Goal: Task Accomplishment & Management: Complete application form

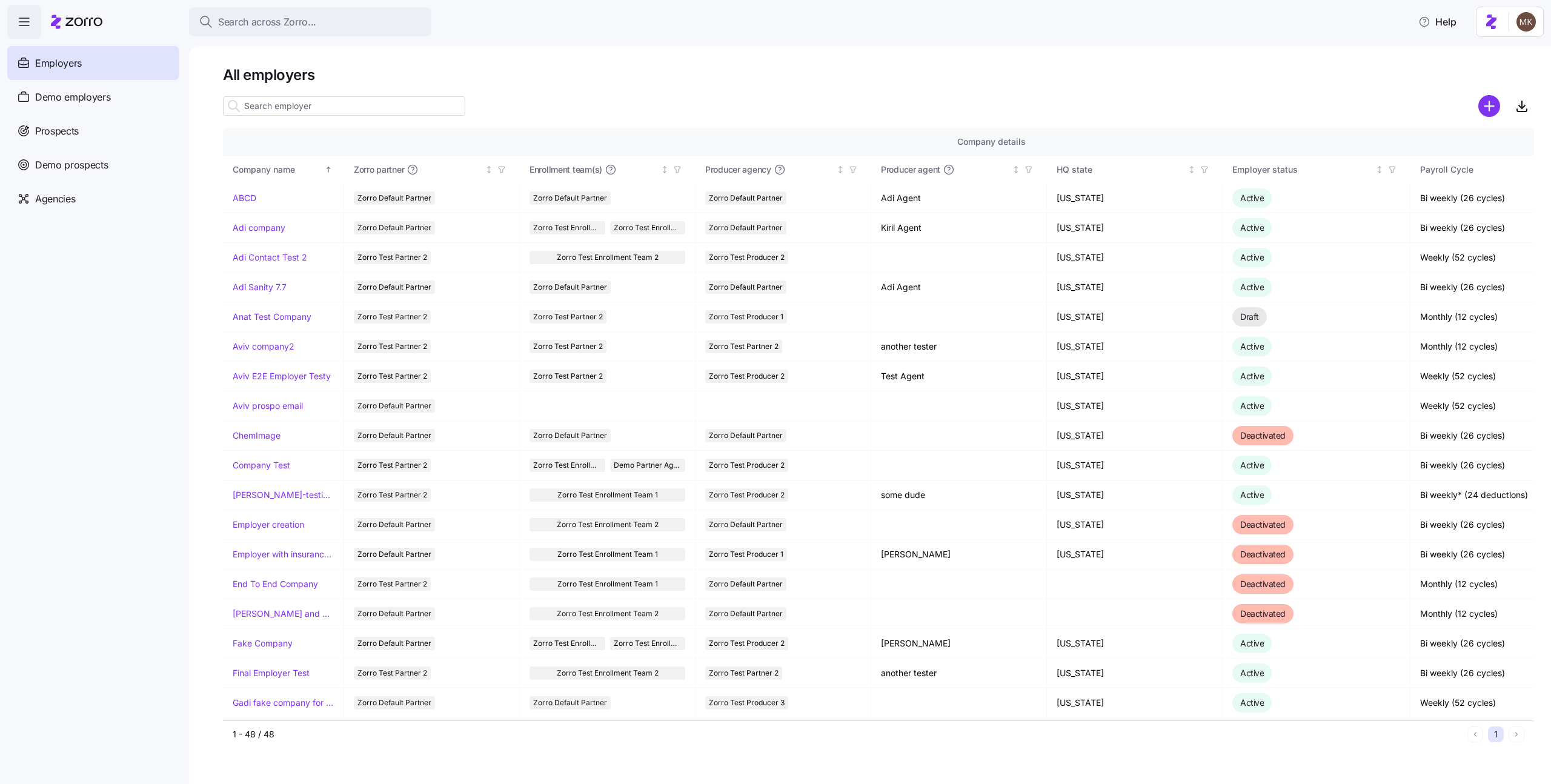
click at [1499, 112] on icon "add icon" at bounding box center [1489, 106] width 22 height 22
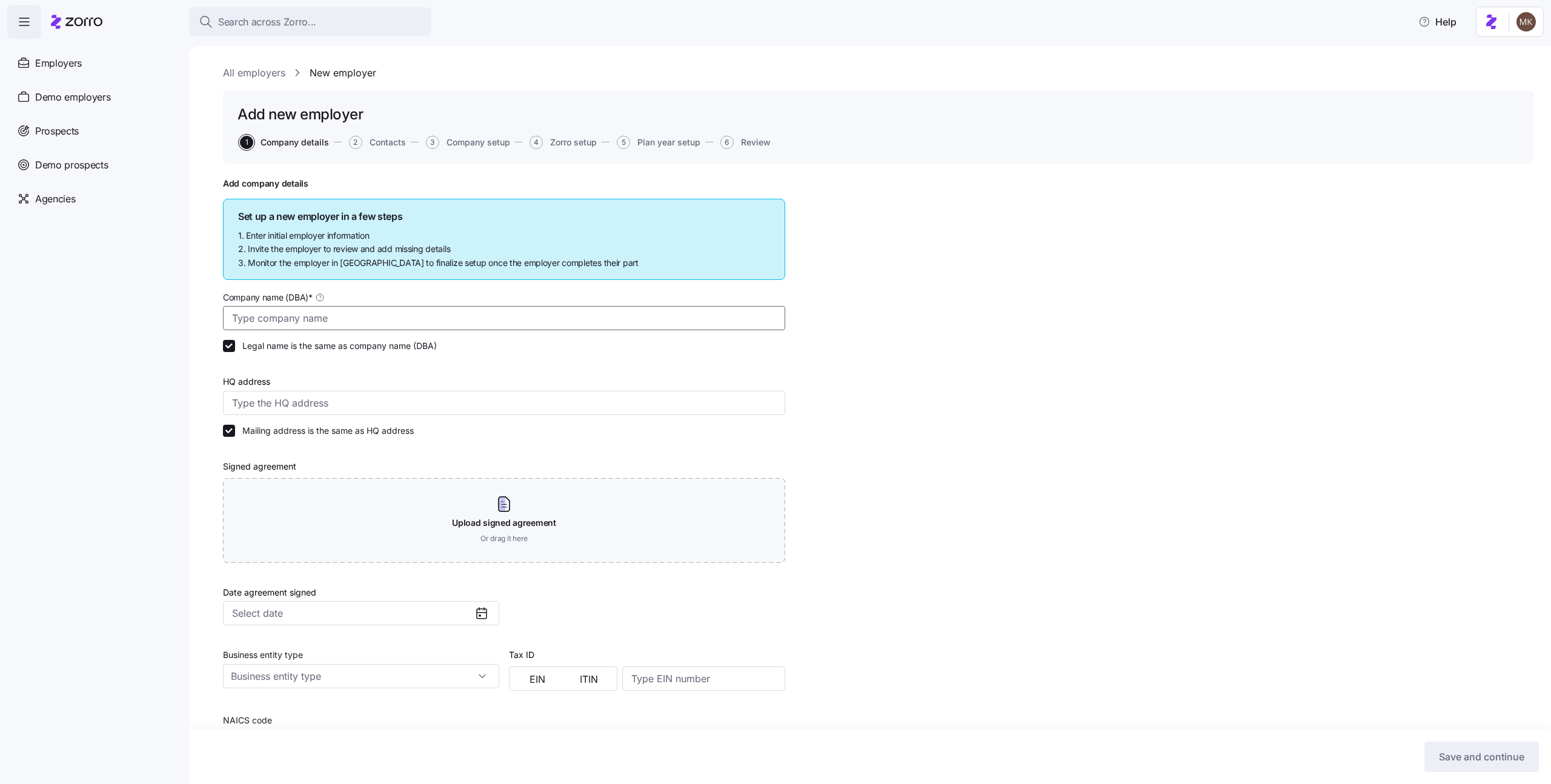
click at [585, 327] on input "Company name (DBA) *" at bounding box center [504, 317] width 562 height 24
type input "Sanity 31.8 michali"
click at [542, 401] on input "HQ address" at bounding box center [504, 403] width 562 height 24
type input "Asdee Ln, [GEOGRAPHIC_DATA], [GEOGRAPHIC_DATA]"
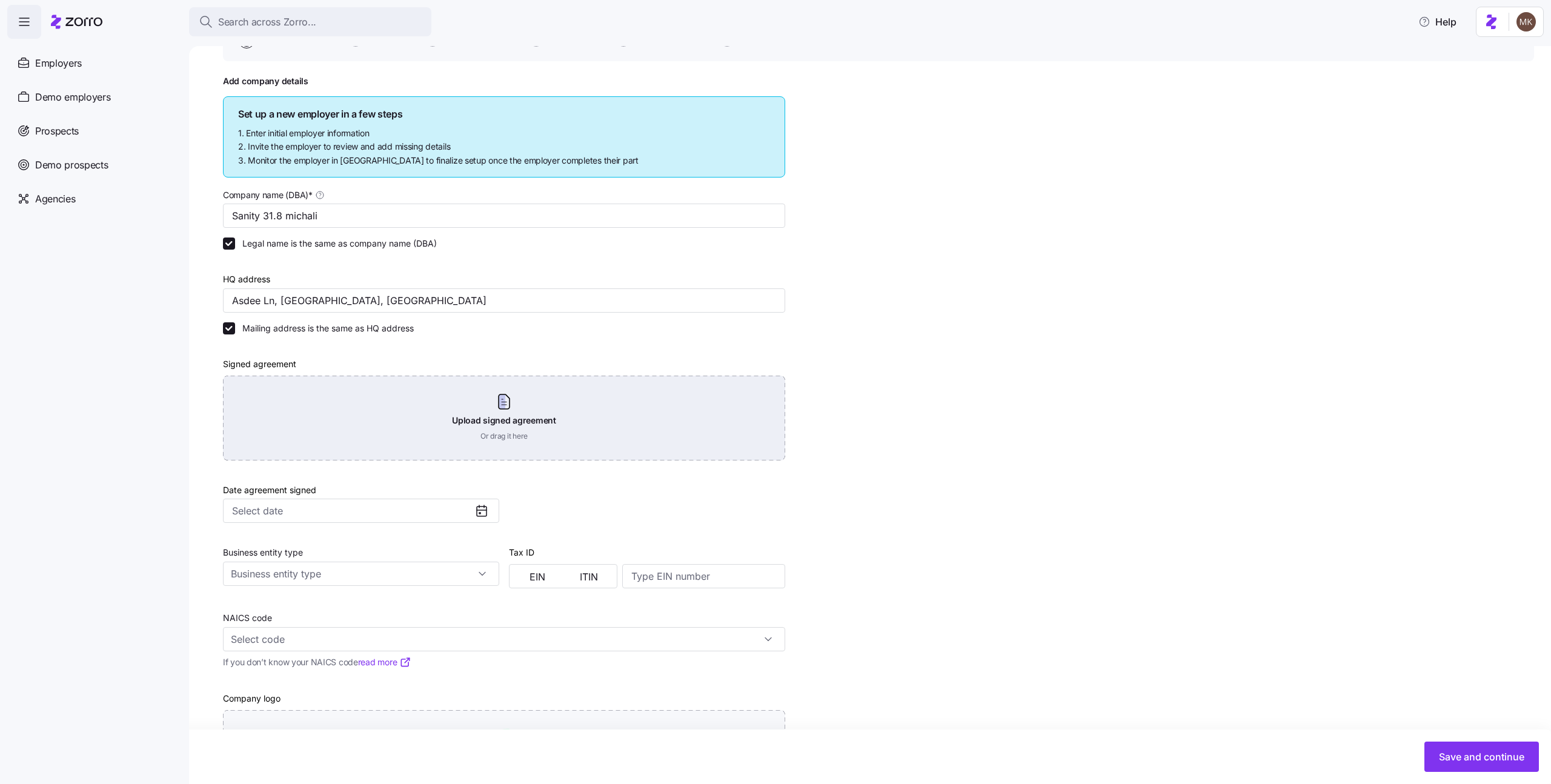
scroll to position [104, 0]
click at [459, 455] on div "Upload signed agreement Or drag it here" at bounding box center [504, 416] width 562 height 85
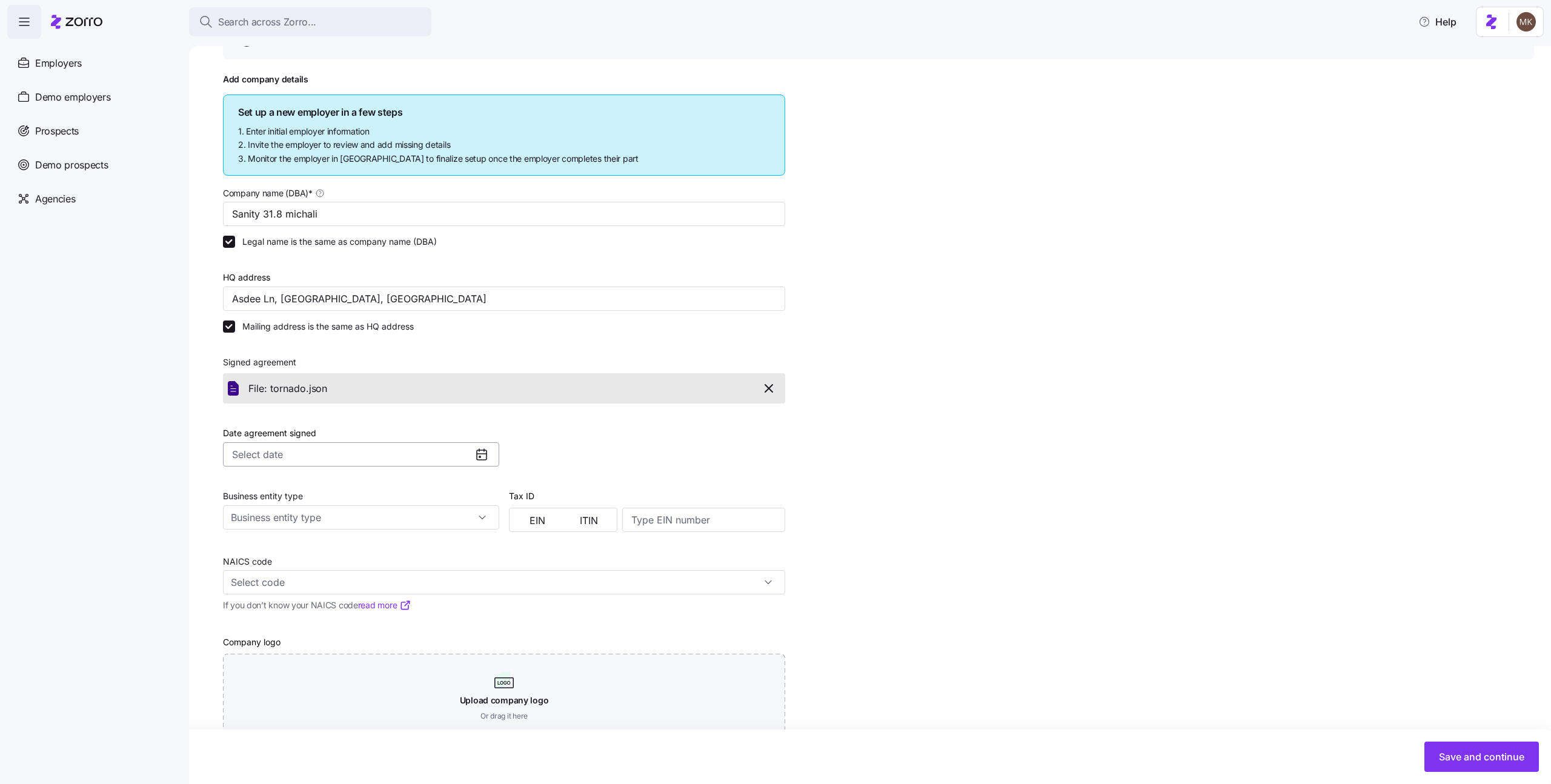
click at [363, 449] on input "Date agreement signed" at bounding box center [360, 453] width 276 height 24
click at [347, 540] on button "1" at bounding box center [351, 543] width 25 height 25
type input "[DATE]"
click at [332, 516] on input "Business entity type" at bounding box center [360, 517] width 276 height 24
click at [311, 600] on span "Non profit organization" at bounding box center [281, 596] width 91 height 13
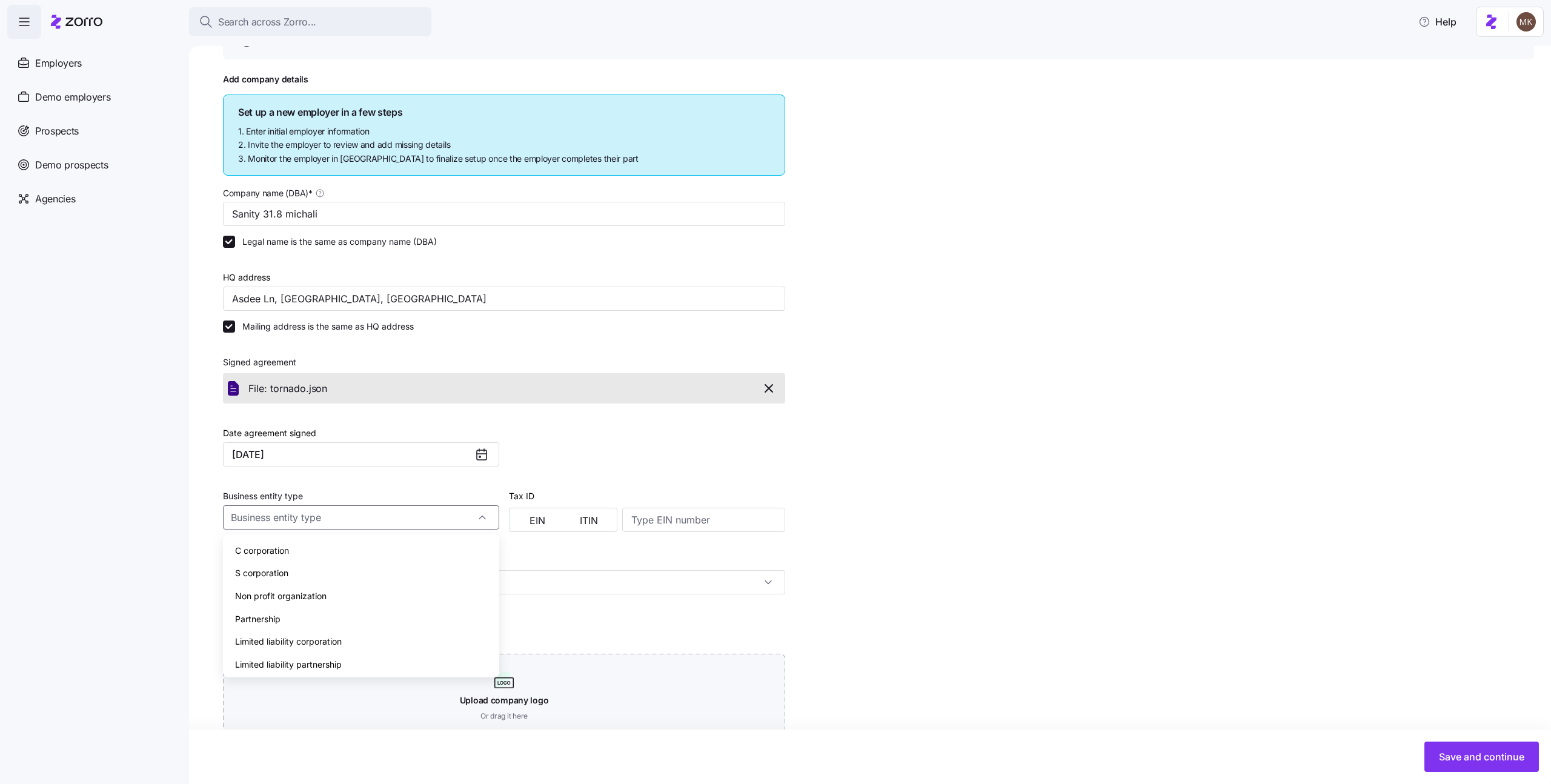
type input "Non profit organization"
click at [532, 515] on span "EIN" at bounding box center [537, 520] width 15 height 10
click at [710, 515] on input at bounding box center [703, 519] width 163 height 24
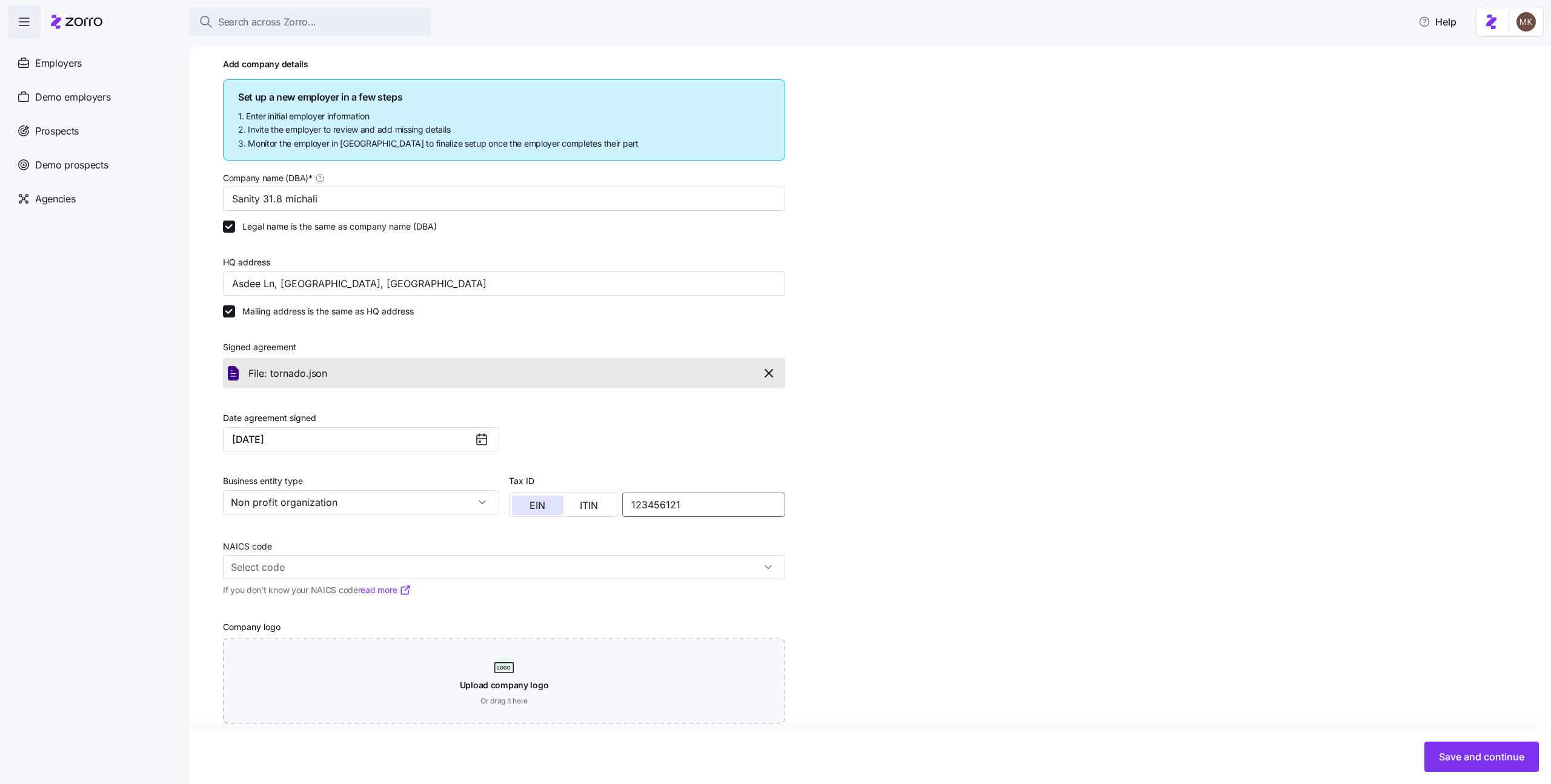
scroll to position [134, 0]
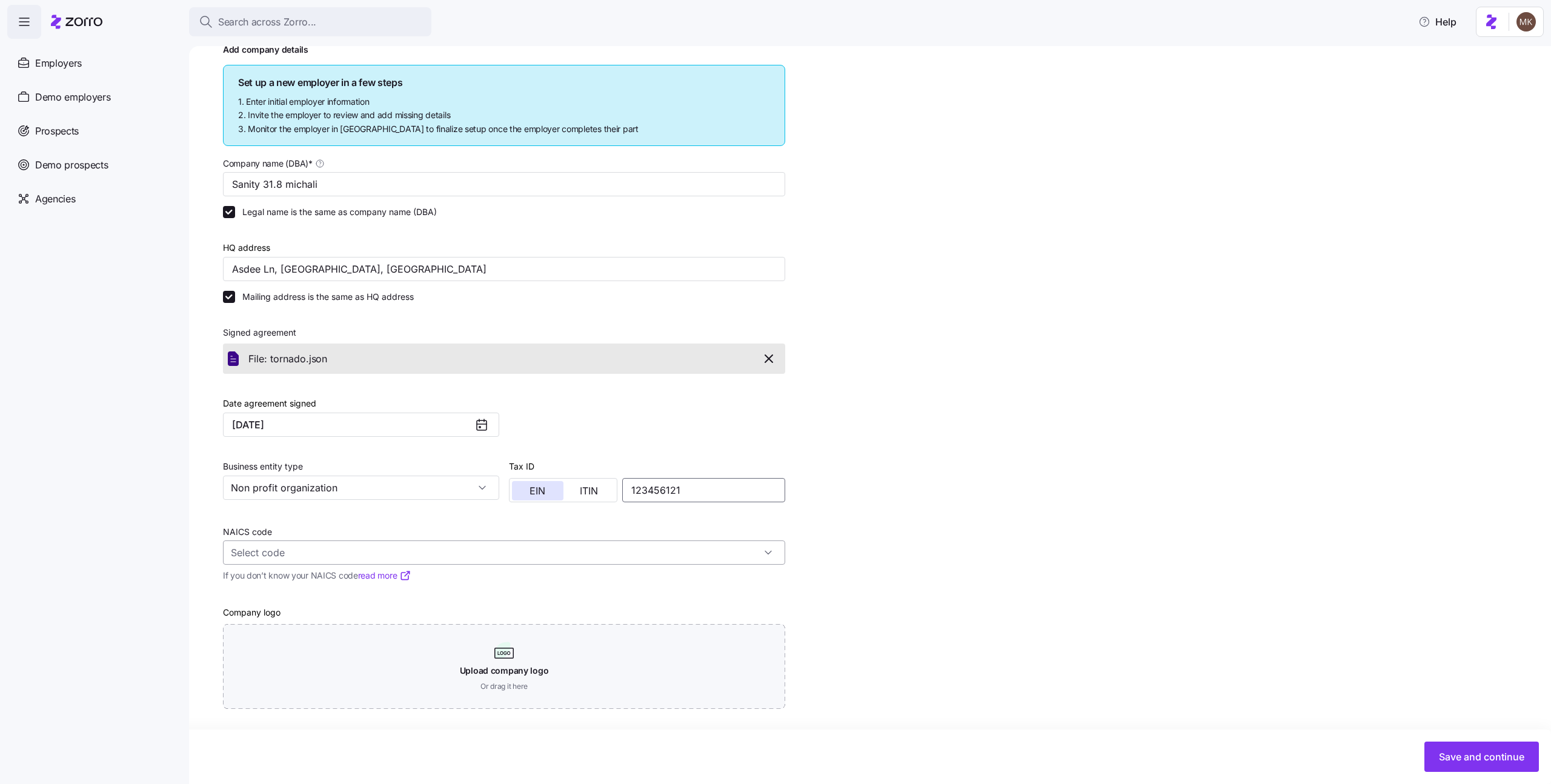
type input "123456121"
click at [484, 550] on input "NAICS code" at bounding box center [504, 551] width 562 height 24
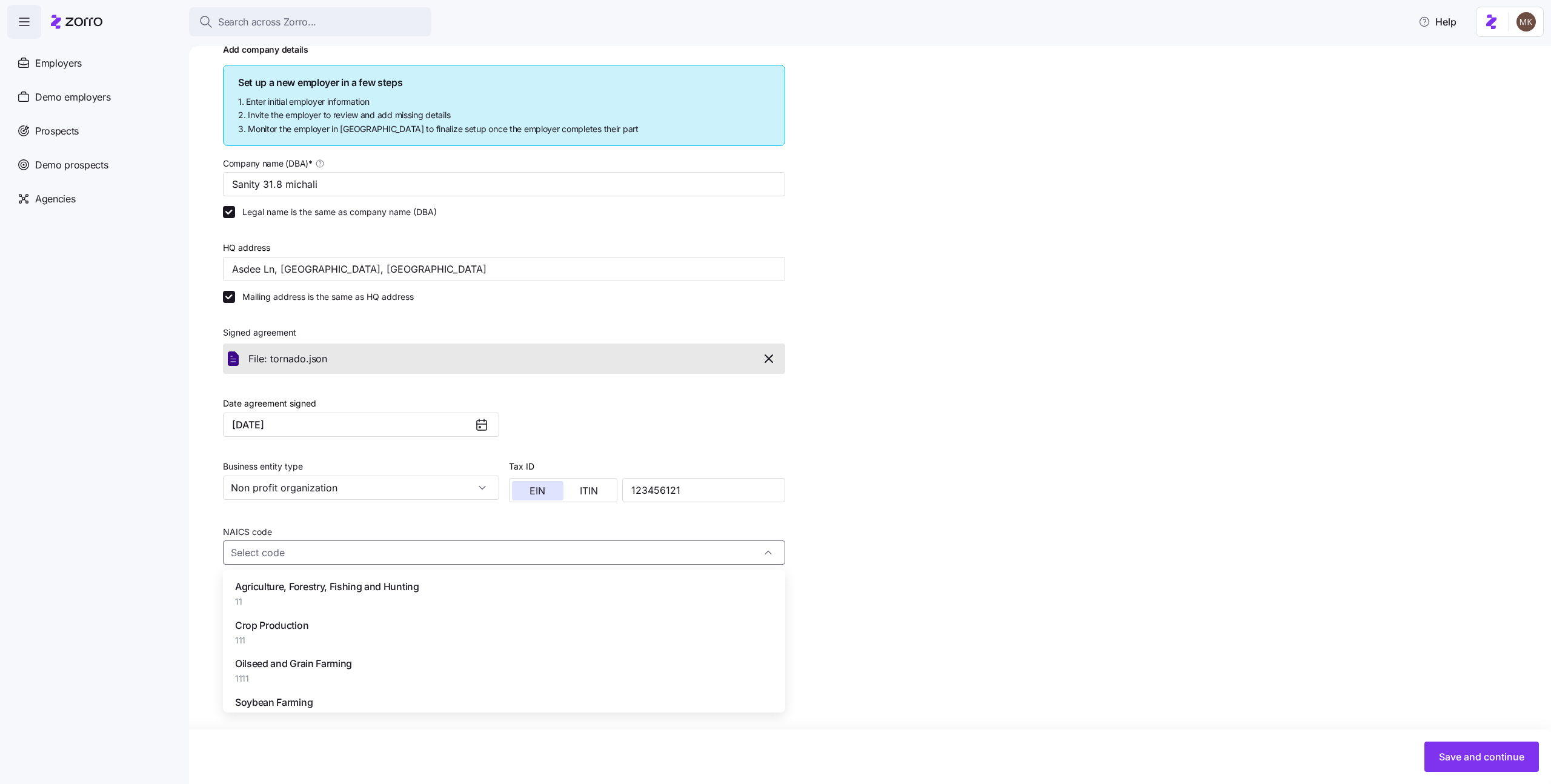
click at [456, 586] on div "Agriculture, Forestry, Fishing and Hunting 11" at bounding box center [504, 594] width 553 height 38
type input "11 - Agriculture, Forestry, Fishing and Hunting"
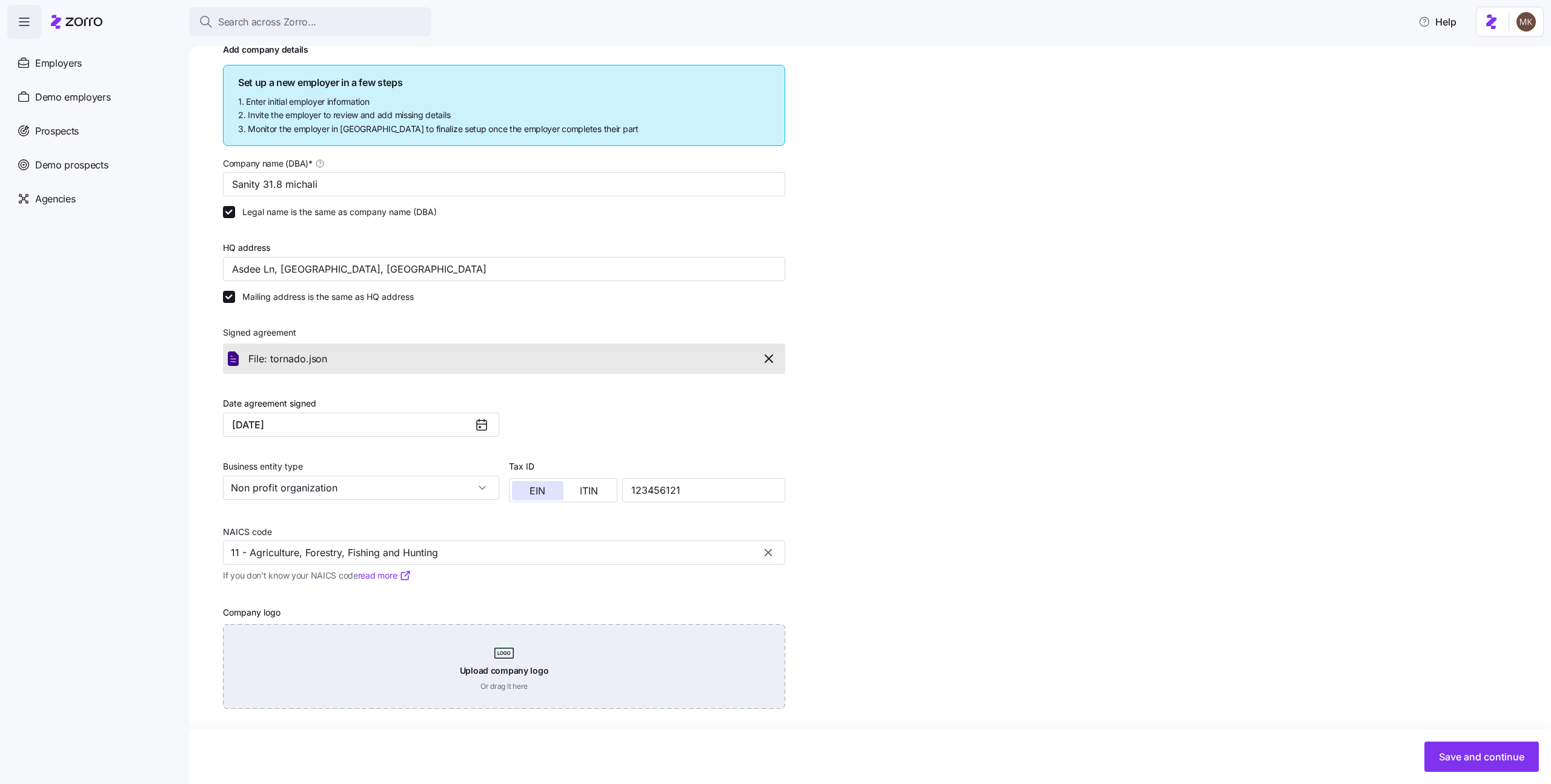
click at [406, 655] on div "Upload company logo Or drag it here" at bounding box center [504, 666] width 562 height 85
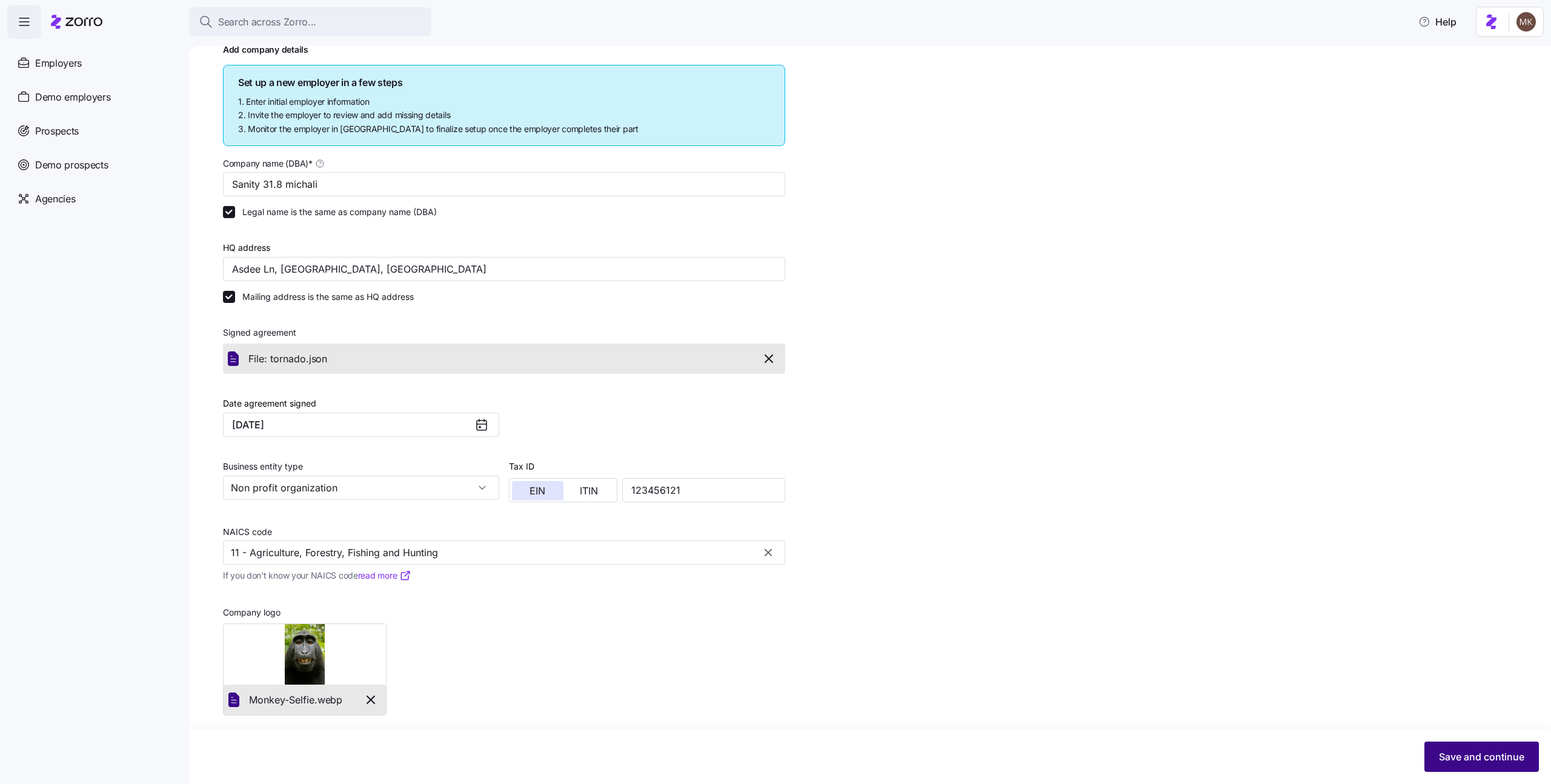
click at [1447, 751] on span "Save and continue" at bounding box center [1481, 756] width 86 height 14
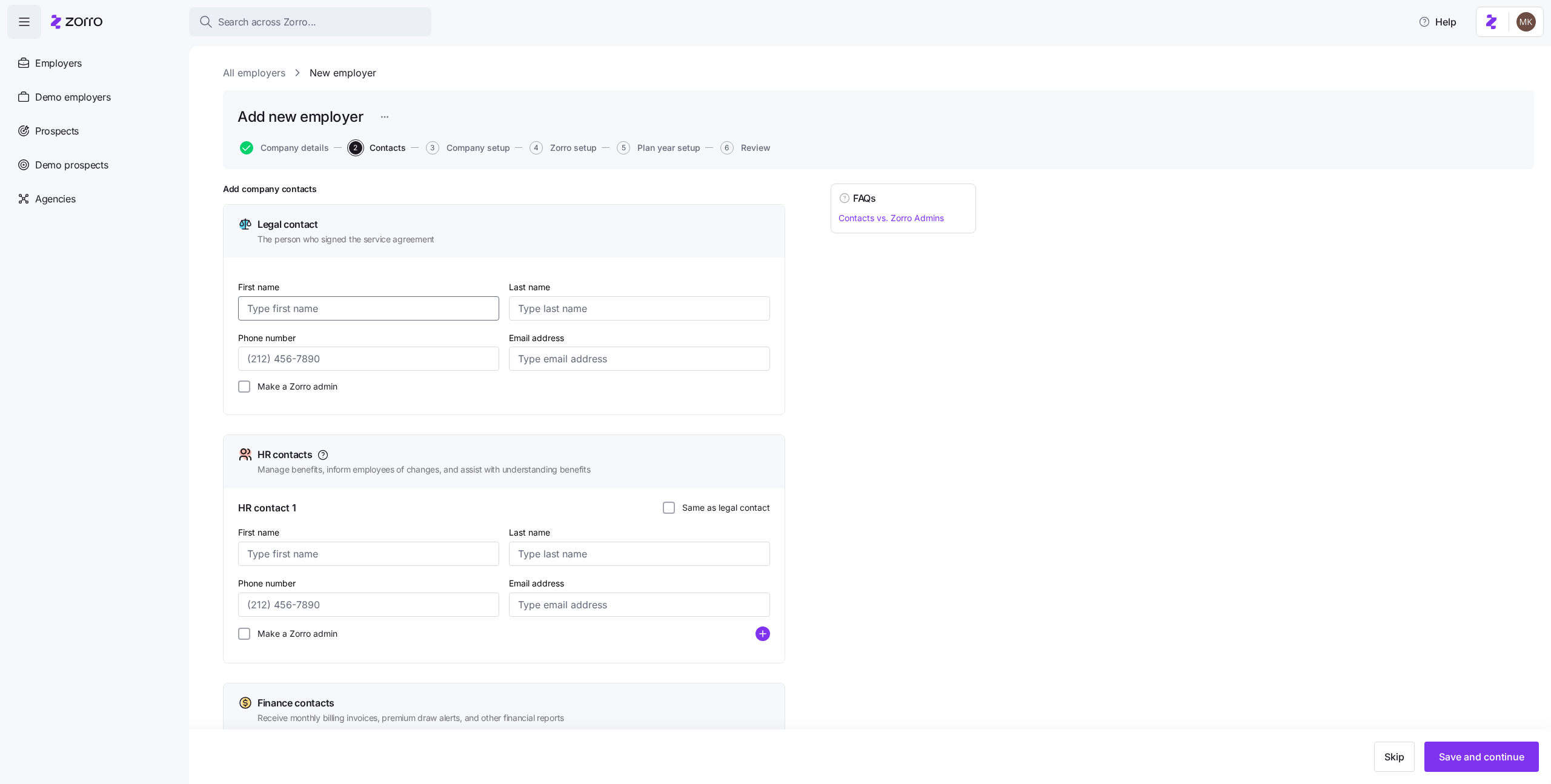
click at [373, 297] on input "First name" at bounding box center [369, 307] width 261 height 24
type input "a"
click at [585, 314] on input "Last name" at bounding box center [640, 307] width 261 height 24
type input "a"
click at [368, 356] on input "Phone number" at bounding box center [369, 358] width 261 height 24
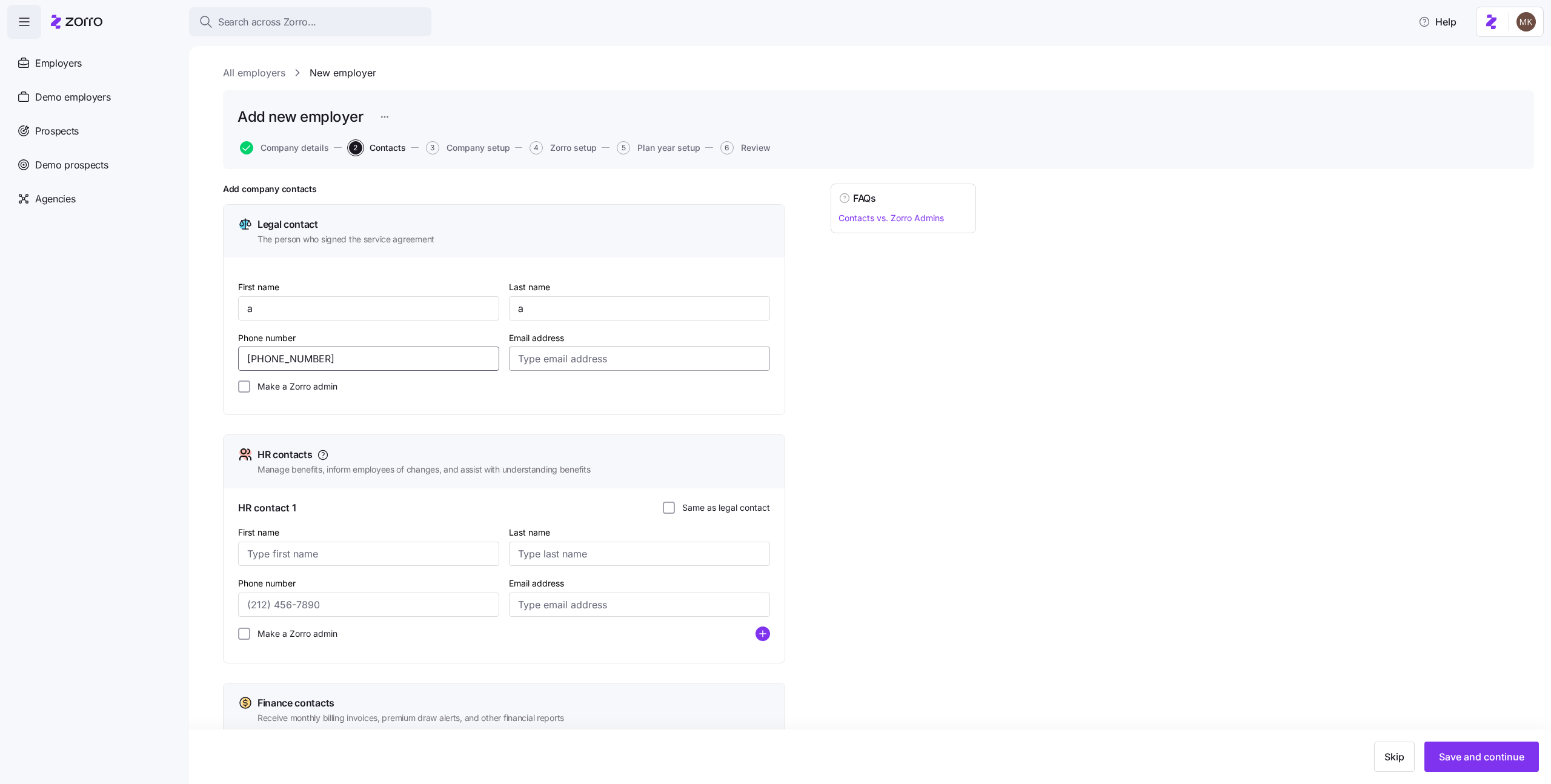
type input "[PHONE_NUMBER]"
click at [570, 367] on input "Email address" at bounding box center [640, 358] width 261 height 24
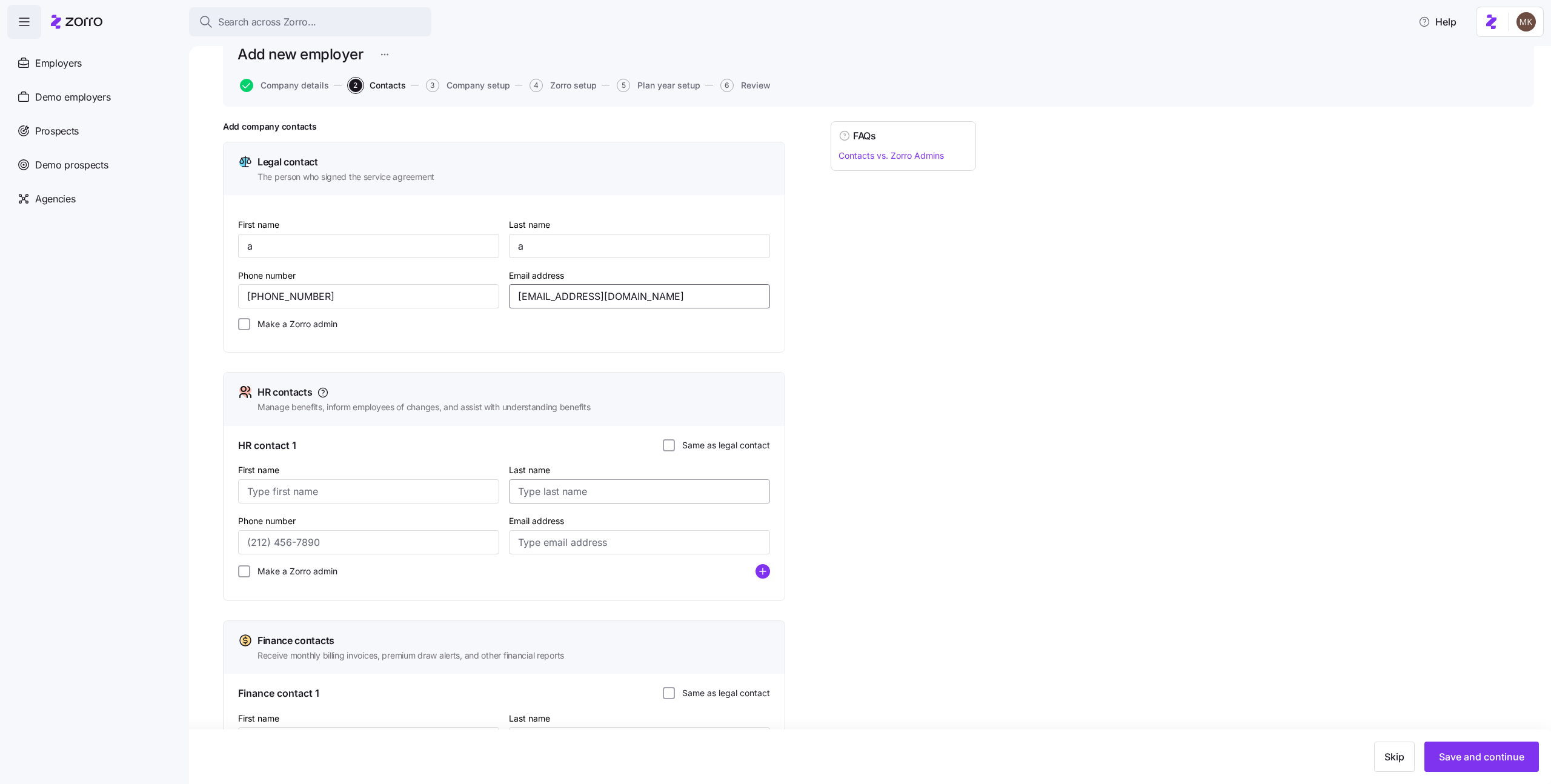
scroll to position [110, 0]
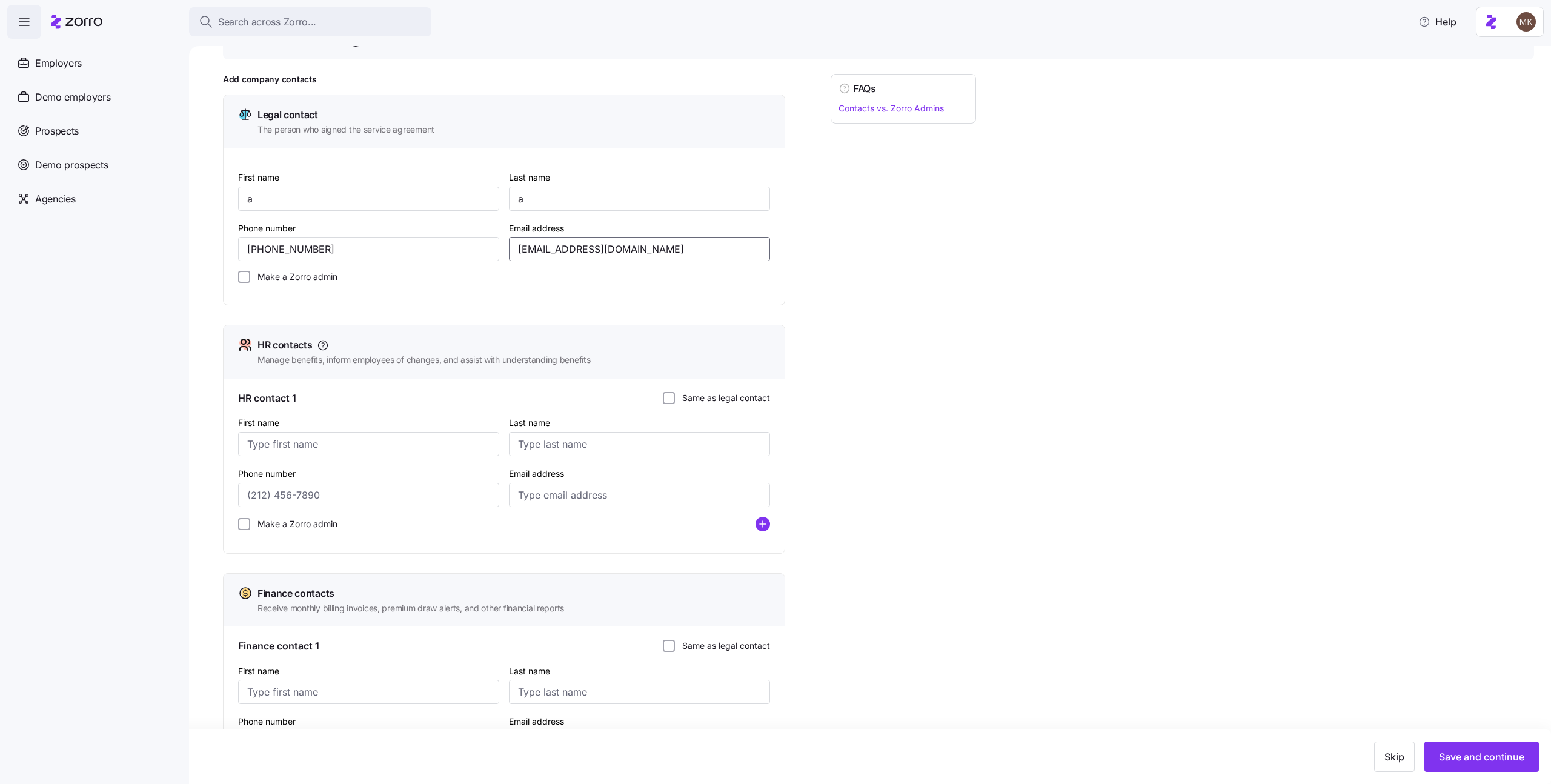
type input "[EMAIL_ADDRESS][DOMAIN_NAME]"
click at [718, 394] on label "Same as legal contact" at bounding box center [722, 398] width 95 height 12
click at [675, 394] on input "Same as legal contact" at bounding box center [669, 398] width 12 height 12
click at [758, 648] on label "Same as legal contact" at bounding box center [722, 643] width 95 height 12
click at [675, 648] on input "Same as legal contact" at bounding box center [669, 643] width 12 height 12
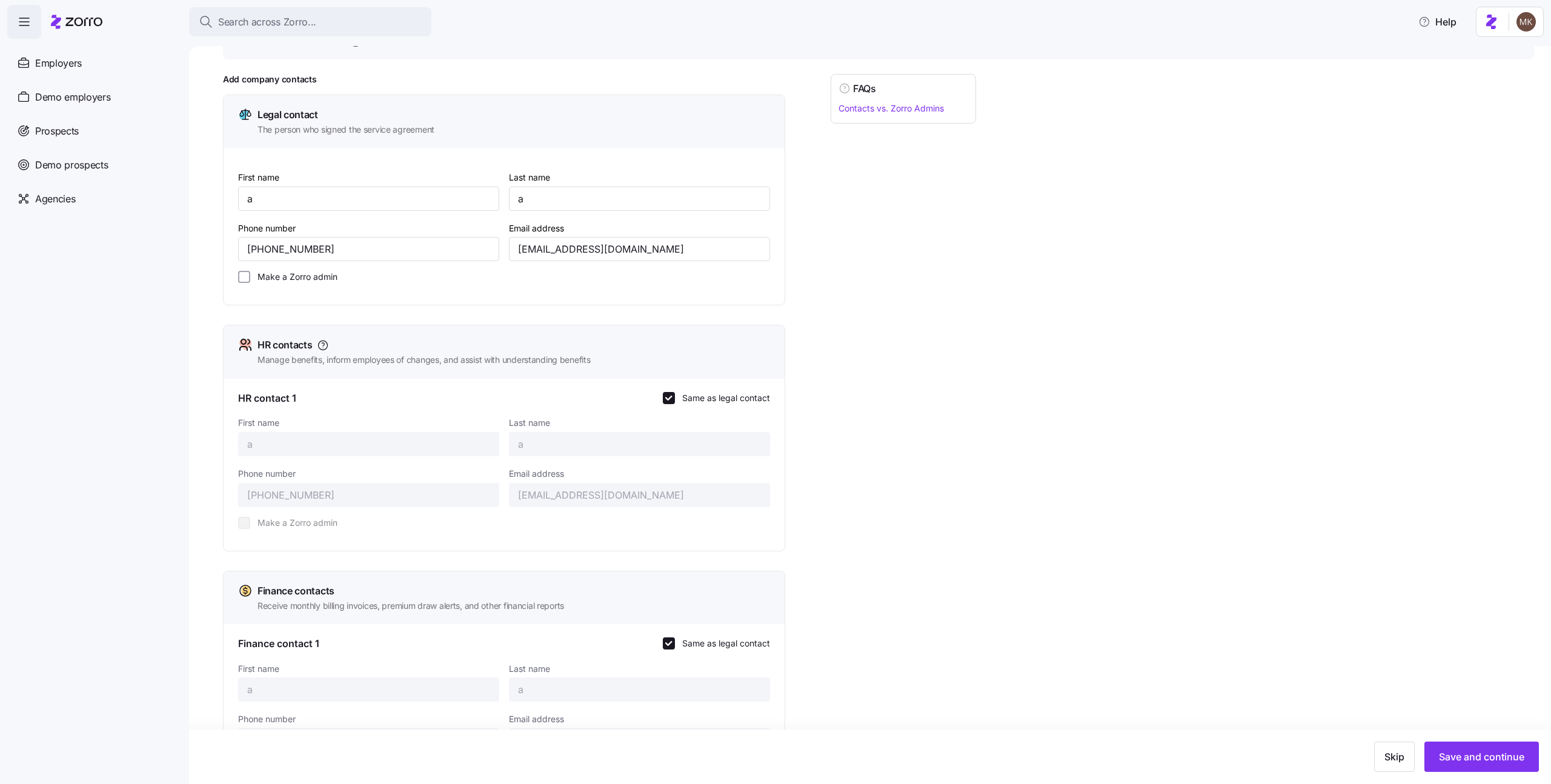
scroll to position [153, 0]
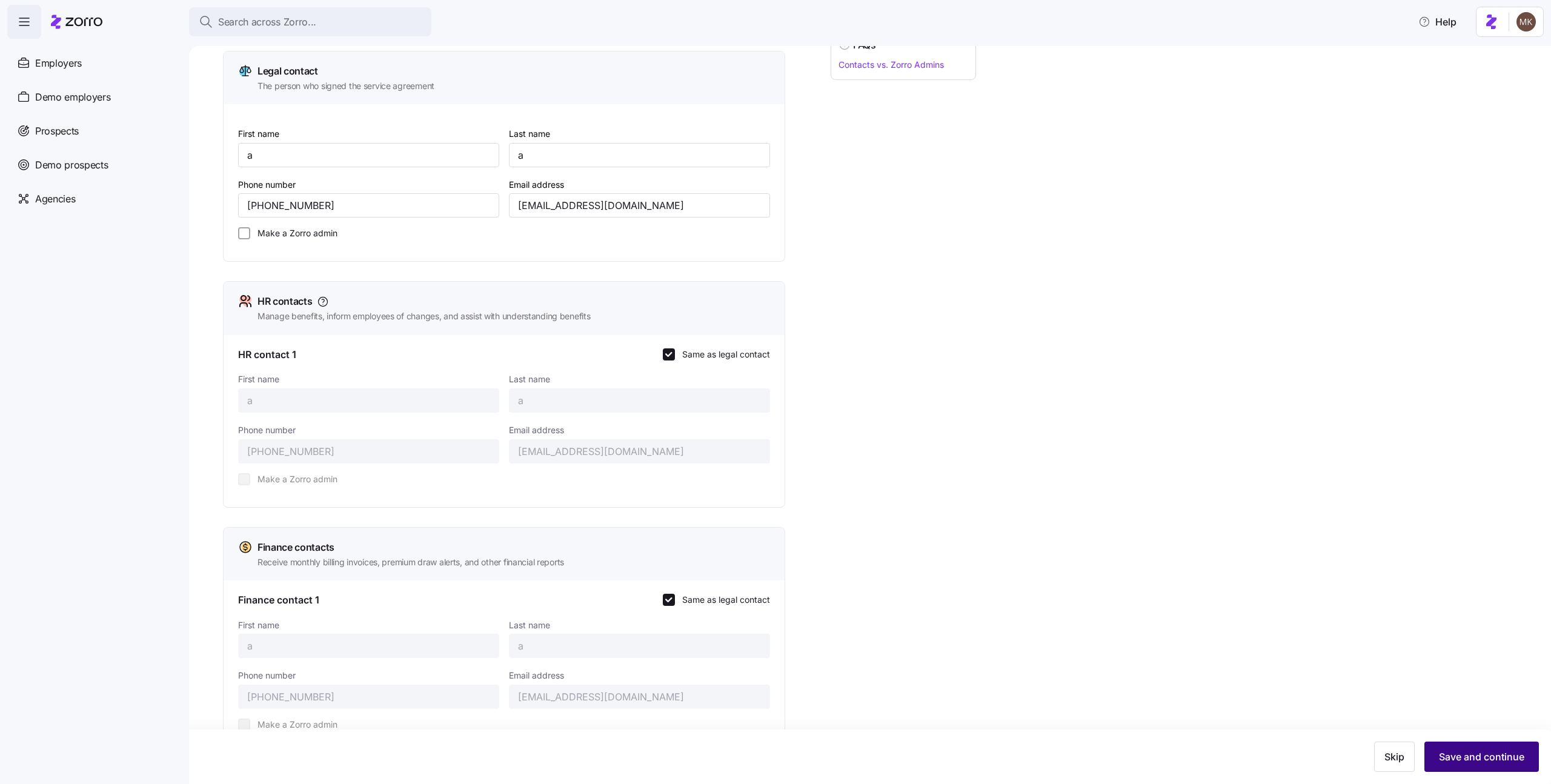
click at [1455, 745] on button "Save and continue" at bounding box center [1481, 757] width 114 height 31
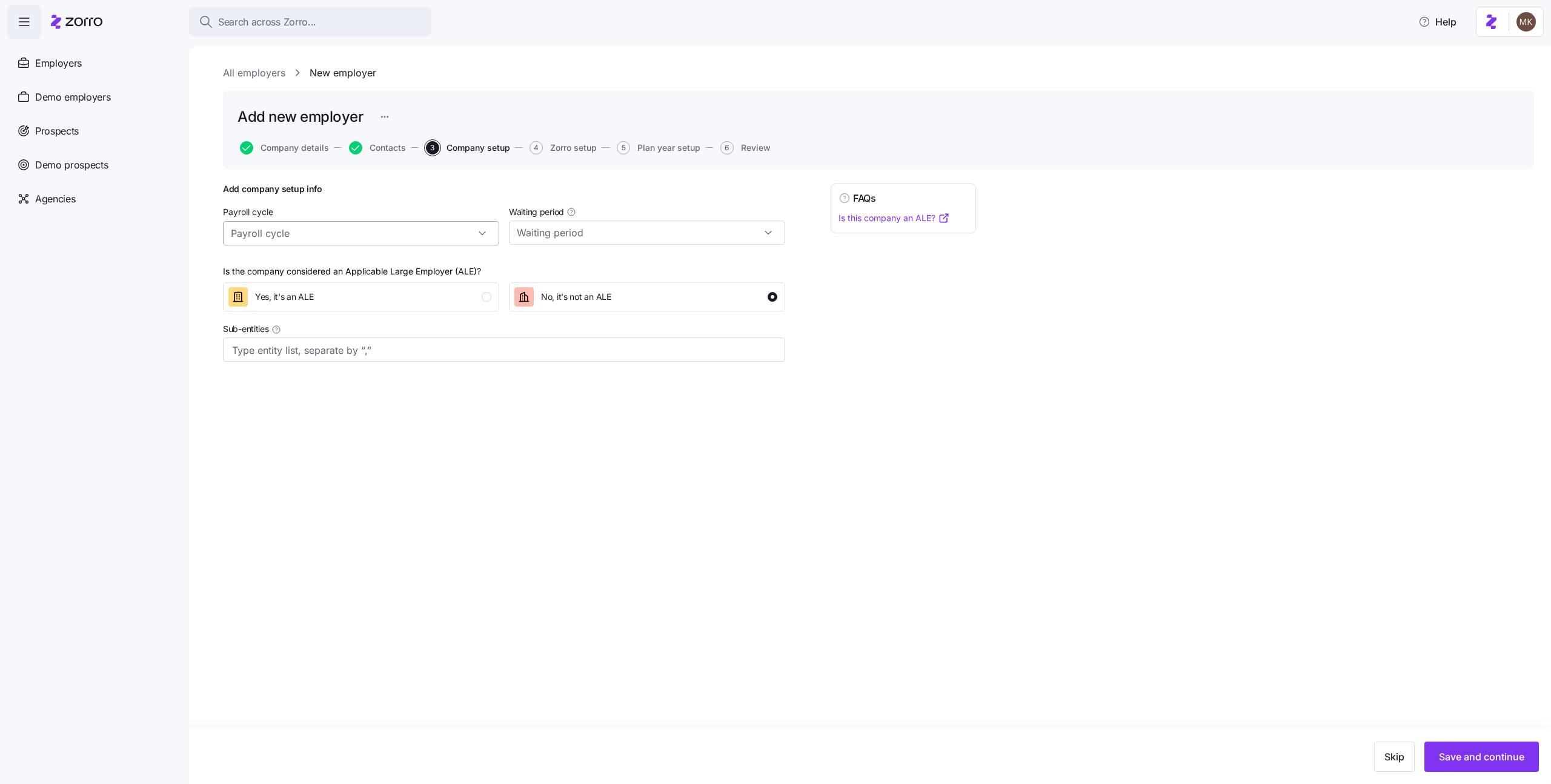
click at [358, 237] on input "Payroll cycle" at bounding box center [360, 233] width 276 height 24
click at [331, 311] on span "Bi weekly* (24 deductions)" at bounding box center [289, 312] width 108 height 13
click at [341, 234] on input "Bi weekly* (24 deductions)" at bounding box center [360, 233] width 276 height 24
click at [318, 329] on div "Monthly (12 cycles)" at bounding box center [360, 335] width 266 height 23
type input "Monthly (12 cycles)"
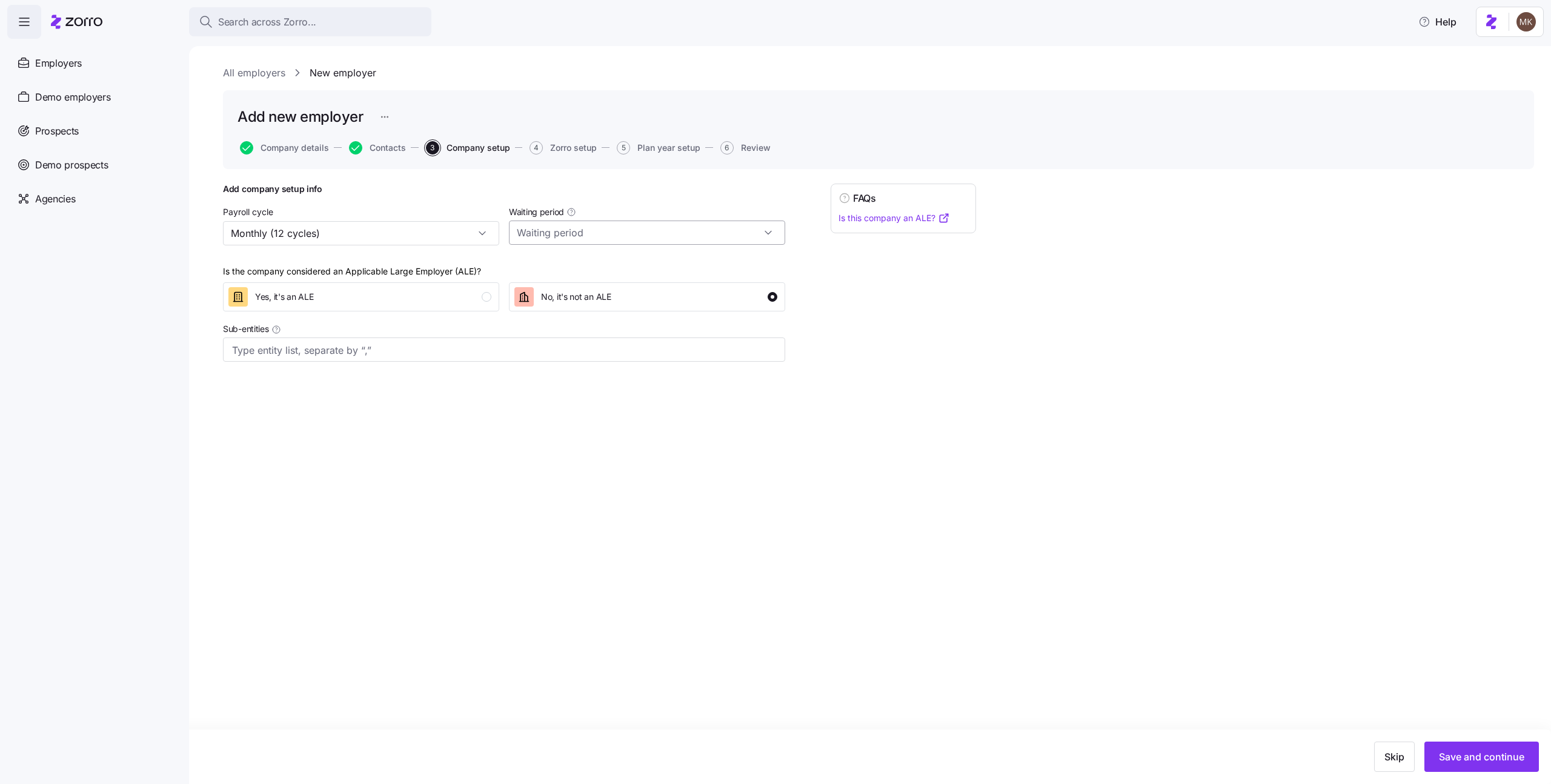
click at [601, 232] on input "Waiting period" at bounding box center [647, 232] width 276 height 24
click at [587, 257] on div "No waiting period" at bounding box center [647, 266] width 266 height 23
type input "No waiting period"
click at [1462, 745] on button "Save and continue" at bounding box center [1481, 757] width 114 height 31
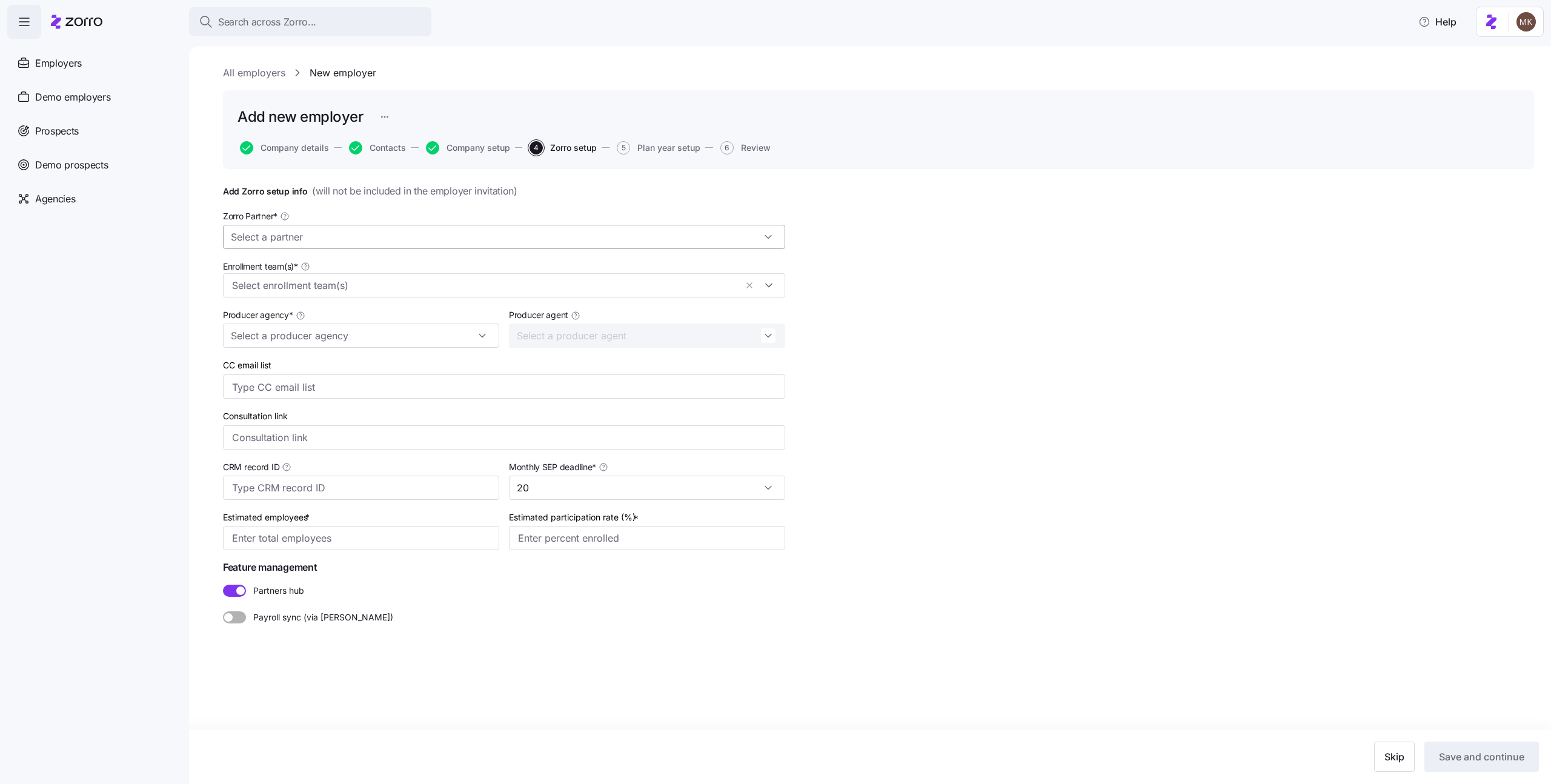
click at [365, 231] on input "Zorro Partner *" at bounding box center [504, 236] width 562 height 24
click at [323, 260] on div "Zorro Test Partner 2" at bounding box center [504, 270] width 553 height 23
type input "Zorro Test Partner 2"
click at [298, 288] on input "Enrollment team(s) *" at bounding box center [483, 285] width 504 height 15
click at [284, 320] on div "Zorro Test Enrollment Team 2" at bounding box center [504, 316] width 544 height 14
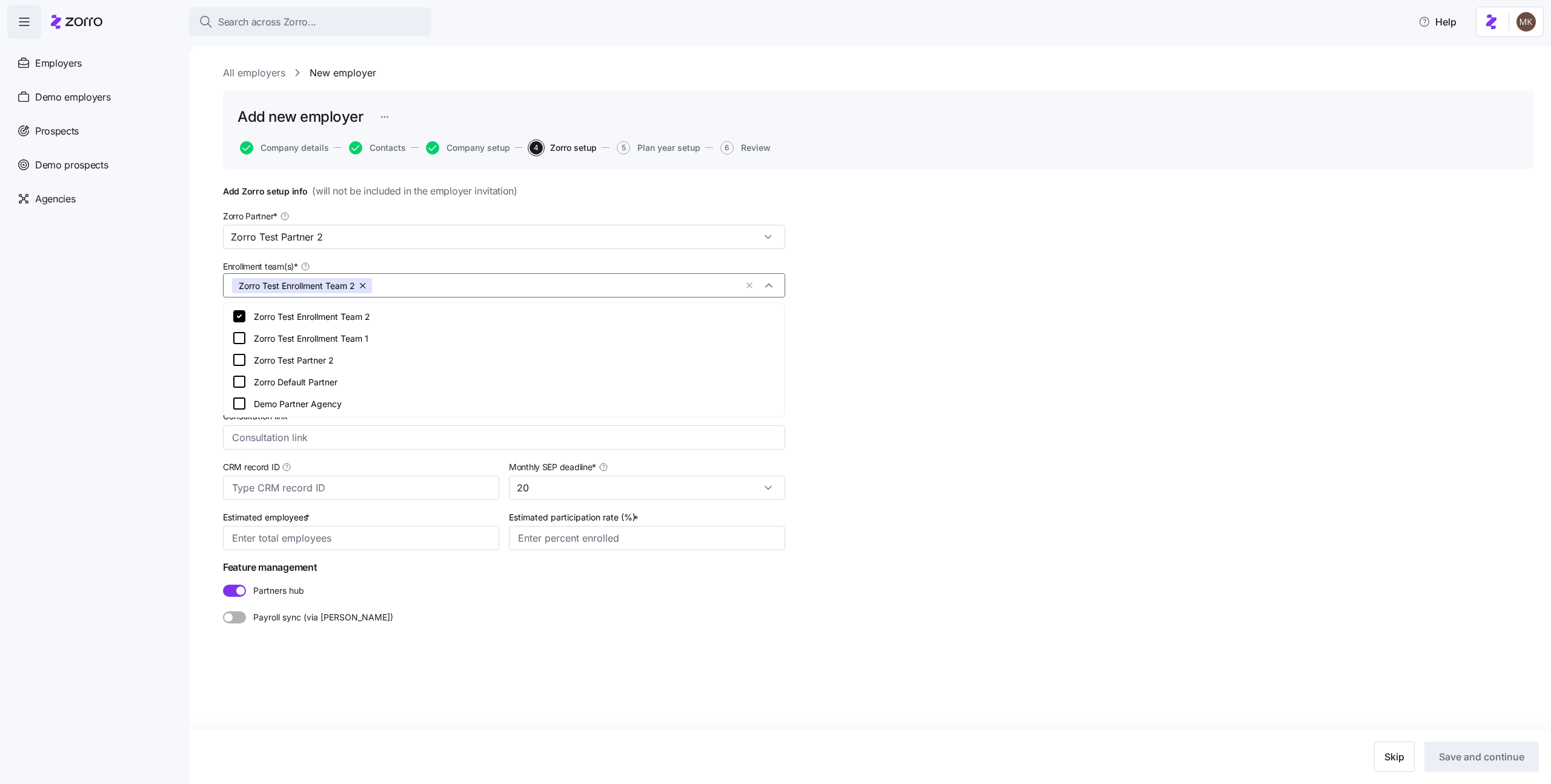
click at [191, 366] on div "All employers New employer Add new employer Company details Contacts Company se…" at bounding box center [870, 415] width 1362 height 738
click at [298, 347] on input "Producer agency *" at bounding box center [360, 335] width 276 height 24
click at [279, 371] on span "Zorro Test Producer 3" at bounding box center [279, 369] width 87 height 13
type input "Zorro Test Producer 3"
click at [378, 522] on div "Estimated employees *" at bounding box center [360, 529] width 276 height 41
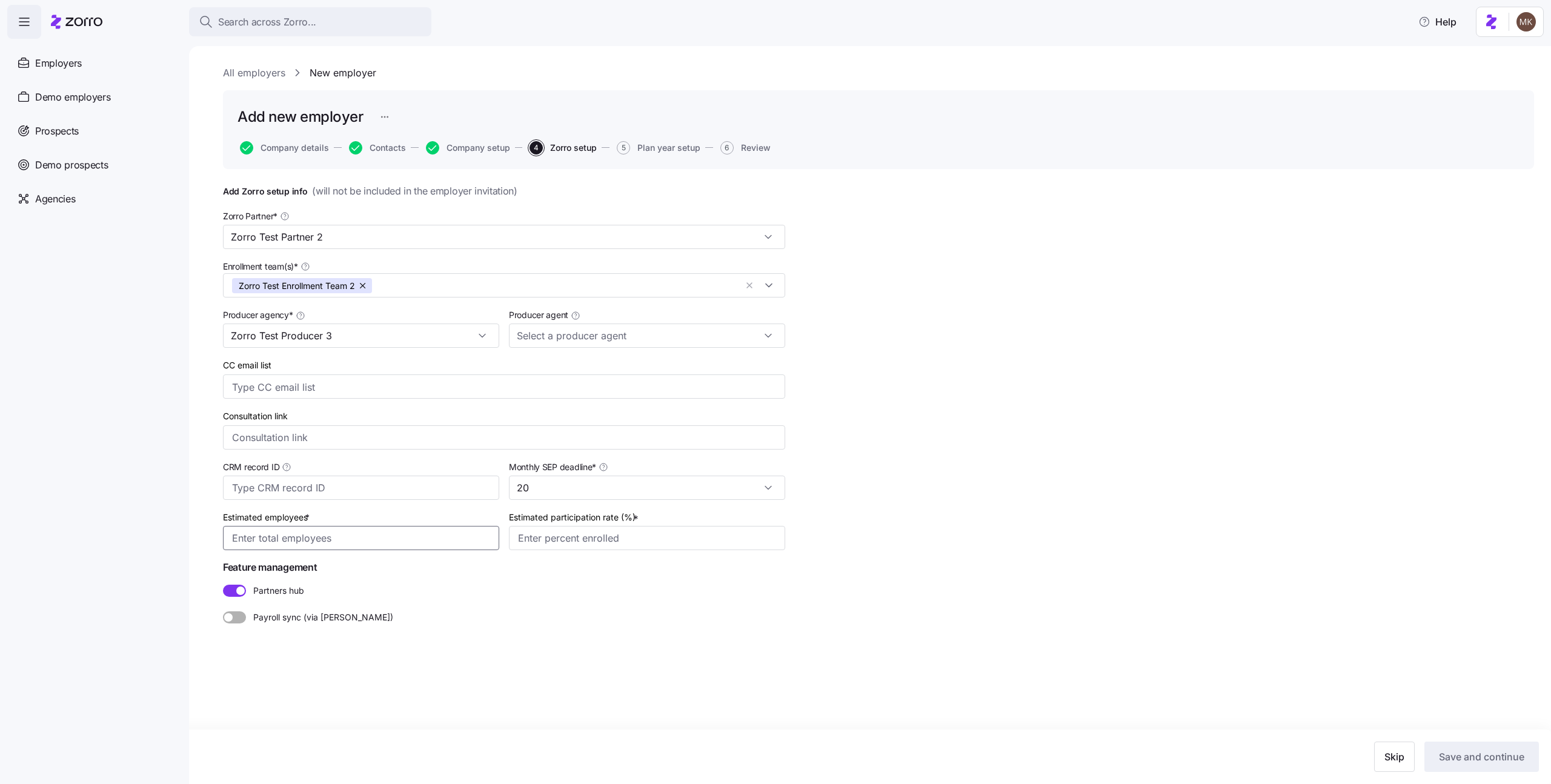
click at [377, 527] on input "Estimated employees *" at bounding box center [360, 537] width 276 height 24
type input "23"
click at [576, 539] on input "Estimated participation rate (%) *" at bounding box center [647, 537] width 276 height 24
type input "11%"
click at [1447, 754] on span "Save and continue" at bounding box center [1481, 756] width 86 height 14
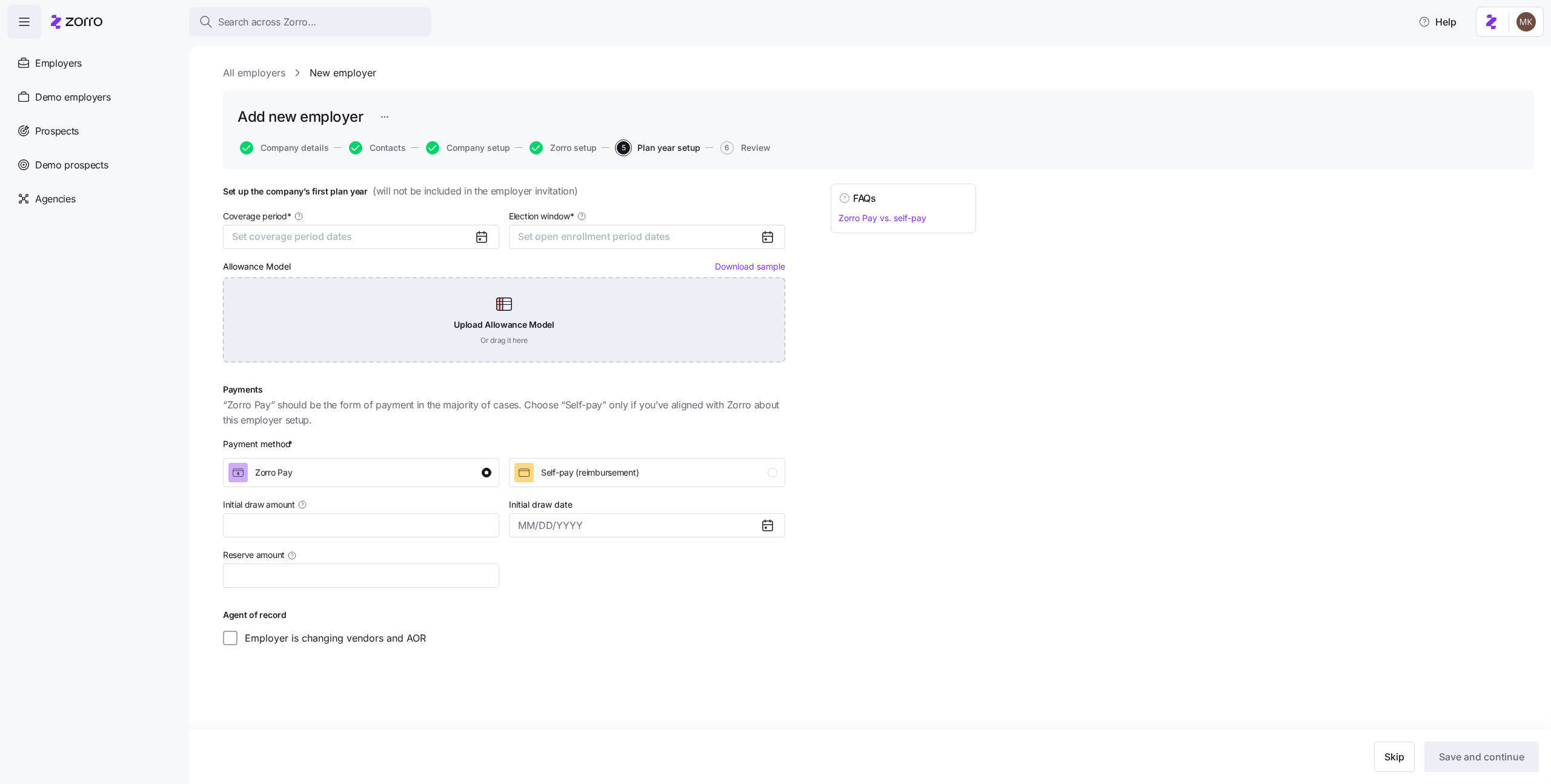
click at [375, 322] on div "Upload Allowance Model Or drag it here" at bounding box center [504, 320] width 562 height 85
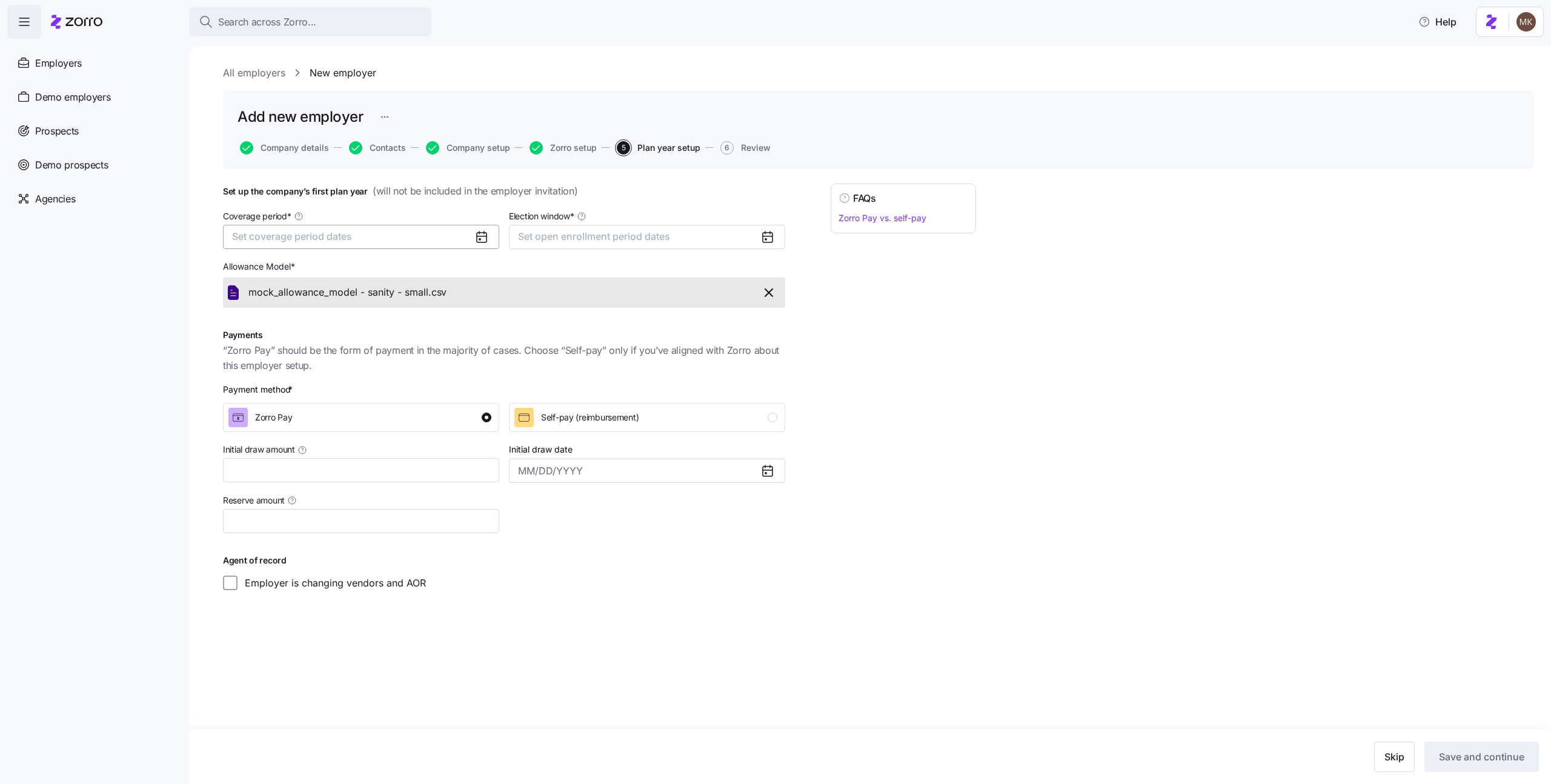
click at [346, 238] on span "Set coverage period dates" at bounding box center [291, 236] width 120 height 12
click at [261, 303] on button "Jan" at bounding box center [263, 305] width 61 height 25
click at [382, 374] on button "Dec" at bounding box center [385, 382] width 61 height 25
click at [554, 236] on span "Set open enrollment period dates" at bounding box center [594, 236] width 152 height 12
drag, startPoint x: 635, startPoint y: 318, endPoint x: 663, endPoint y: 300, distance: 33.3
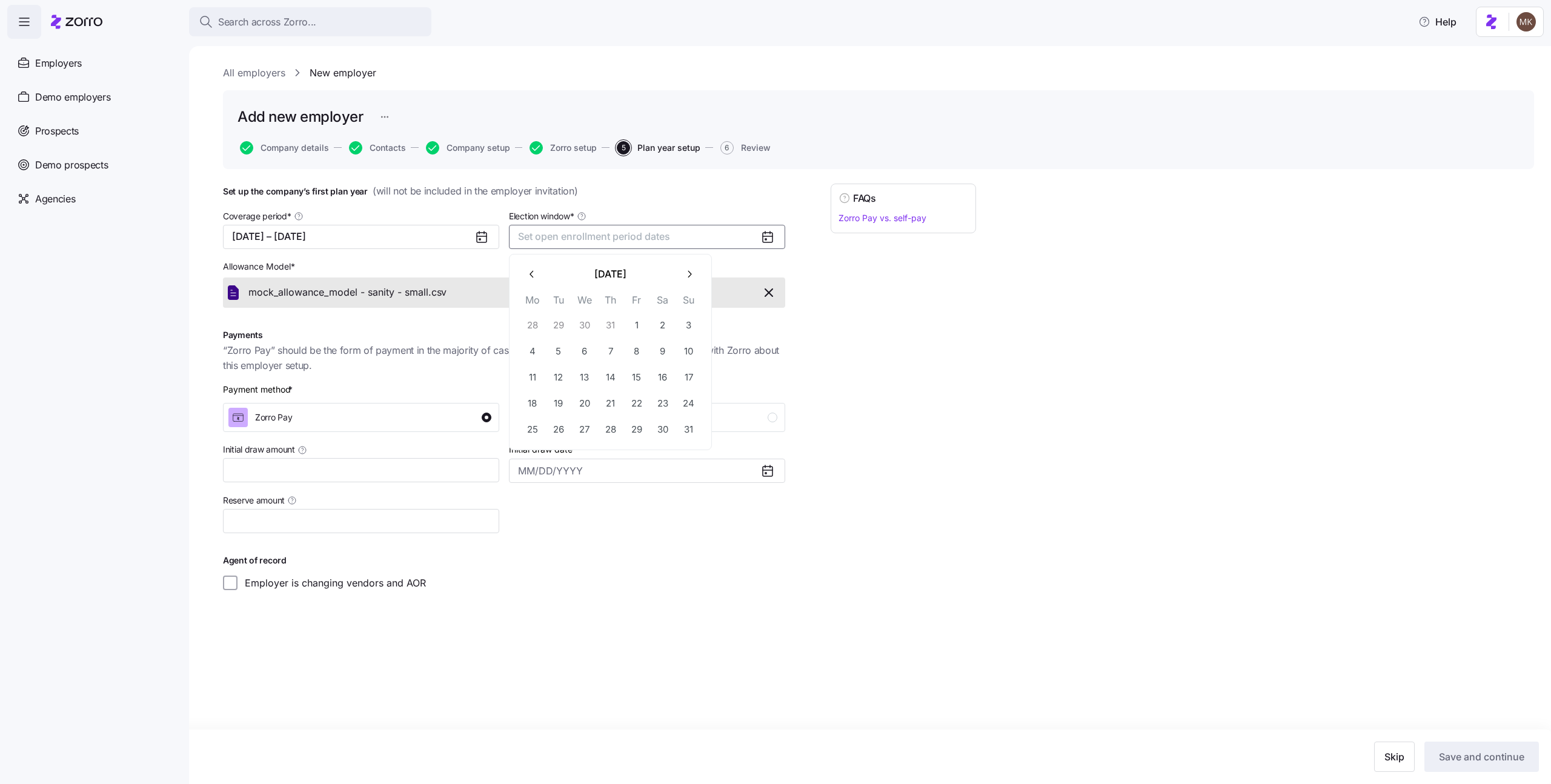
click at [635, 318] on button "1" at bounding box center [636, 325] width 25 height 25
click at [688, 274] on icon "button" at bounding box center [689, 274] width 12 height 12
click at [687, 404] on button "28" at bounding box center [689, 404] width 25 height 25
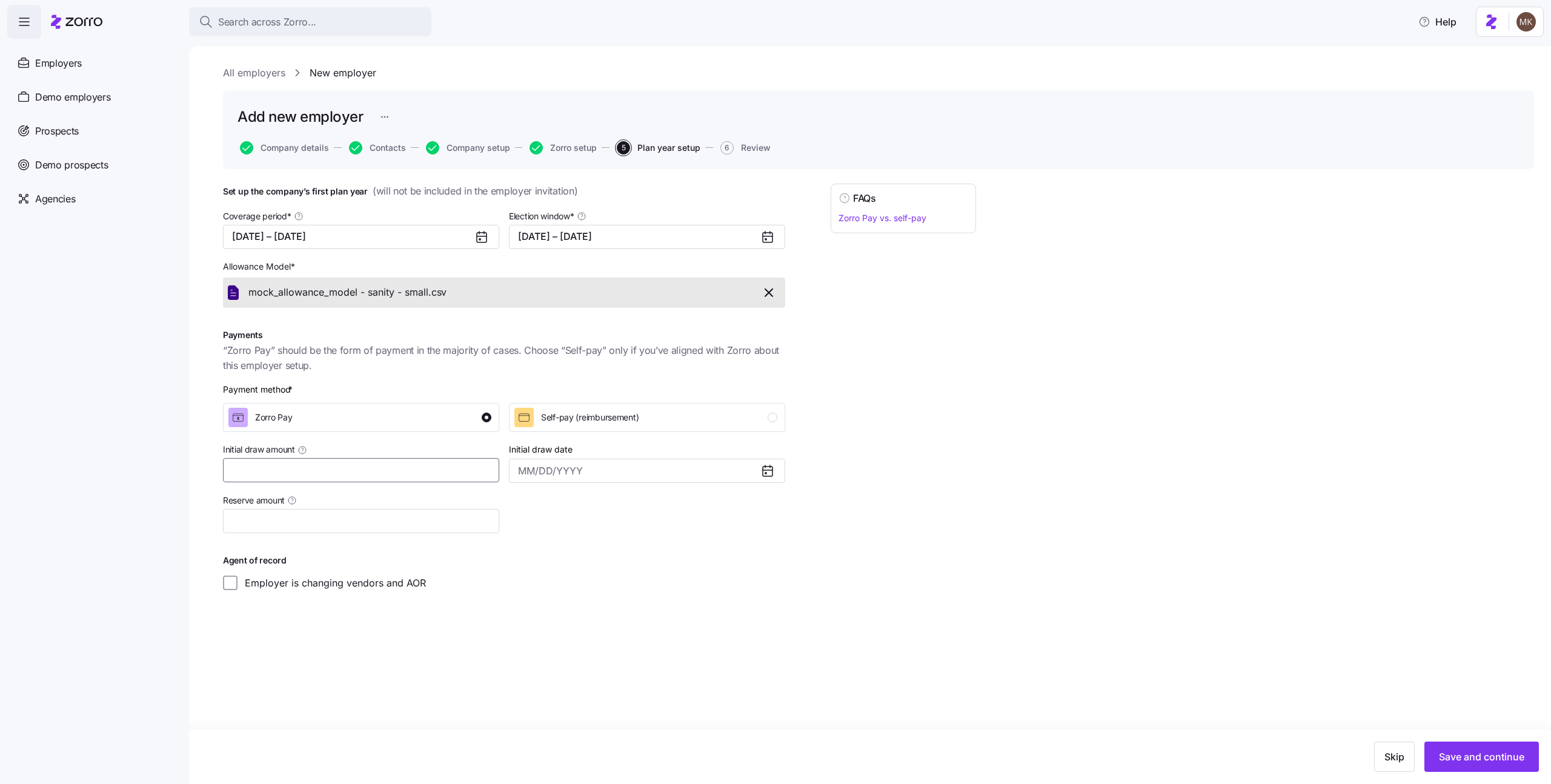
click at [334, 470] on input "Initial draw amount" at bounding box center [360, 470] width 276 height 24
type input "$1,231"
click at [1492, 764] on button "Save and continue" at bounding box center [1481, 757] width 114 height 31
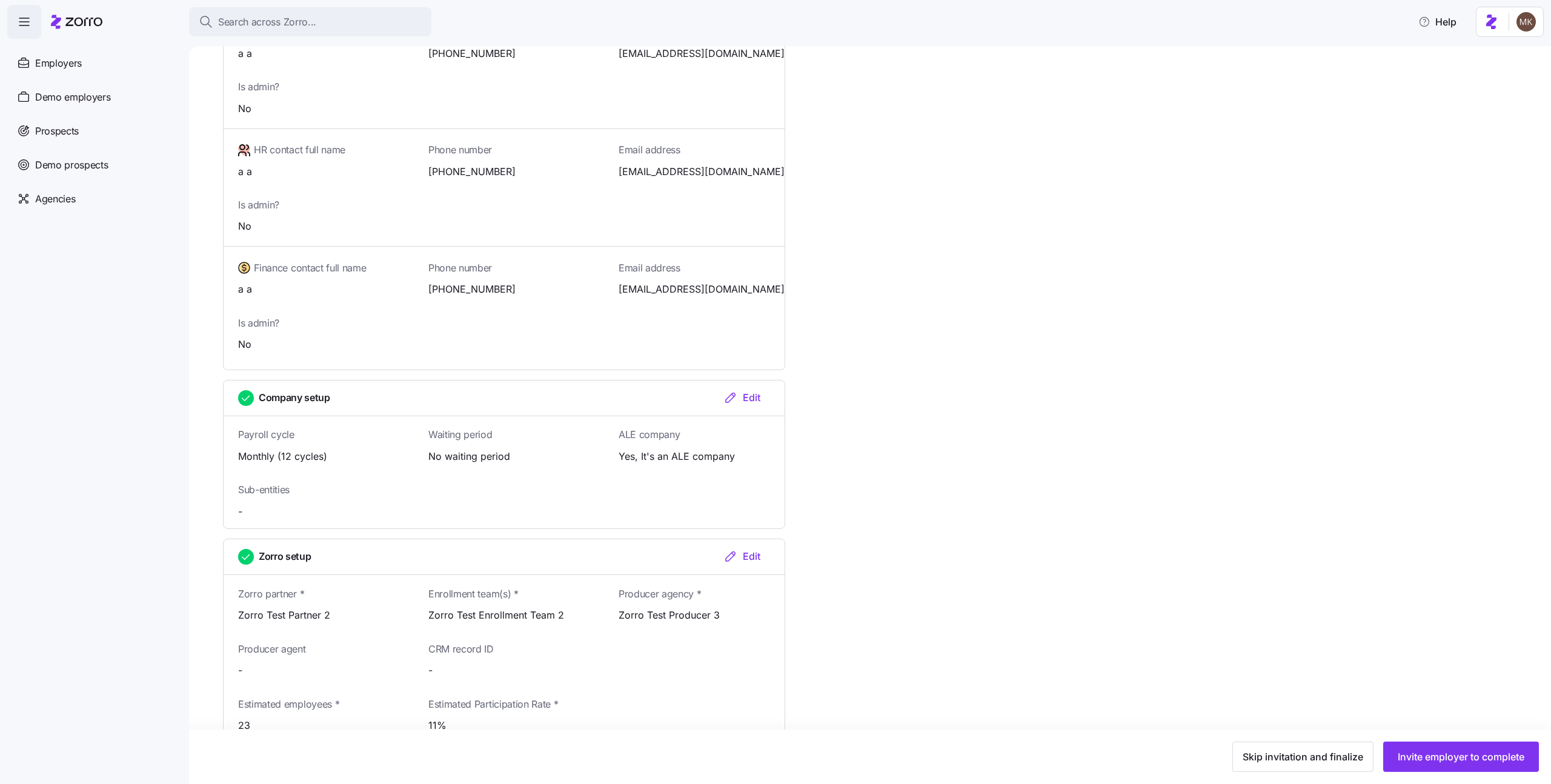
scroll to position [907, 0]
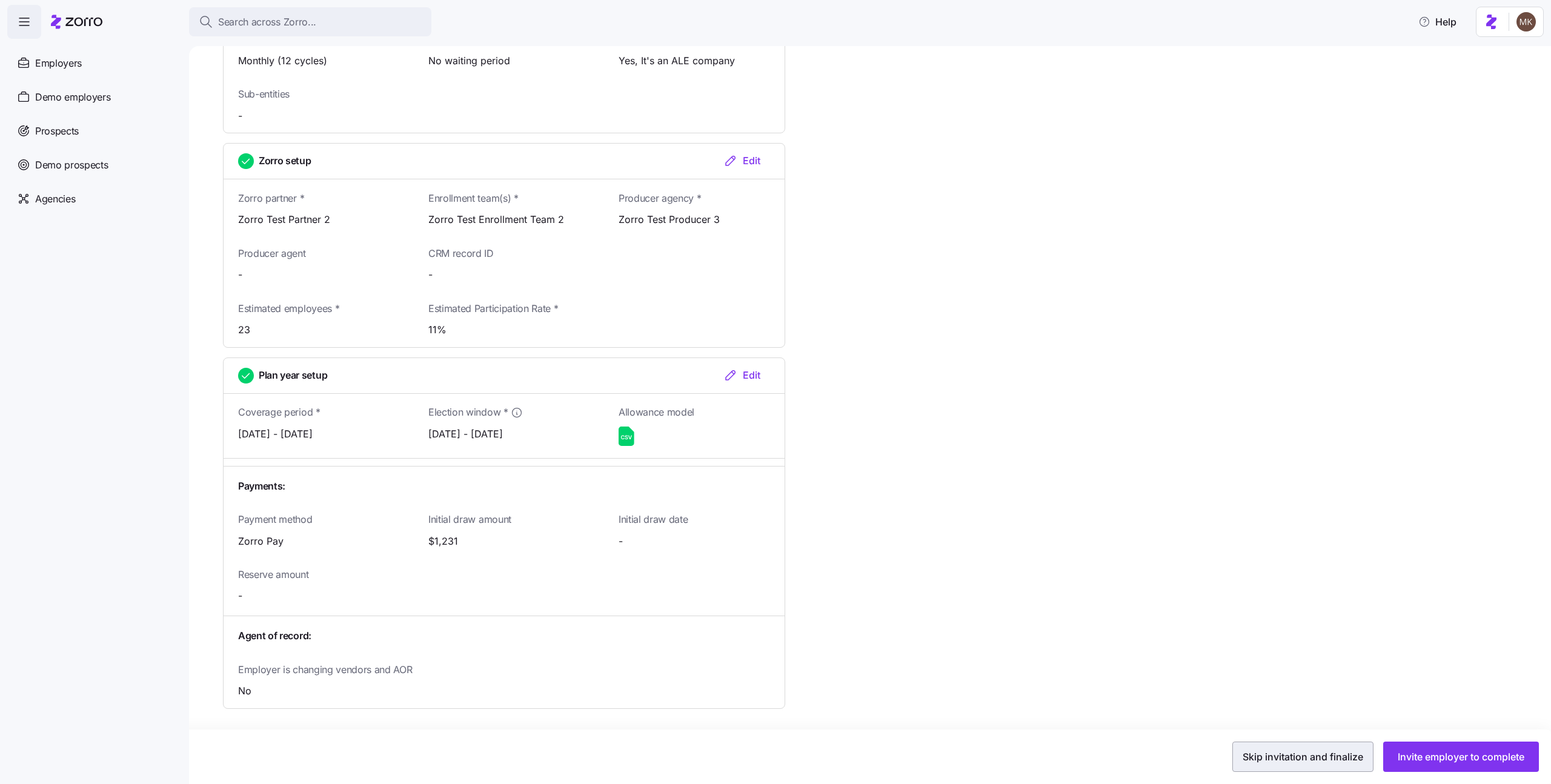
click at [1292, 755] on span "Skip invitation and finalize" at bounding box center [1302, 756] width 120 height 14
click at [1474, 750] on span "Activate account" at bounding box center [1486, 756] width 77 height 14
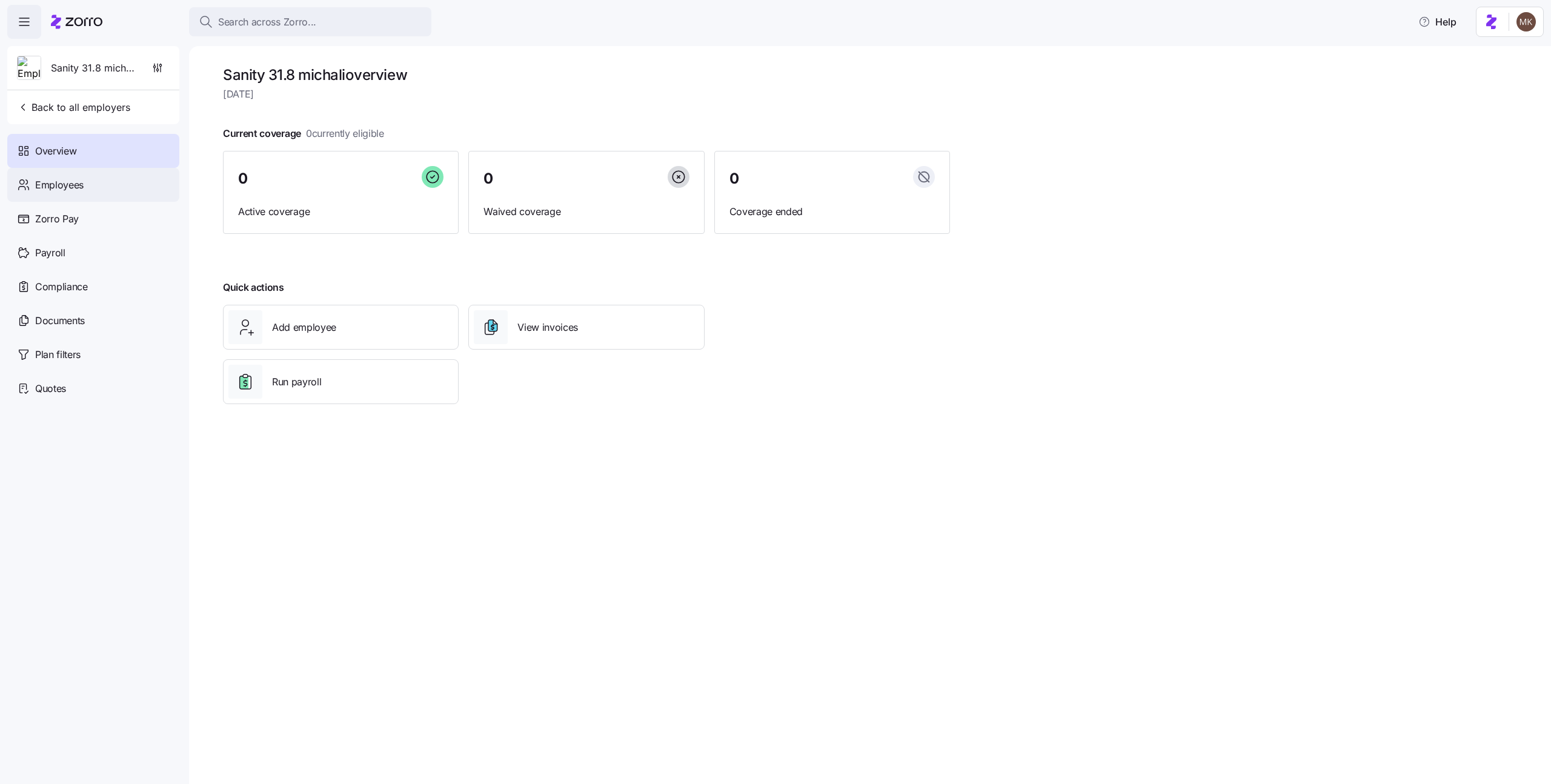
click at [78, 184] on span "Employees" at bounding box center [60, 185] width 48 height 15
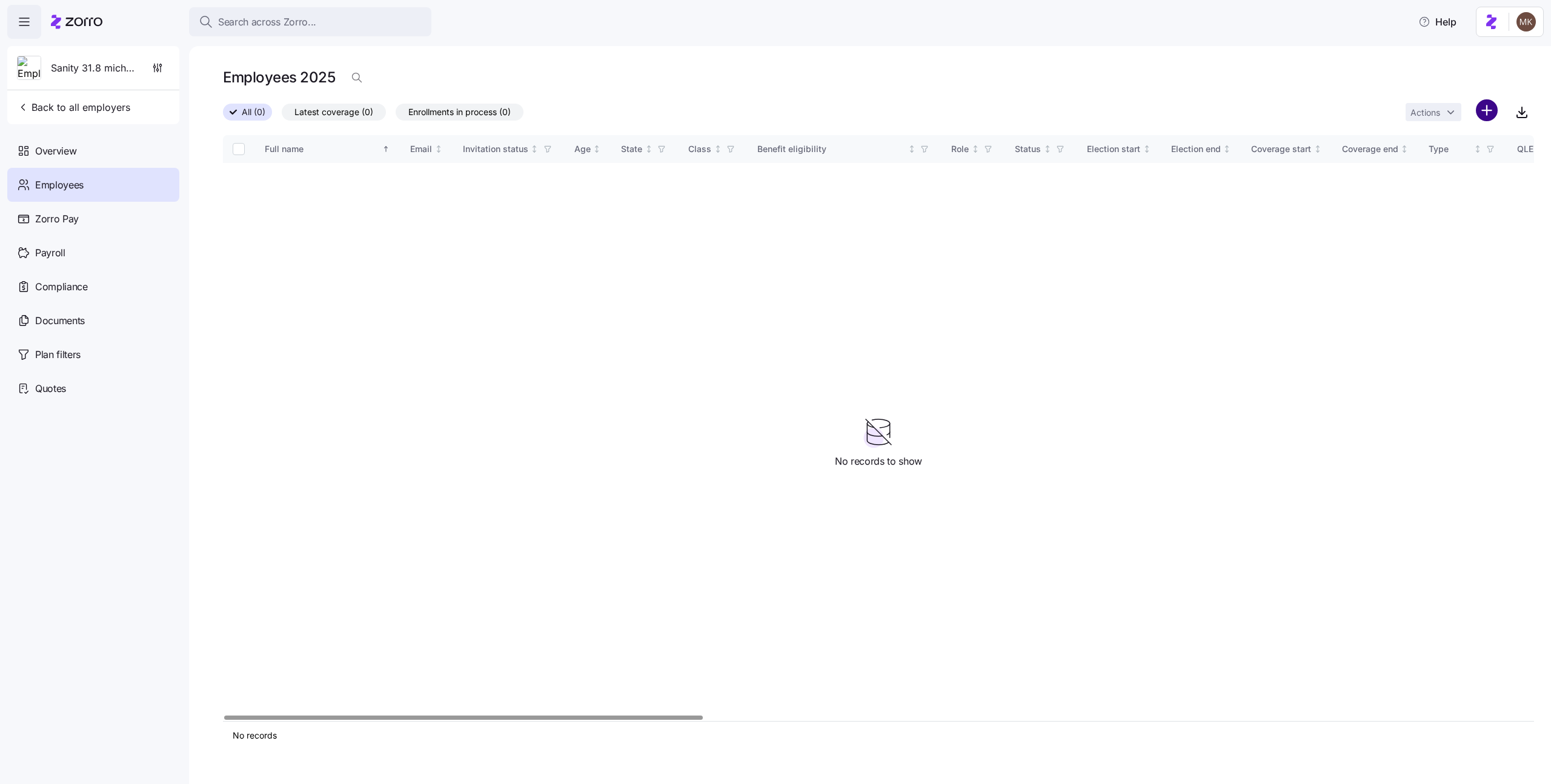
click at [1479, 113] on html "Search across Zorro... Help Sanity 31.8 michali Back to all employers Overview …" at bounding box center [776, 388] width 1551 height 776
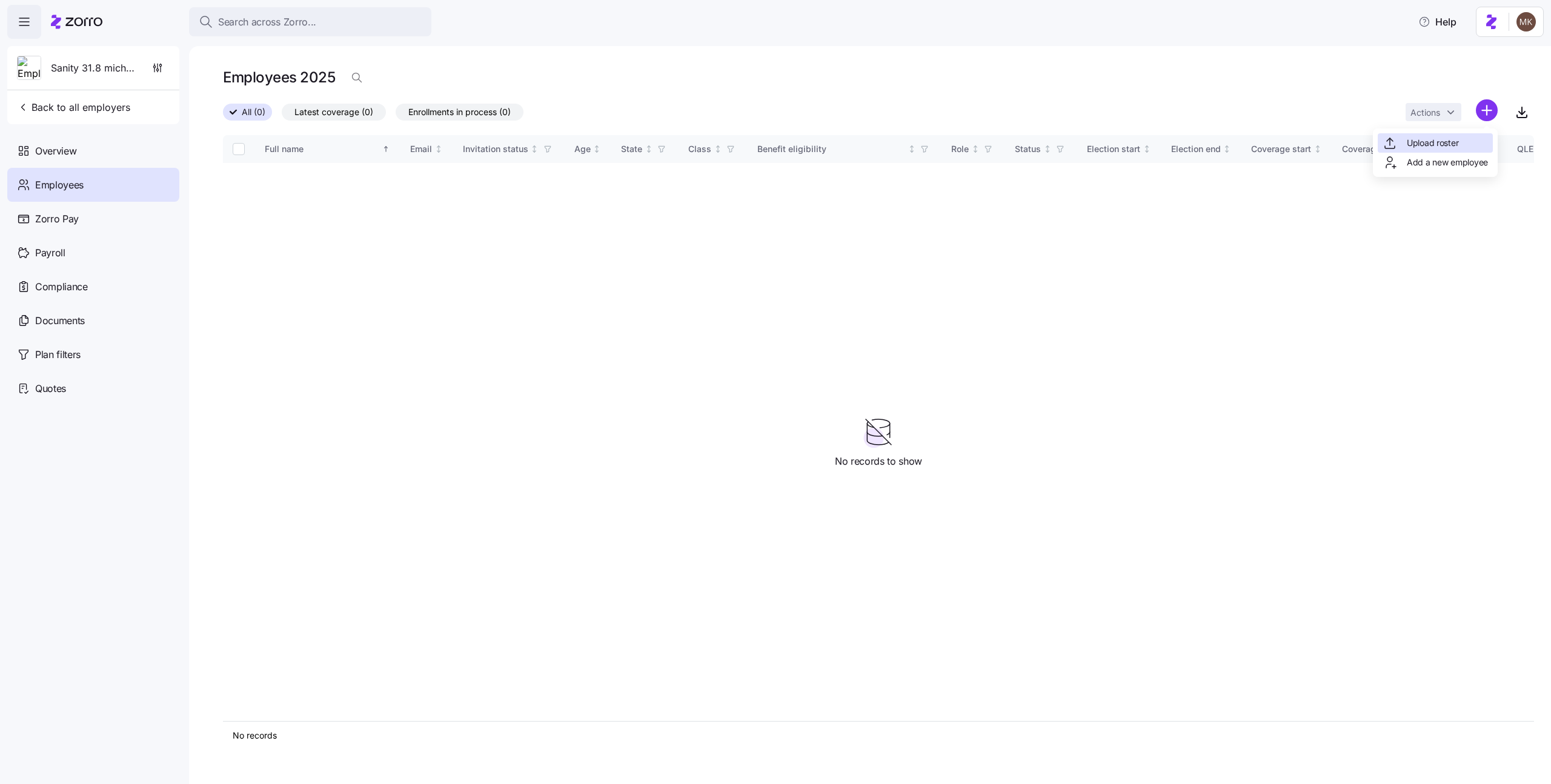
click at [1437, 145] on span "Upload roster" at bounding box center [1433, 142] width 52 height 12
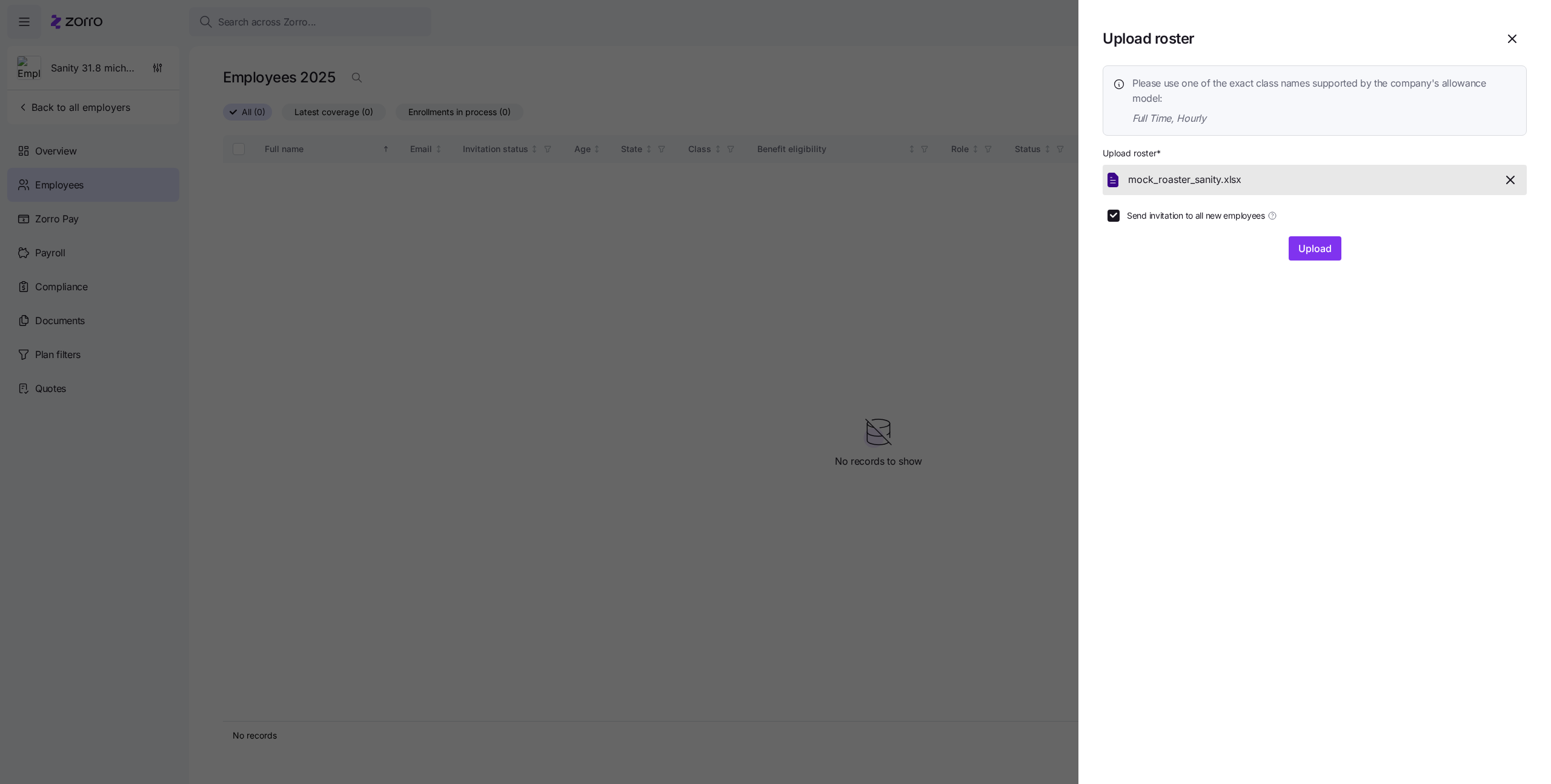
click at [1180, 217] on span "Send invitation to all new employees" at bounding box center [1196, 215] width 138 height 12
click at [1120, 217] on input "Send invitation to all new employees" at bounding box center [1113, 215] width 12 height 12
checkbox input "false"
click at [1321, 257] on button "Upload" at bounding box center [1315, 248] width 53 height 24
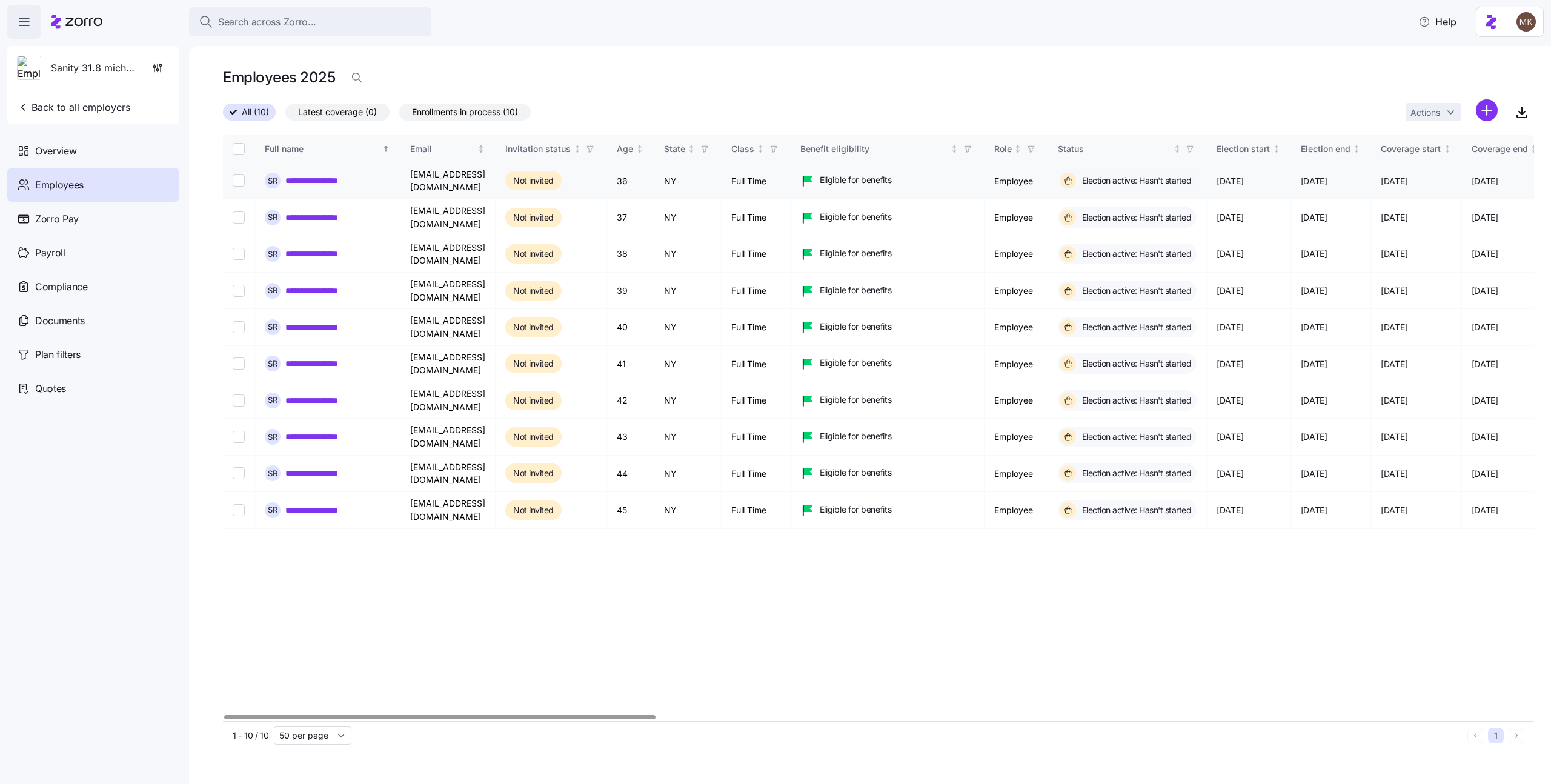
click at [327, 180] on link "**********" at bounding box center [320, 181] width 70 height 12
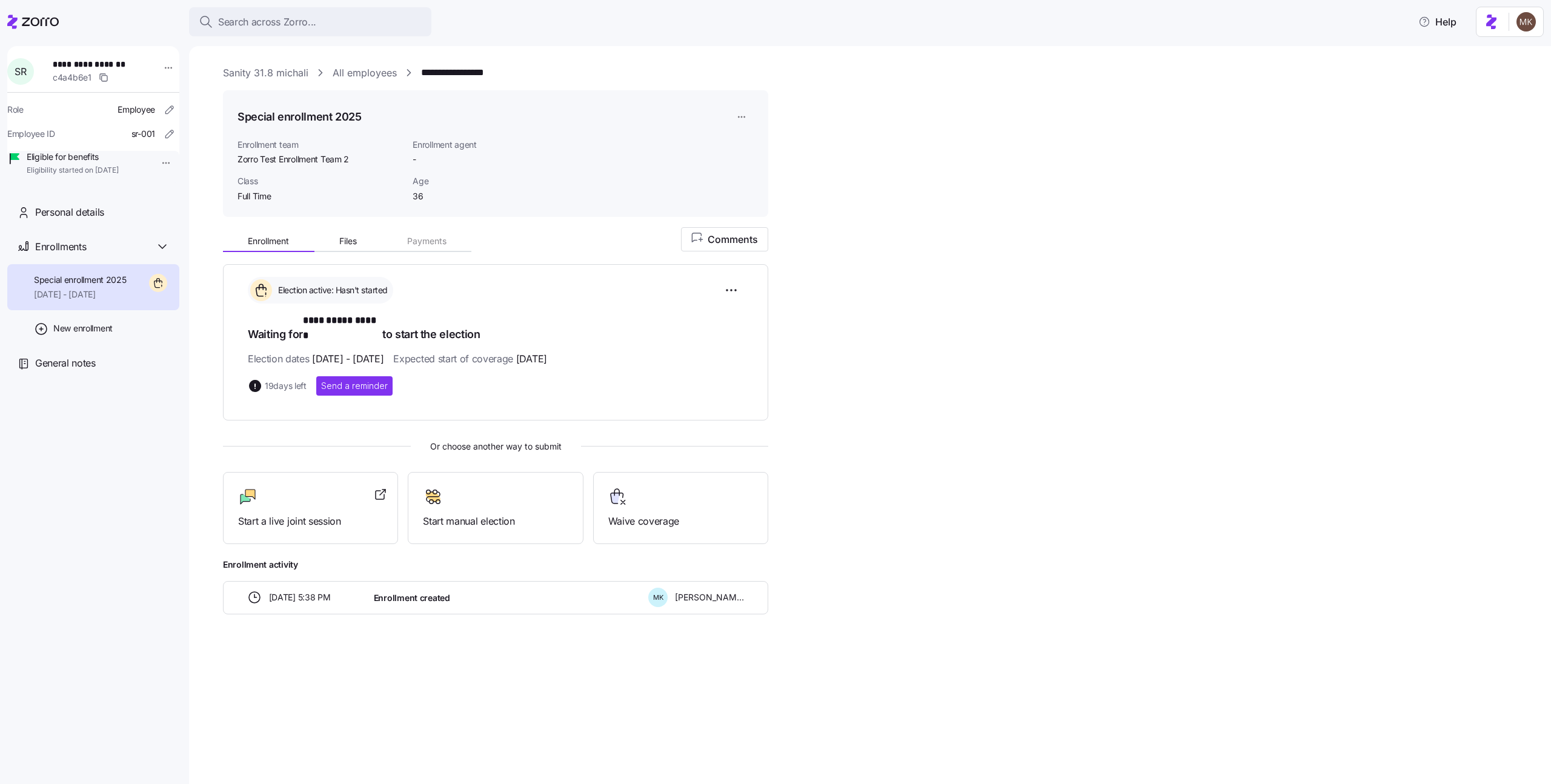
click at [157, 55] on div "**********" at bounding box center [93, 114] width 172 height 136
click at [159, 62] on html "**********" at bounding box center [776, 388] width 1551 height 776
click at [204, 155] on div "Log in as" at bounding box center [193, 155] width 36 height 13
click at [693, 487] on div at bounding box center [680, 497] width 145 height 19
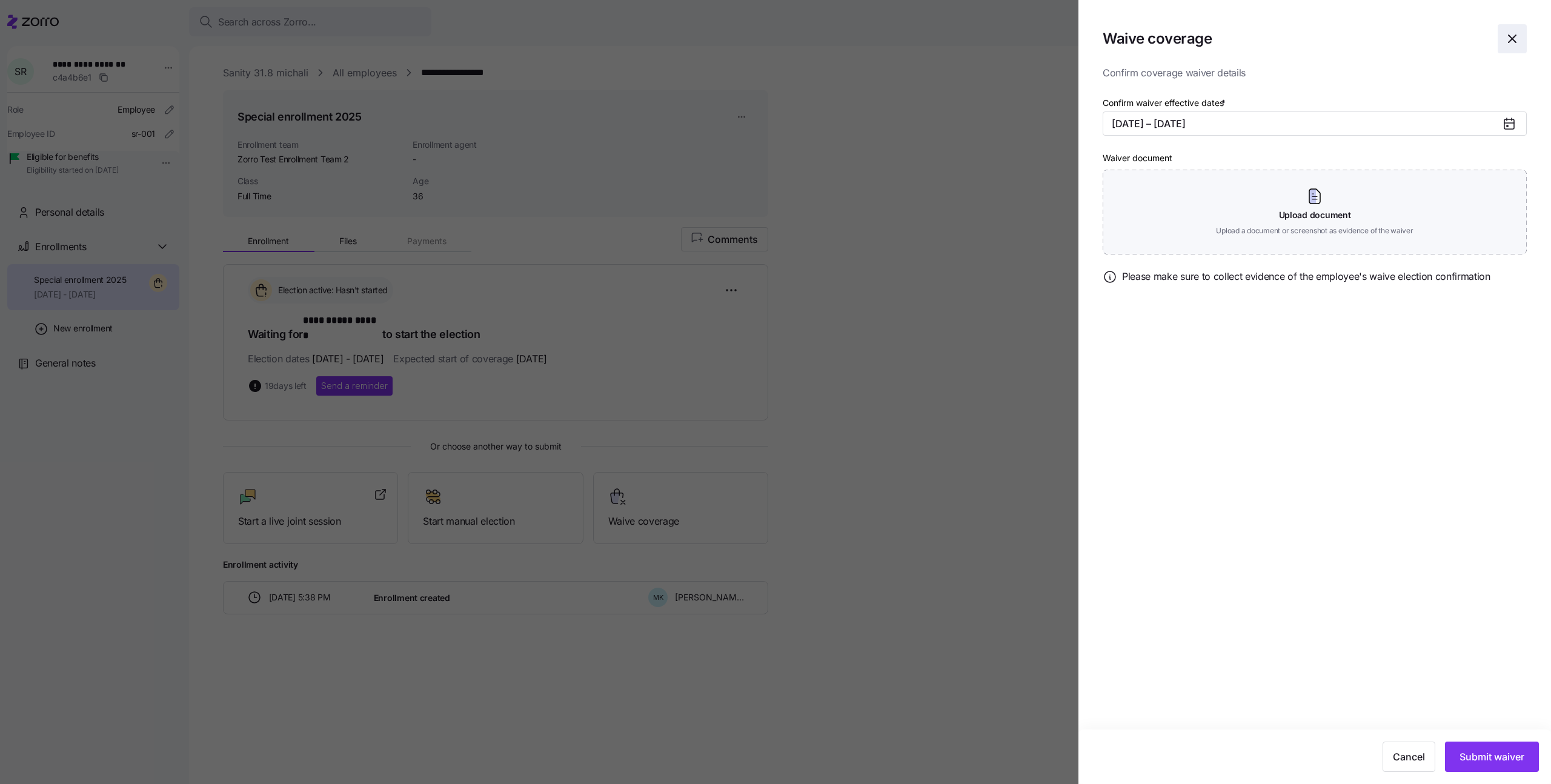
click at [1507, 47] on span "button" at bounding box center [1512, 38] width 28 height 28
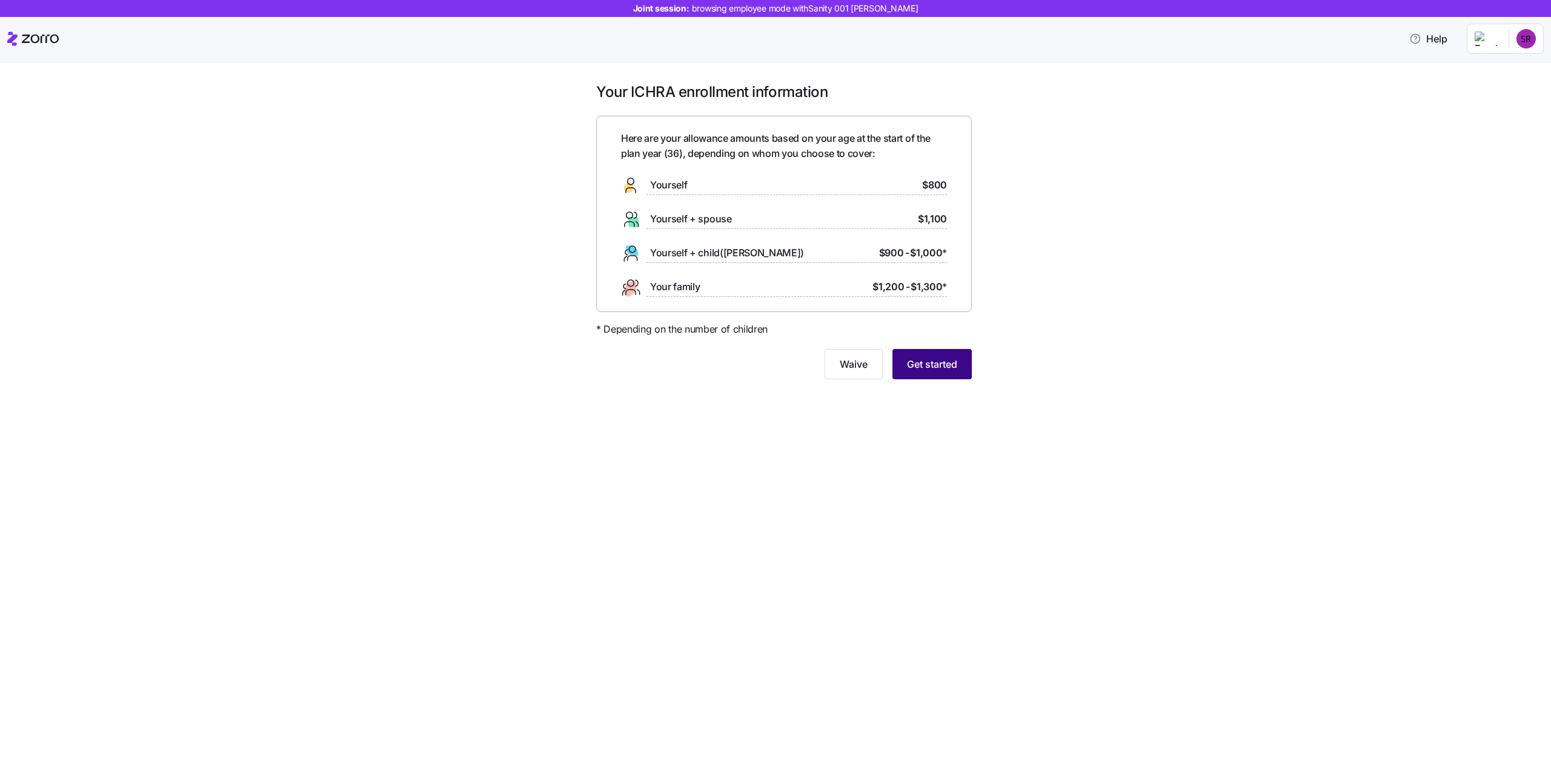
click at [919, 359] on span "Get started" at bounding box center [932, 363] width 50 height 14
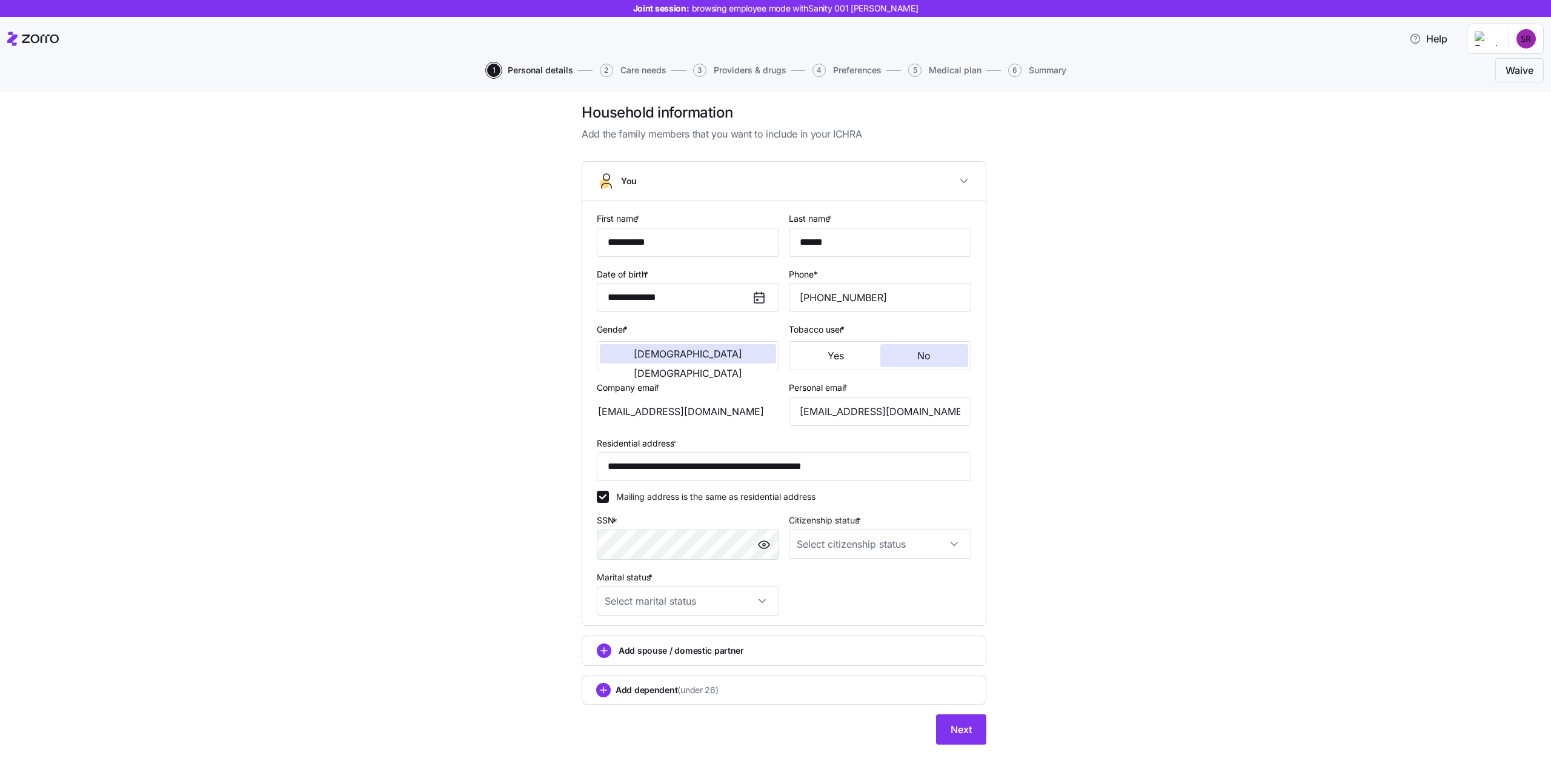
scroll to position [12, 0]
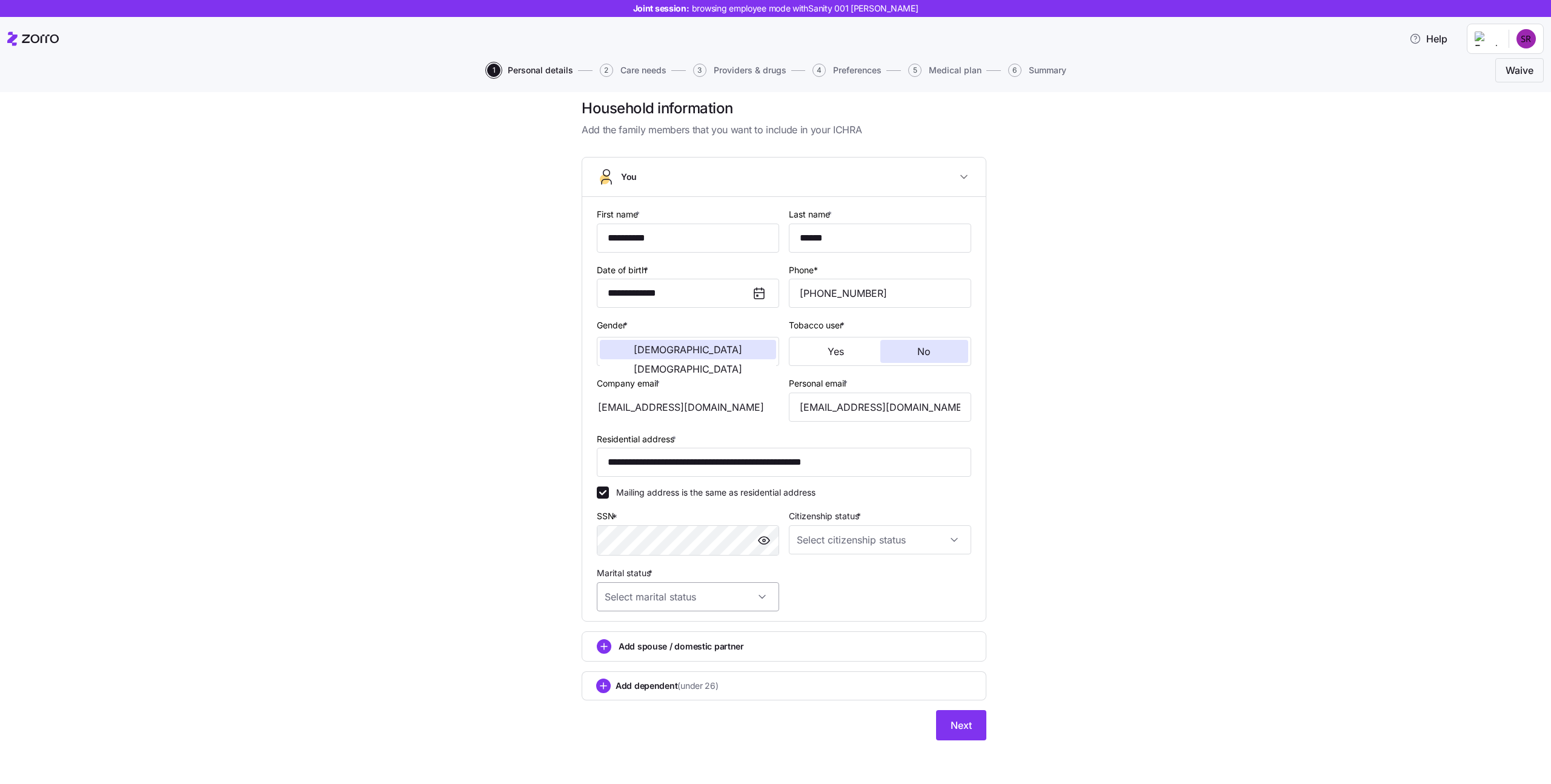
click at [749, 598] on input "Marital status *" at bounding box center [688, 597] width 183 height 29
click at [661, 683] on span "In domestic partnership" at bounding box center [654, 684] width 94 height 13
type input "In domestic partnership"
click at [853, 536] on input "Citizenship status *" at bounding box center [880, 540] width 183 height 29
click at [821, 599] on span "Resident alien" at bounding box center [826, 602] width 55 height 13
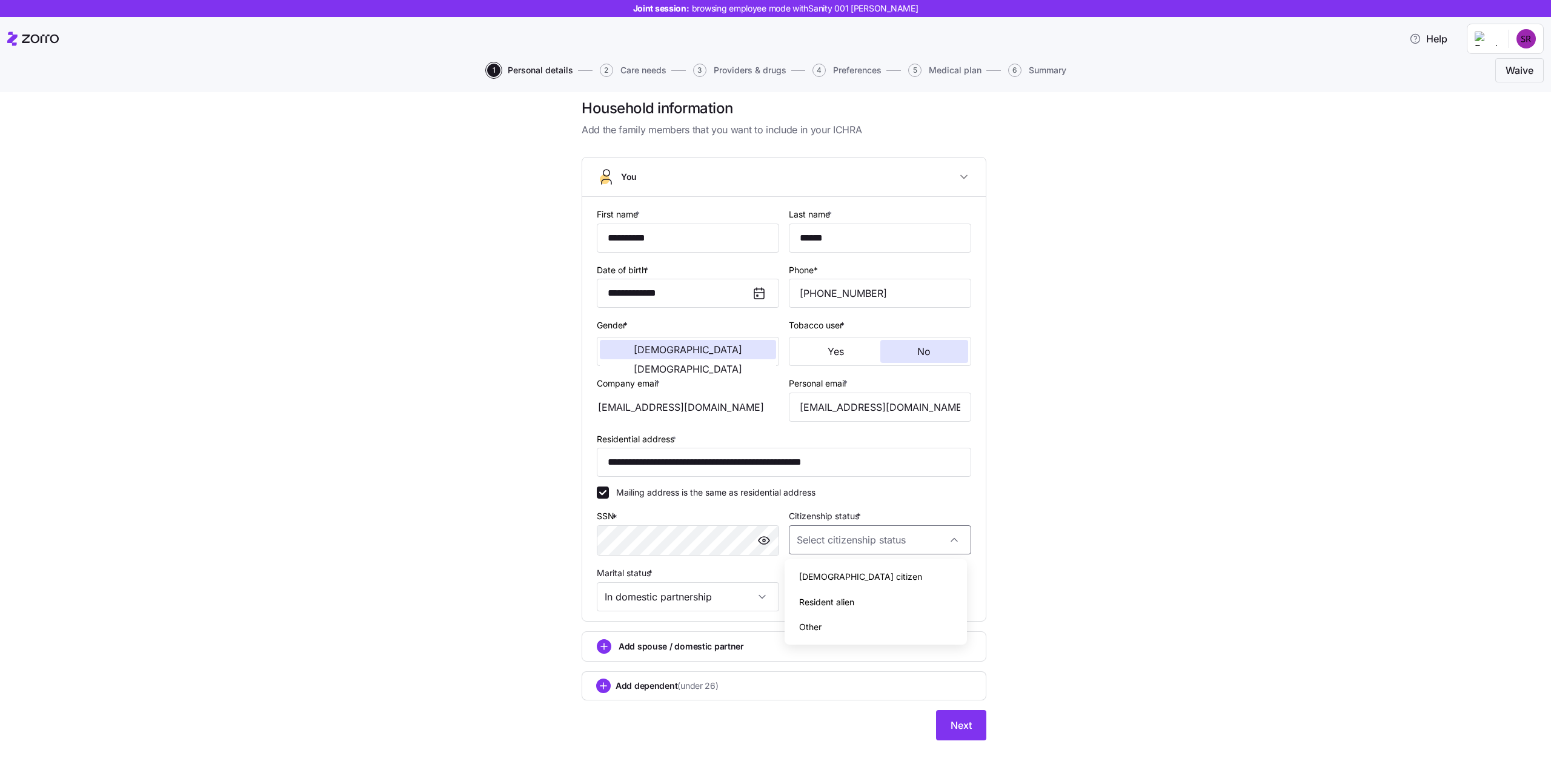
type input "Resident alien"
click at [966, 725] on span "Next" at bounding box center [961, 724] width 21 height 14
click at [950, 724] on span "Next" at bounding box center [961, 724] width 21 height 14
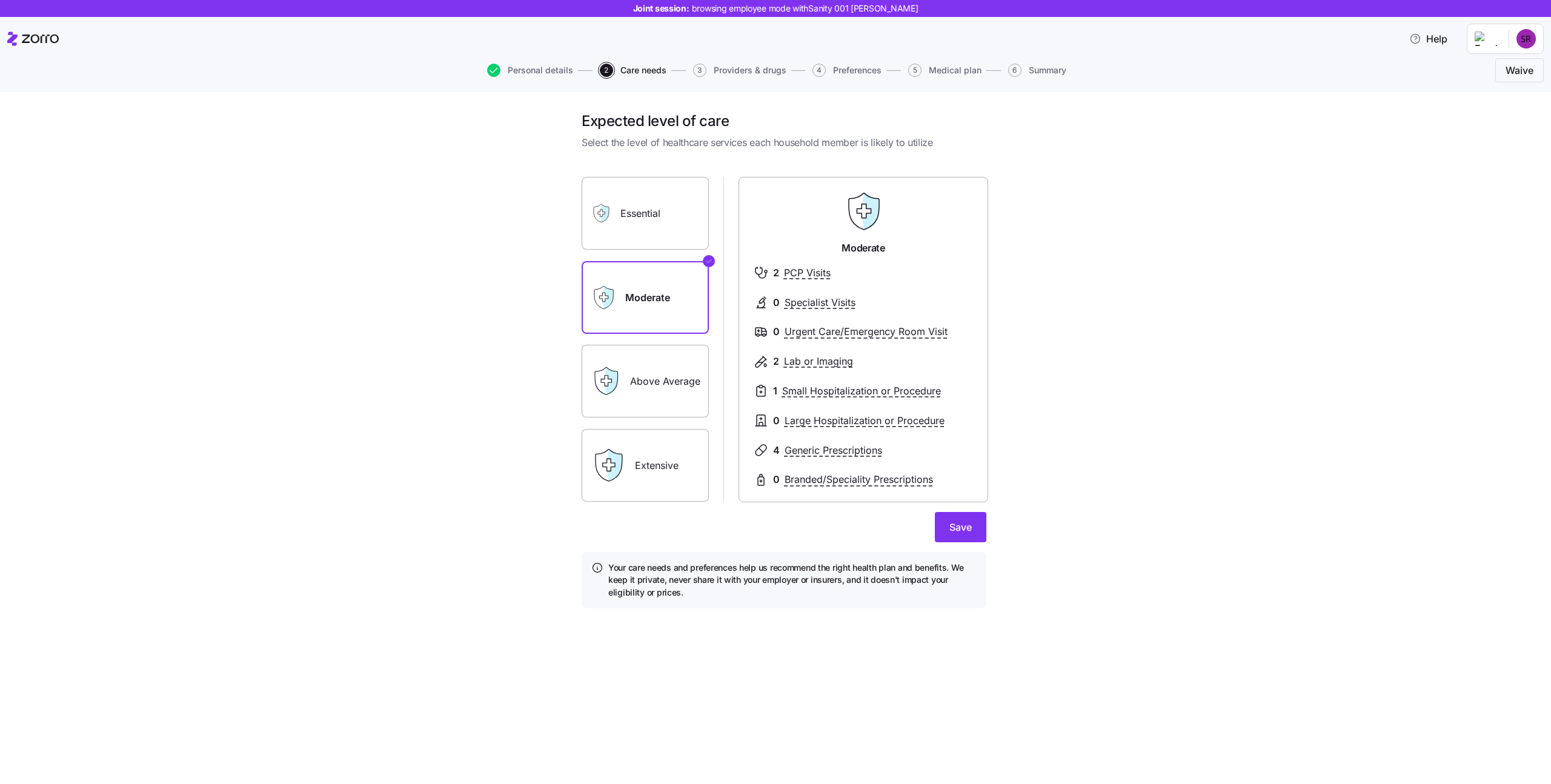
click at [596, 219] on icon at bounding box center [601, 213] width 19 height 19
click at [645, 229] on label "Essential" at bounding box center [645, 213] width 127 height 73
click at [0, 0] on input "Essential" at bounding box center [0, 0] width 0 height 0
click at [650, 355] on label "Above Average" at bounding box center [645, 381] width 127 height 73
click at [0, 0] on input "Above Average" at bounding box center [0, 0] width 0 height 0
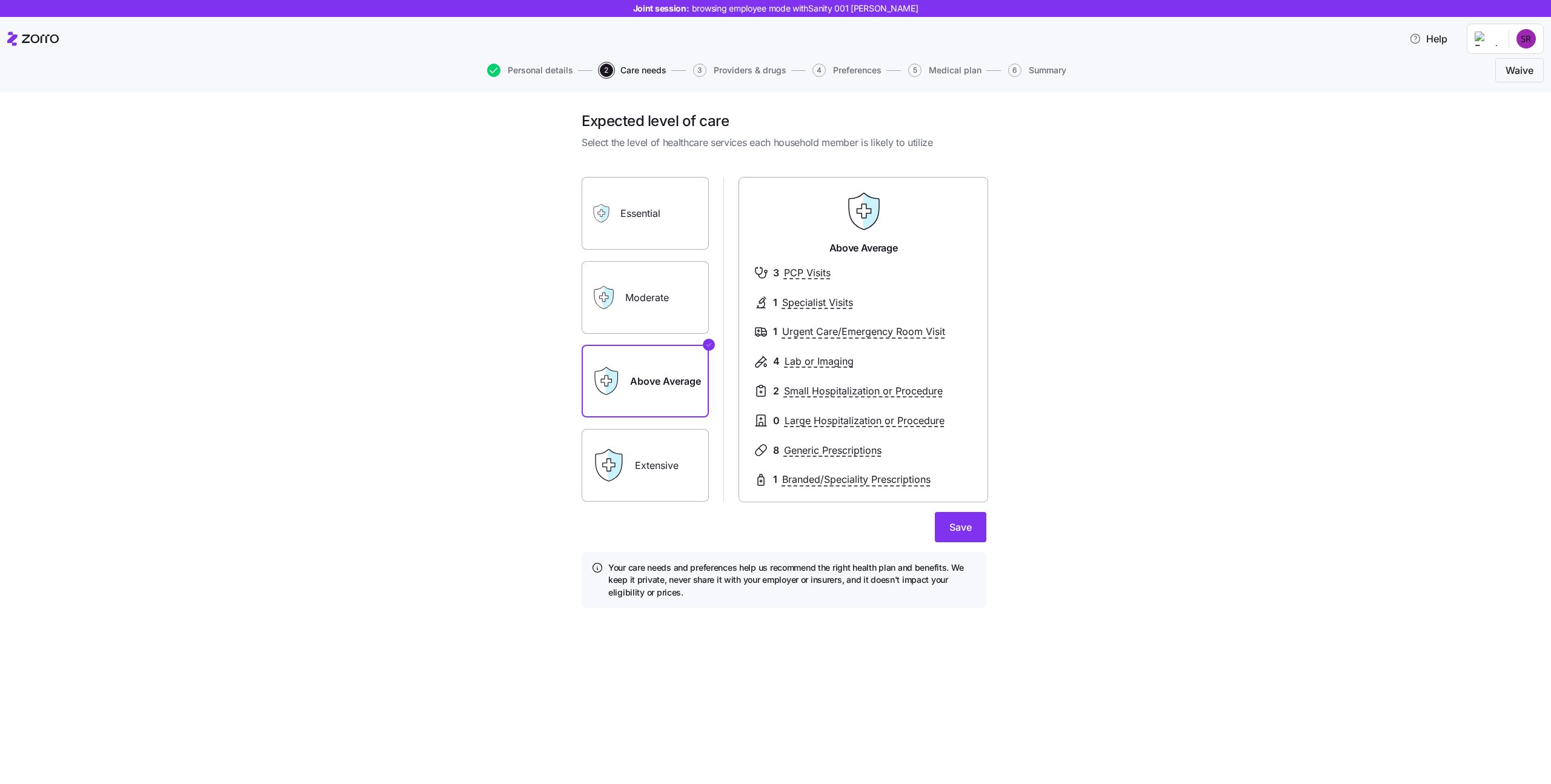
drag, startPoint x: 650, startPoint y: 453, endPoint x: 651, endPoint y: 433, distance: 20.0
click at [650, 453] on label "Extensive" at bounding box center [645, 465] width 127 height 73
click at [0, 0] on input "Extensive" at bounding box center [0, 0] width 0 height 0
click at [647, 286] on label "Moderate" at bounding box center [645, 298] width 127 height 73
click at [0, 0] on input "Moderate" at bounding box center [0, 0] width 0 height 0
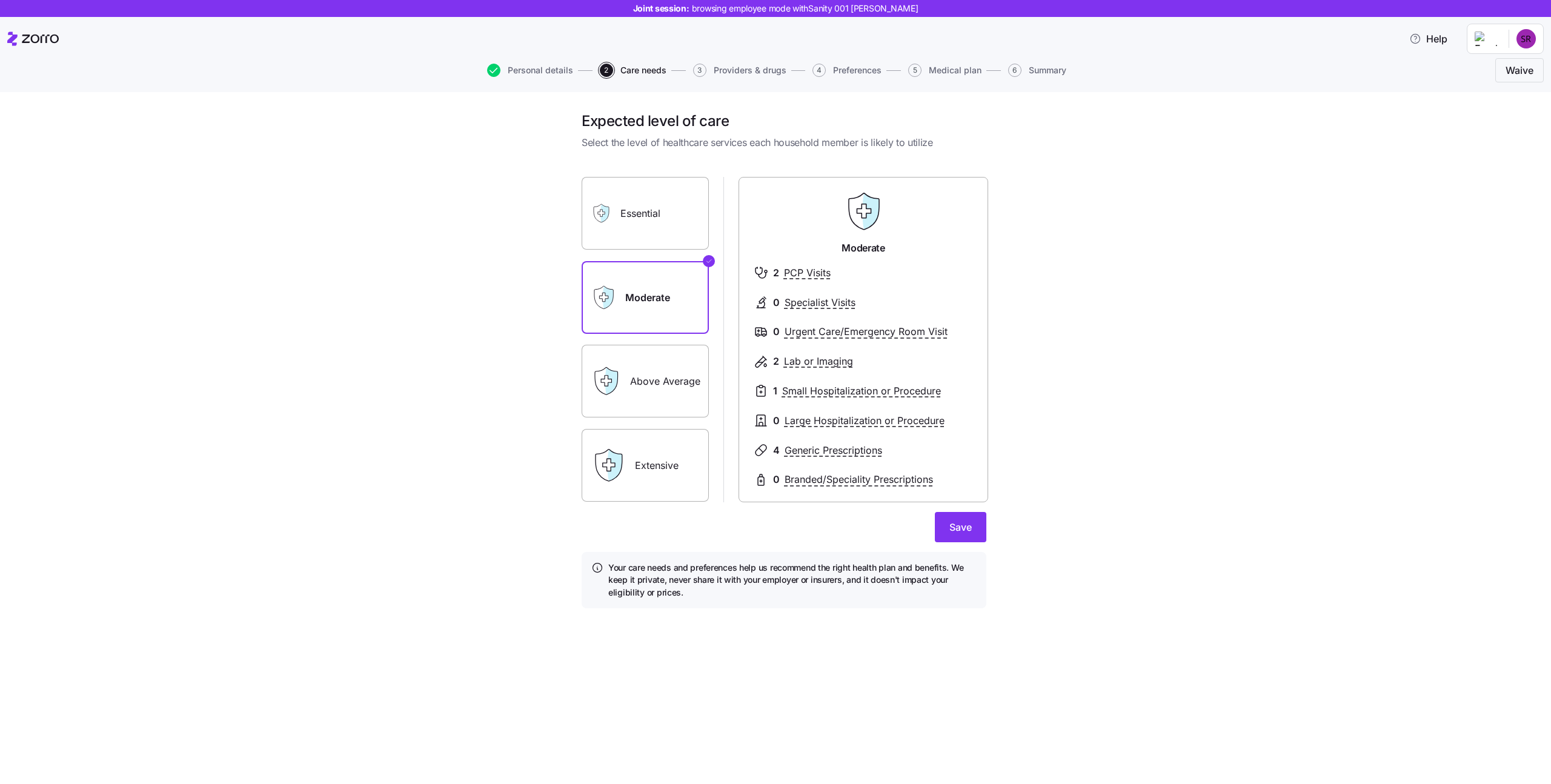
click at [963, 549] on form "Essential Moderate Above Average Extensive Moderate 2 PCP Visits 0 Specialist V…" at bounding box center [783, 385] width 405 height 446
click at [951, 528] on span "Save" at bounding box center [960, 527] width 22 height 14
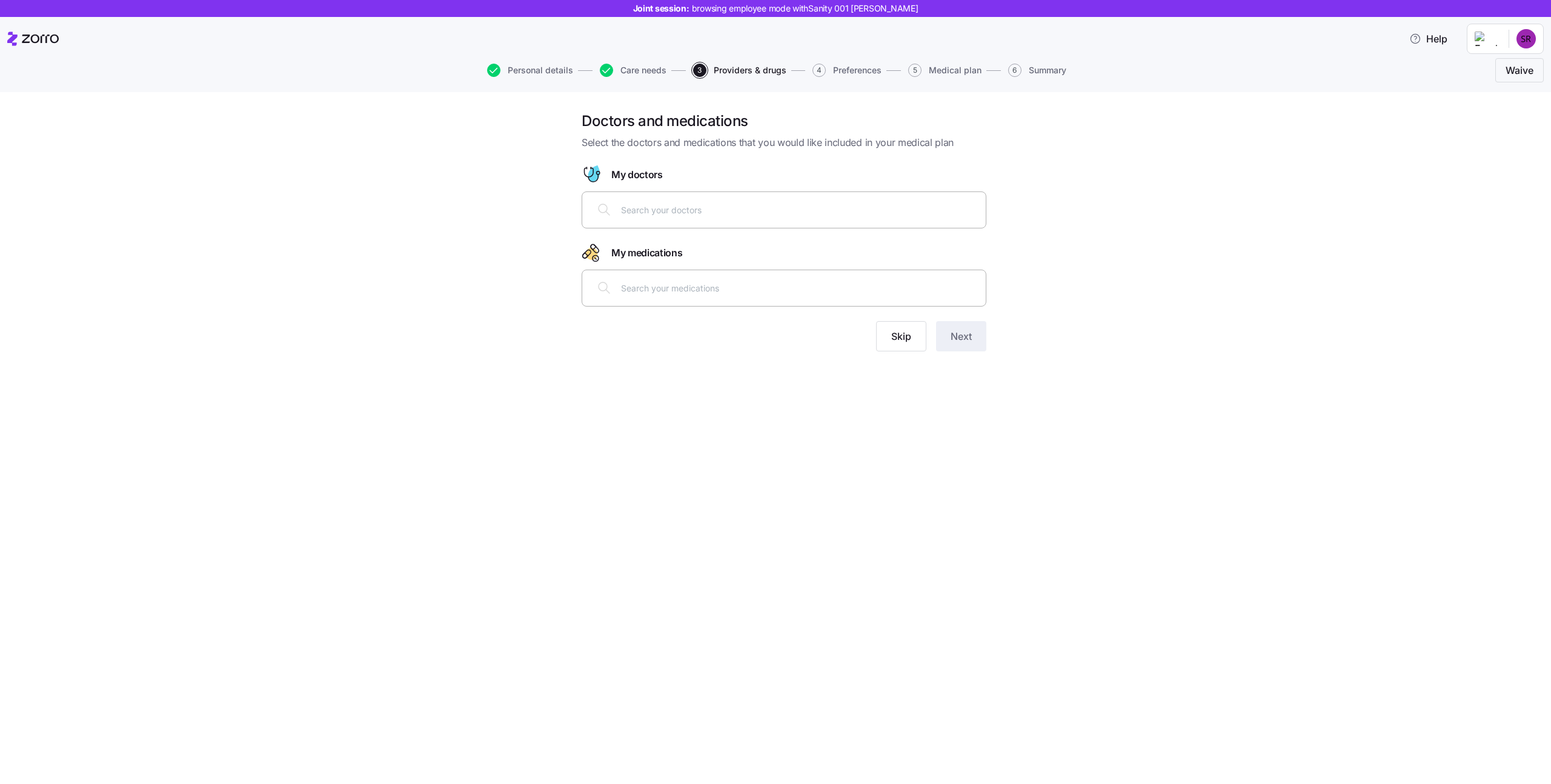
click at [727, 210] on input "text" at bounding box center [800, 209] width 357 height 13
click at [812, 202] on div at bounding box center [783, 209] width 389 height 29
type input "cohe"
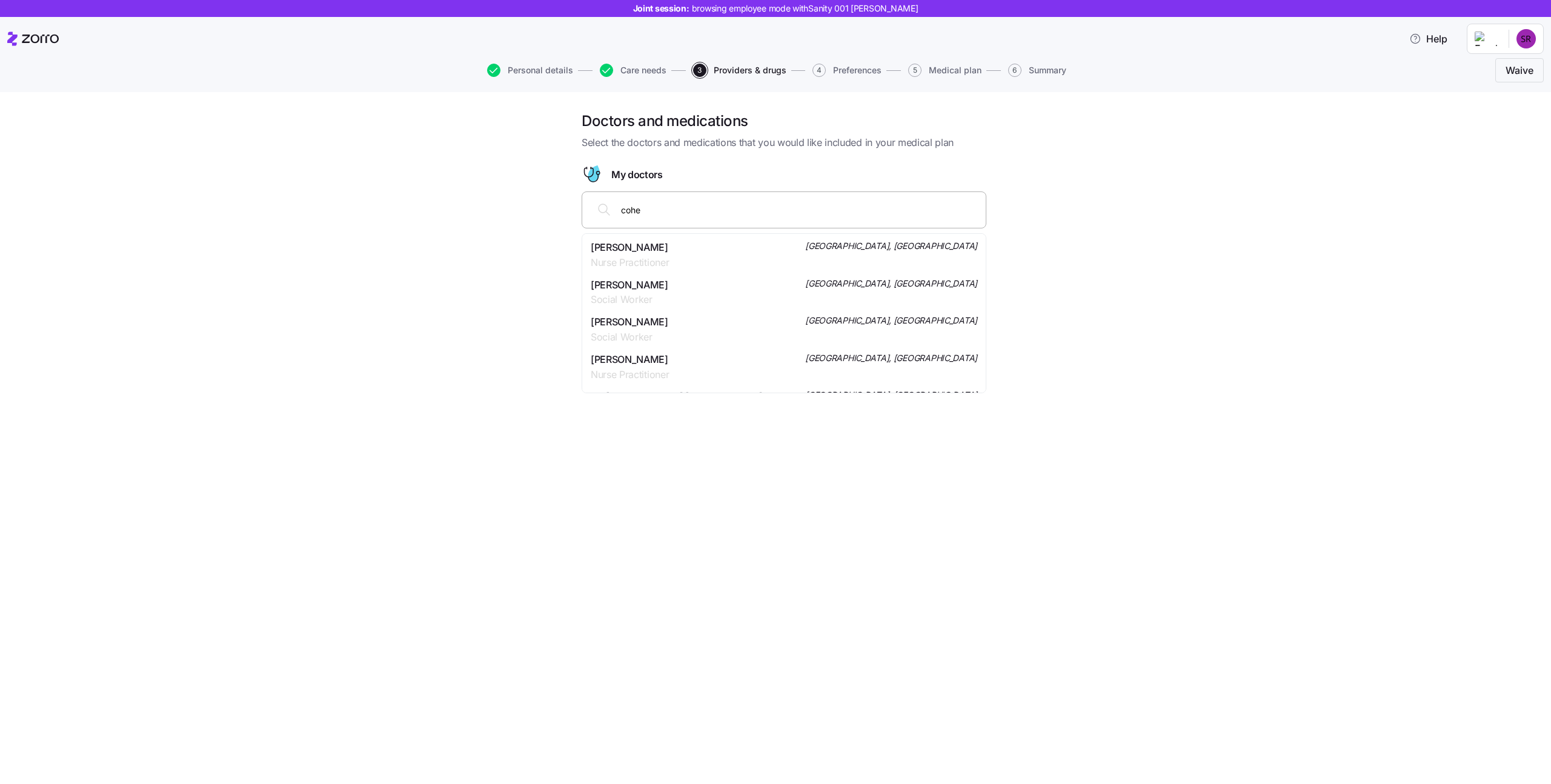
click at [666, 252] on span "Sunmi Choe" at bounding box center [629, 248] width 78 height 15
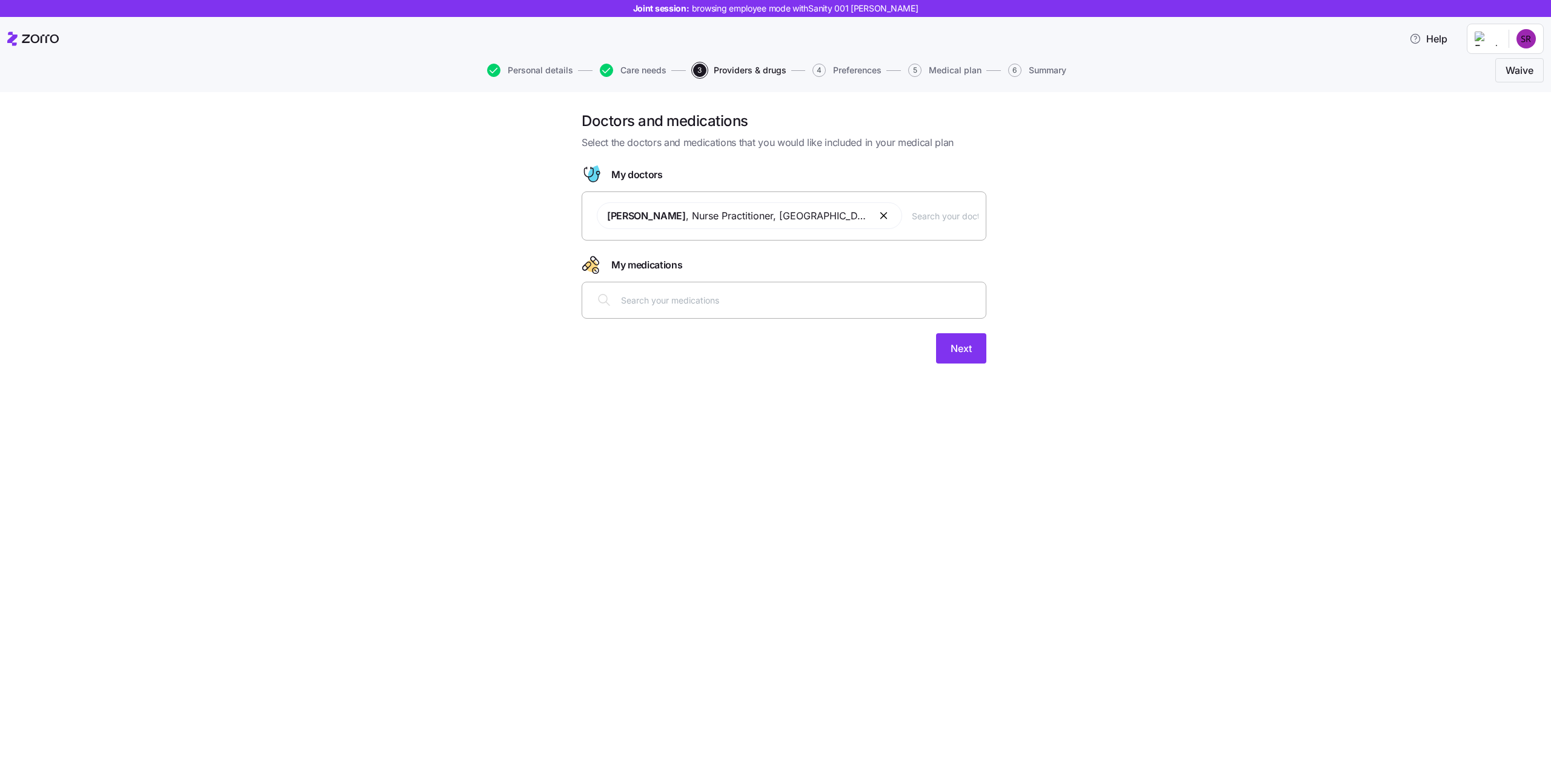
click at [710, 320] on div at bounding box center [783, 326] width 405 height 14
click at [702, 299] on input "text" at bounding box center [800, 300] width 357 height 13
type input "predni"
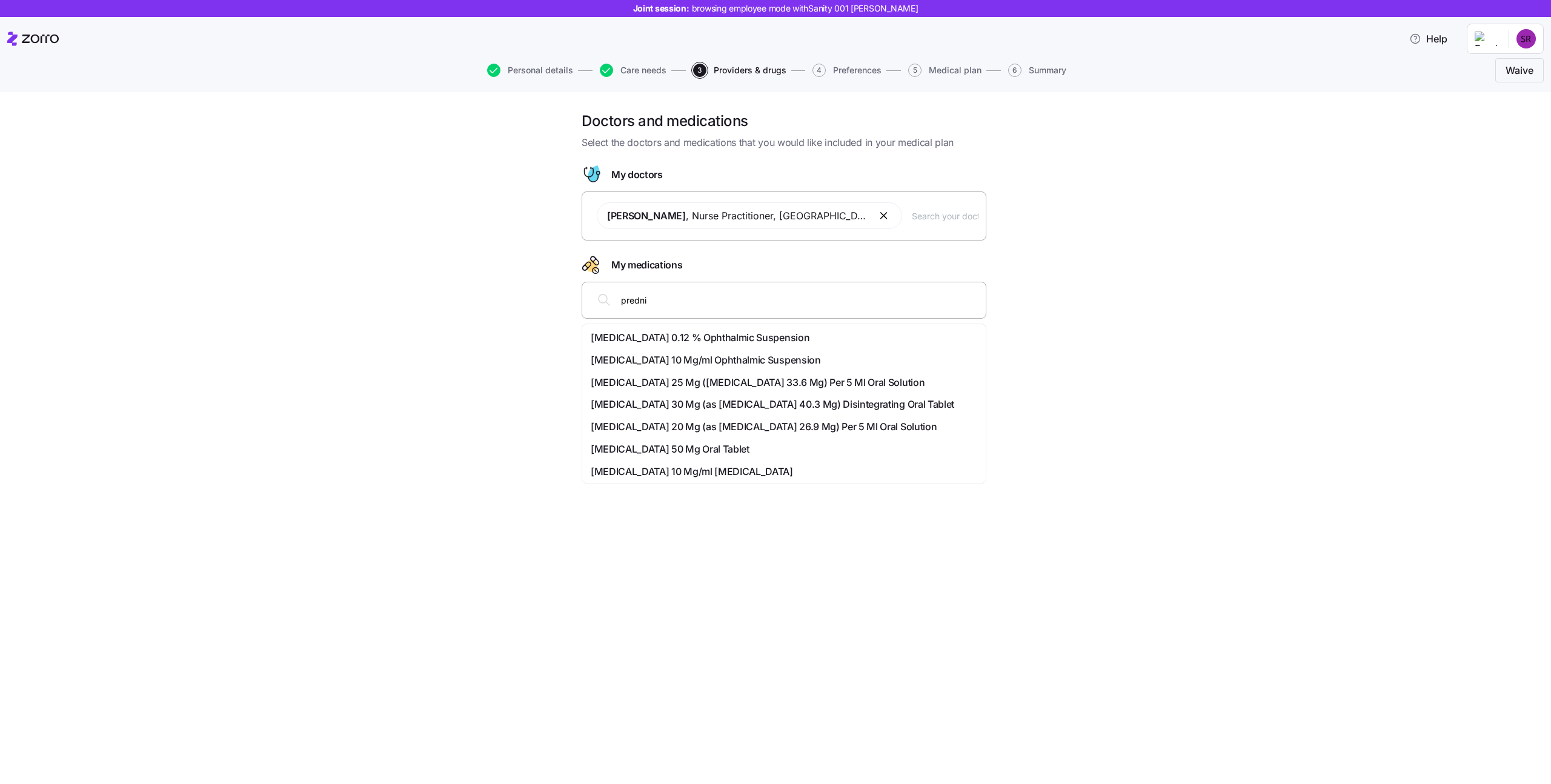
click at [832, 359] on div "Pred Forte 10 Mg/ml Ophthalmic Suspension" at bounding box center [784, 360] width 386 height 15
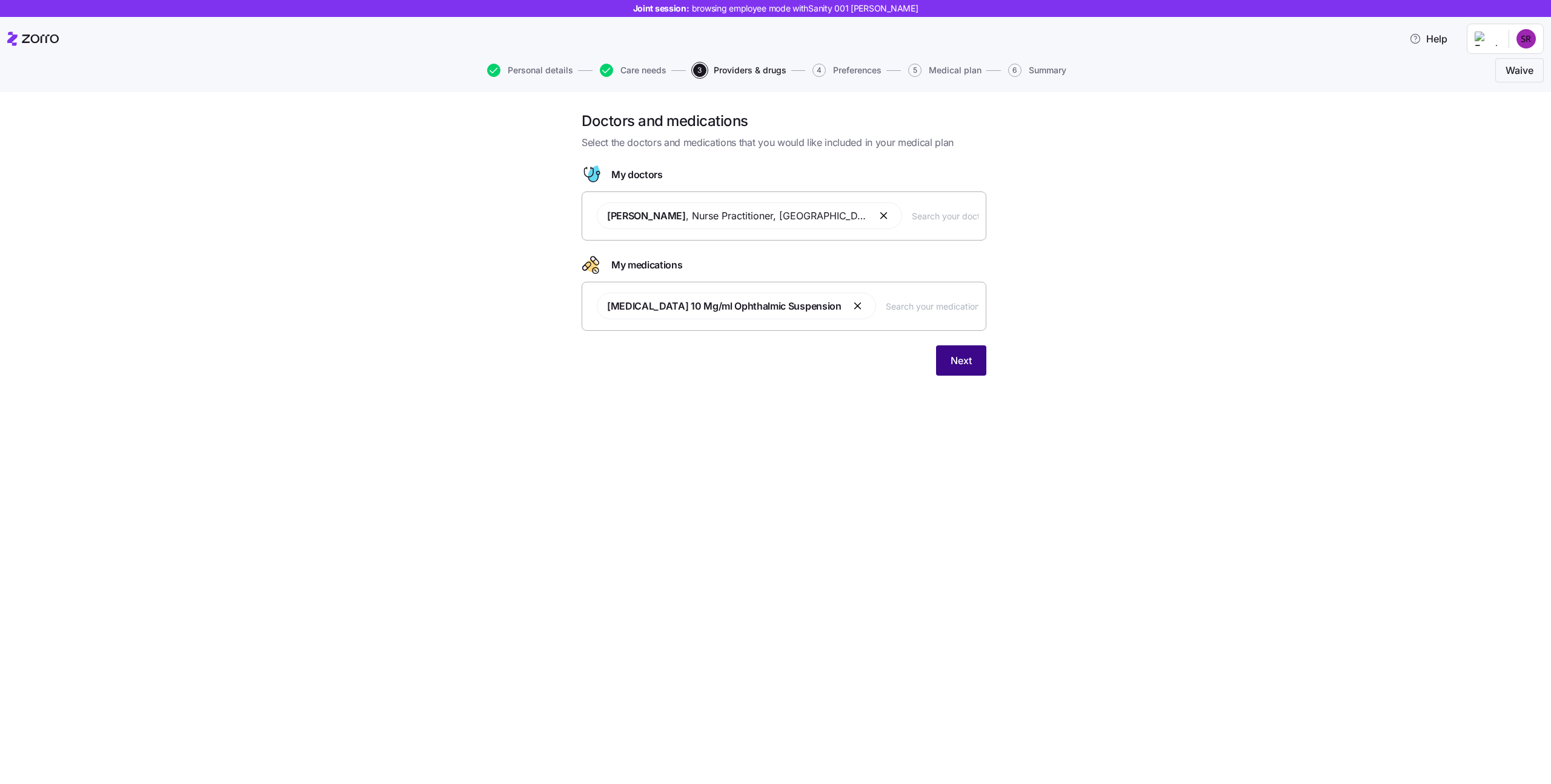
click at [946, 365] on button "Next" at bounding box center [961, 360] width 50 height 31
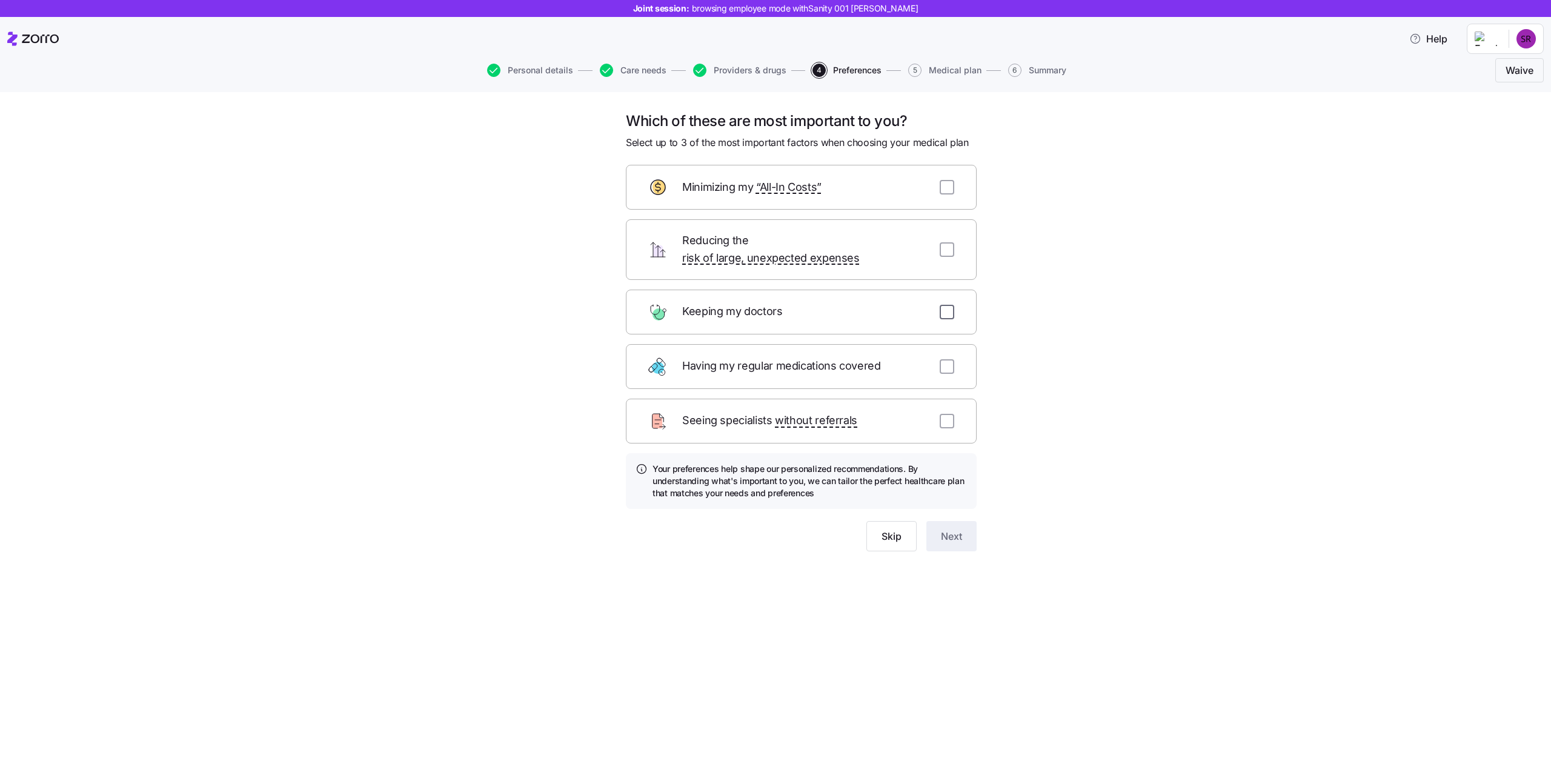
click at [947, 305] on input "checkbox" at bounding box center [947, 311] width 14 height 14
checkbox input "true"
click at [951, 414] on input "checkbox" at bounding box center [947, 421] width 14 height 14
checkbox input "true"
click at [948, 359] on input "checkbox" at bounding box center [947, 366] width 14 height 14
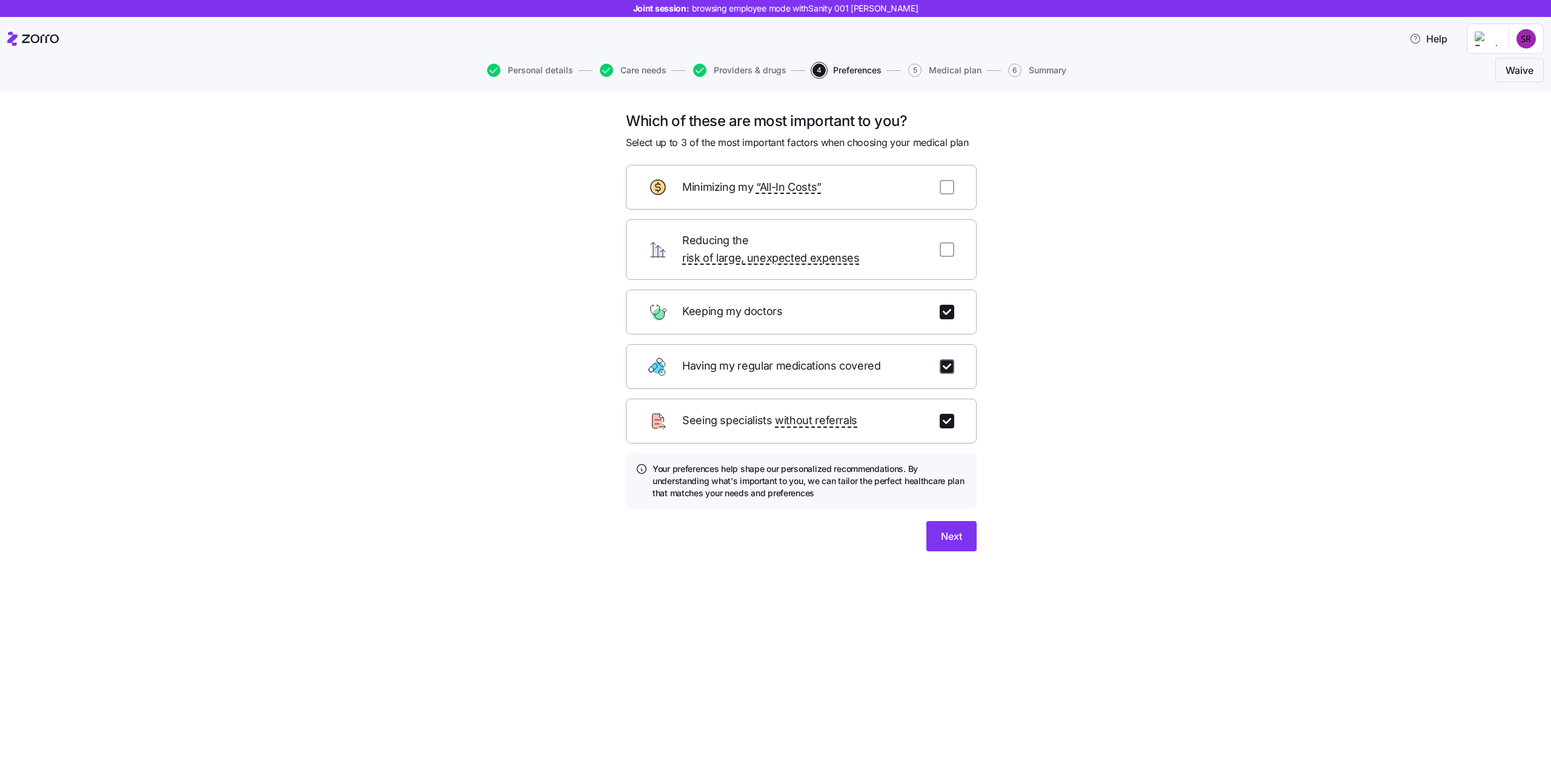
checkbox input "true"
click at [948, 253] on div "Reducing the risk of large, unexpected expenses" at bounding box center [800, 249] width 351 height 61
click at [949, 305] on input "checkbox" at bounding box center [947, 311] width 14 height 14
checkbox input "false"
click at [952, 359] on input "checkbox" at bounding box center [947, 366] width 14 height 14
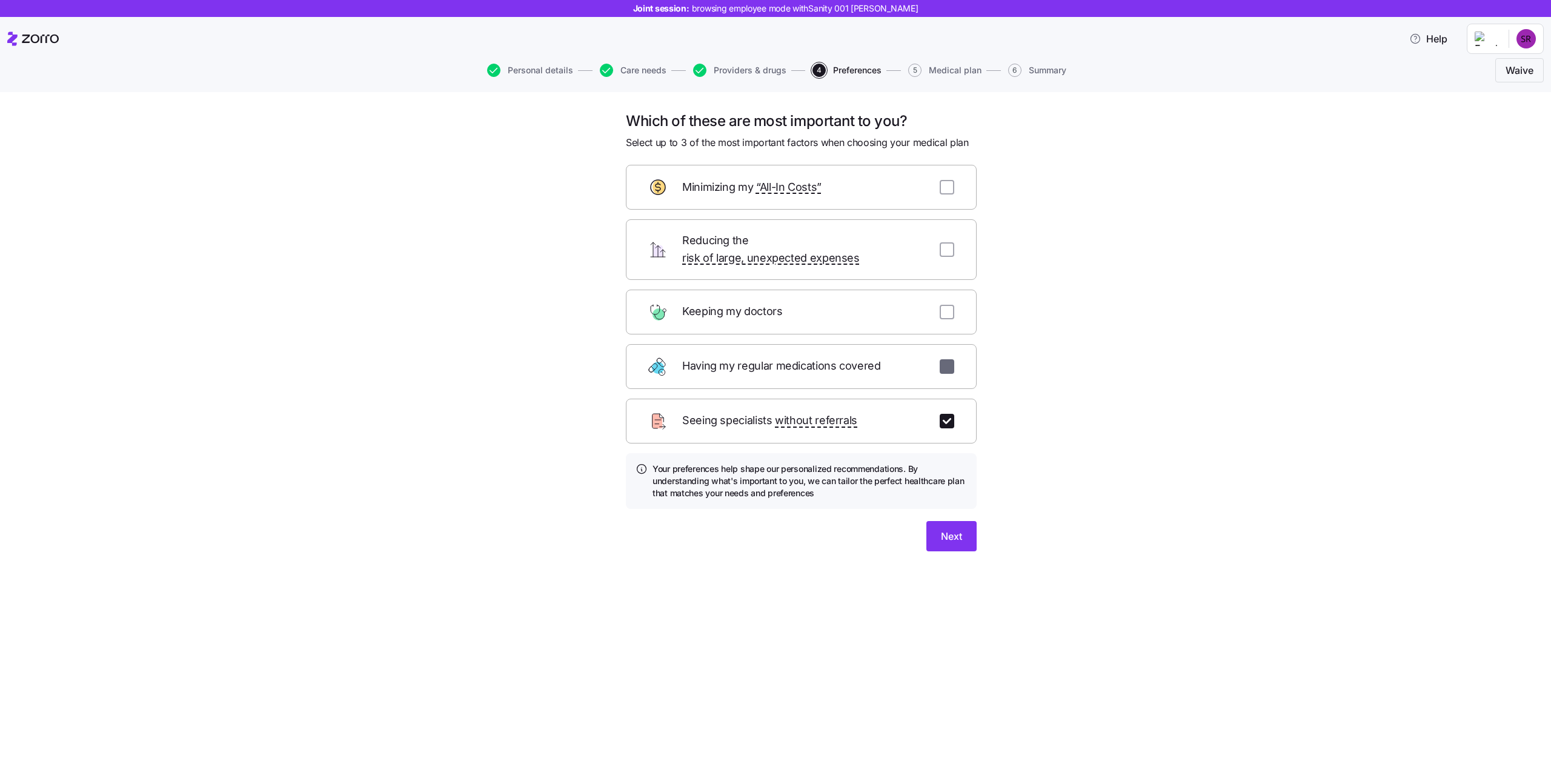
checkbox input "false"
click at [949, 399] on div "Seeing specialists without referrals" at bounding box center [800, 421] width 351 height 45
click at [951, 187] on input "checkbox" at bounding box center [947, 186] width 14 height 14
checkbox input "true"
click at [952, 359] on input "checkbox" at bounding box center [947, 366] width 14 height 14
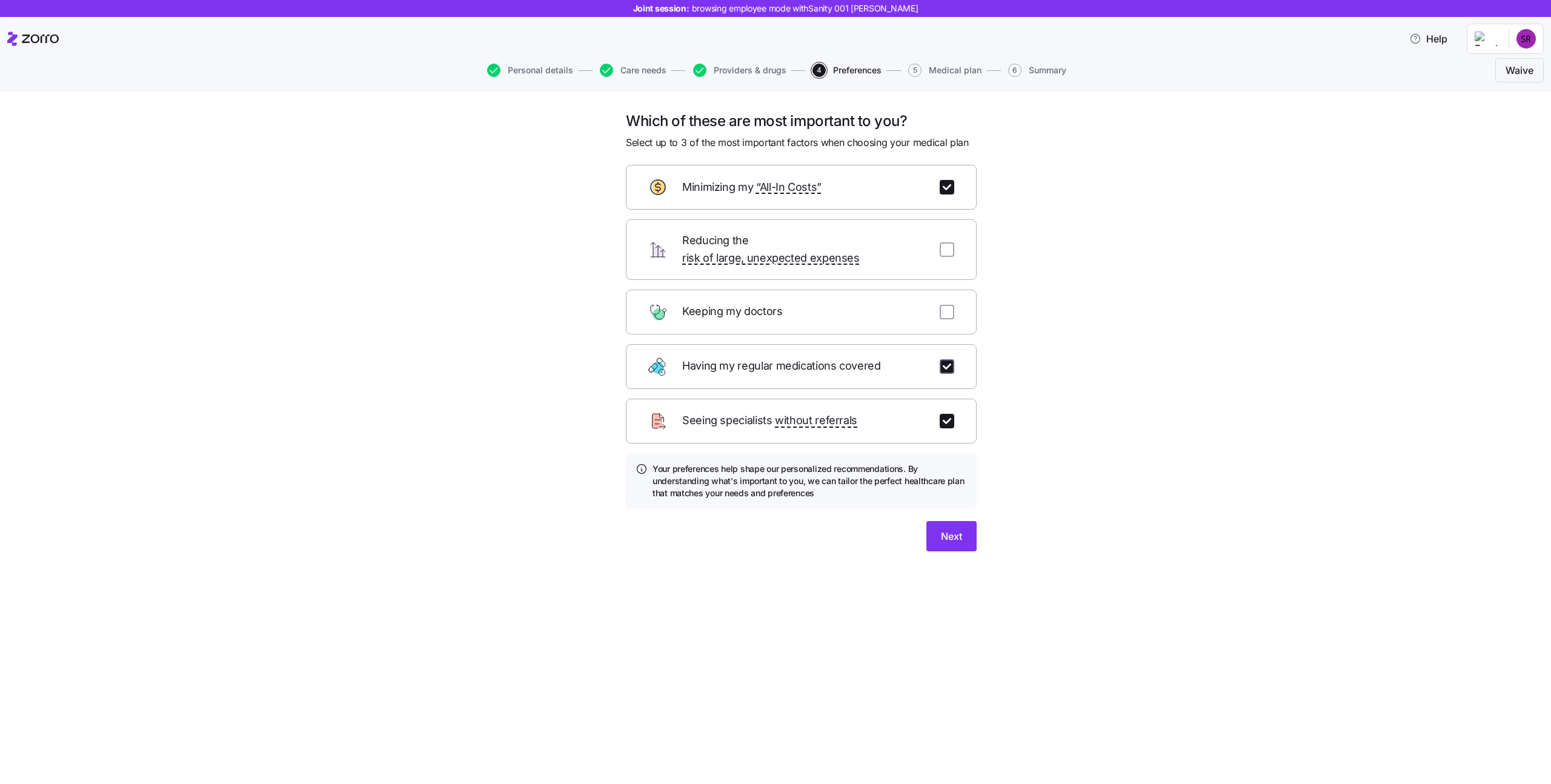
checkbox input "true"
click at [944, 528] on span "Next" at bounding box center [951, 535] width 21 height 14
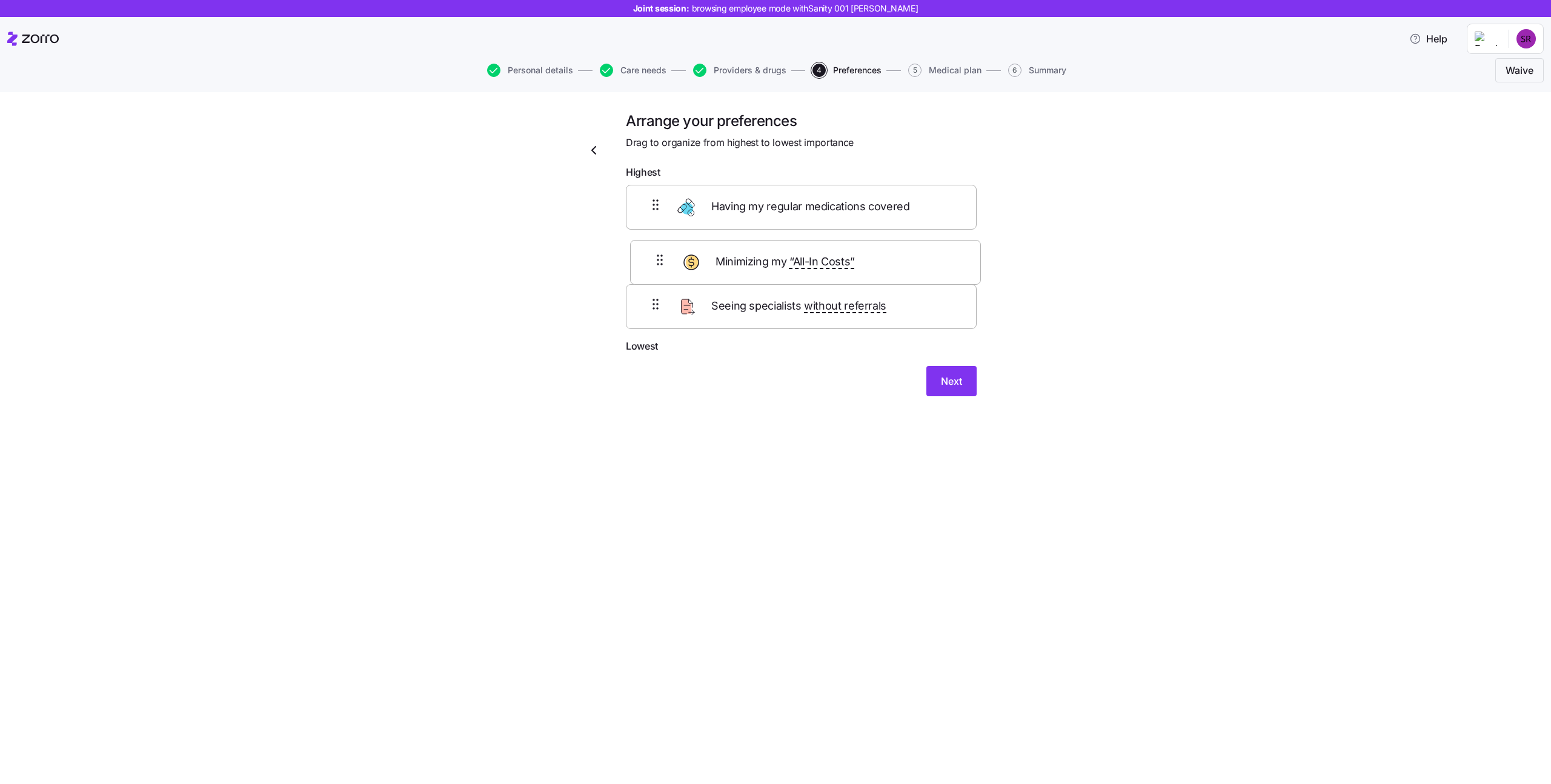
drag, startPoint x: 716, startPoint y: 216, endPoint x: 726, endPoint y: 285, distance: 69.7
click at [726, 283] on div "Minimizing my “All-In Costs” Having my regular medications covered Seeing speci…" at bounding box center [800, 261] width 351 height 154
drag, startPoint x: 721, startPoint y: 326, endPoint x: 717, endPoint y: 267, distance: 59.1
click at [717, 267] on div "Having my regular medications covered Minimizing my “All-In Costs” Seeing speci…" at bounding box center [800, 261] width 351 height 154
click at [958, 387] on span "Next" at bounding box center [951, 390] width 21 height 14
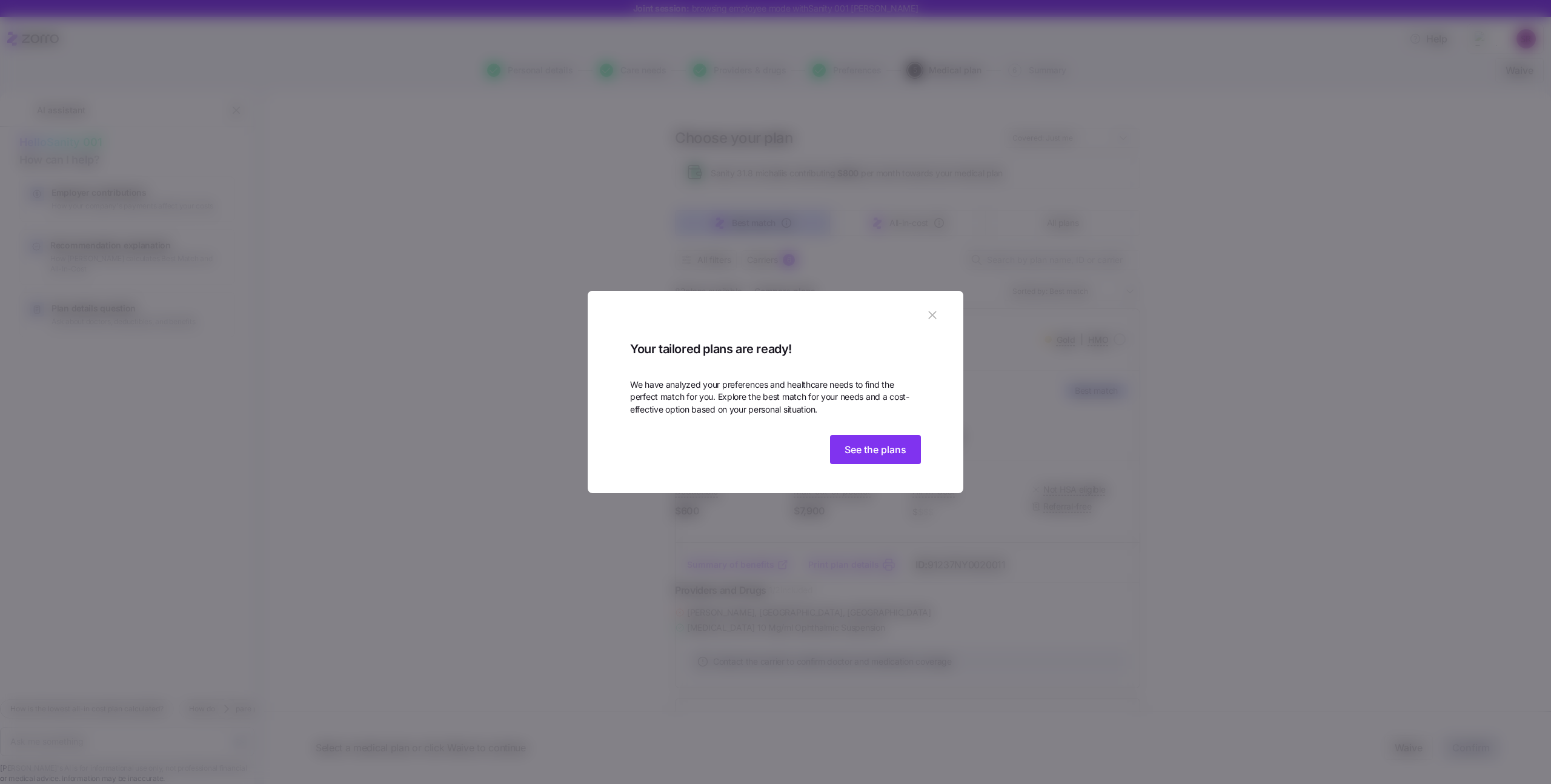
click at [931, 304] on icon "button" at bounding box center [932, 307] width 8 height 8
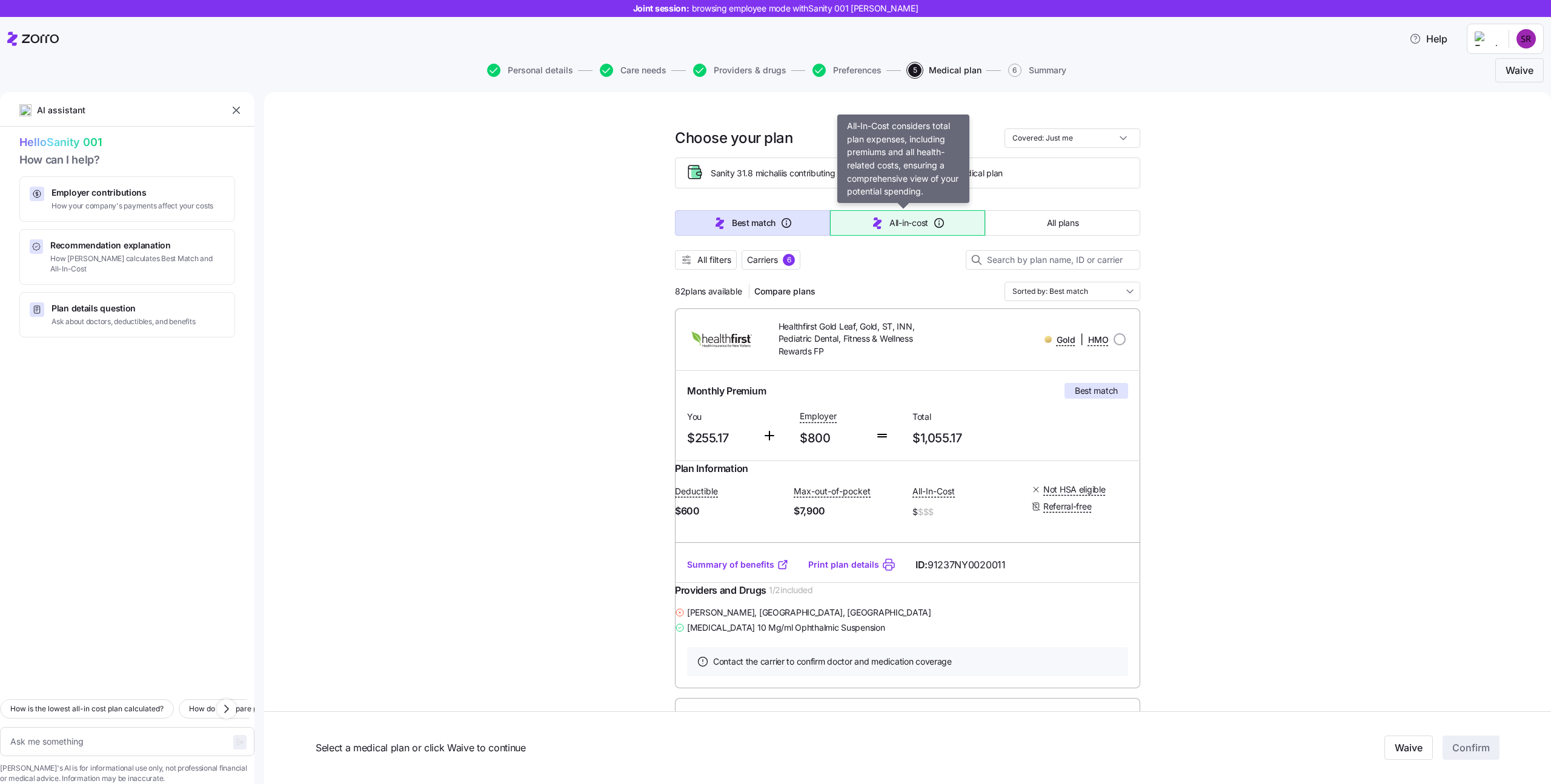
click at [870, 227] on icon "button" at bounding box center [876, 222] width 14 height 14
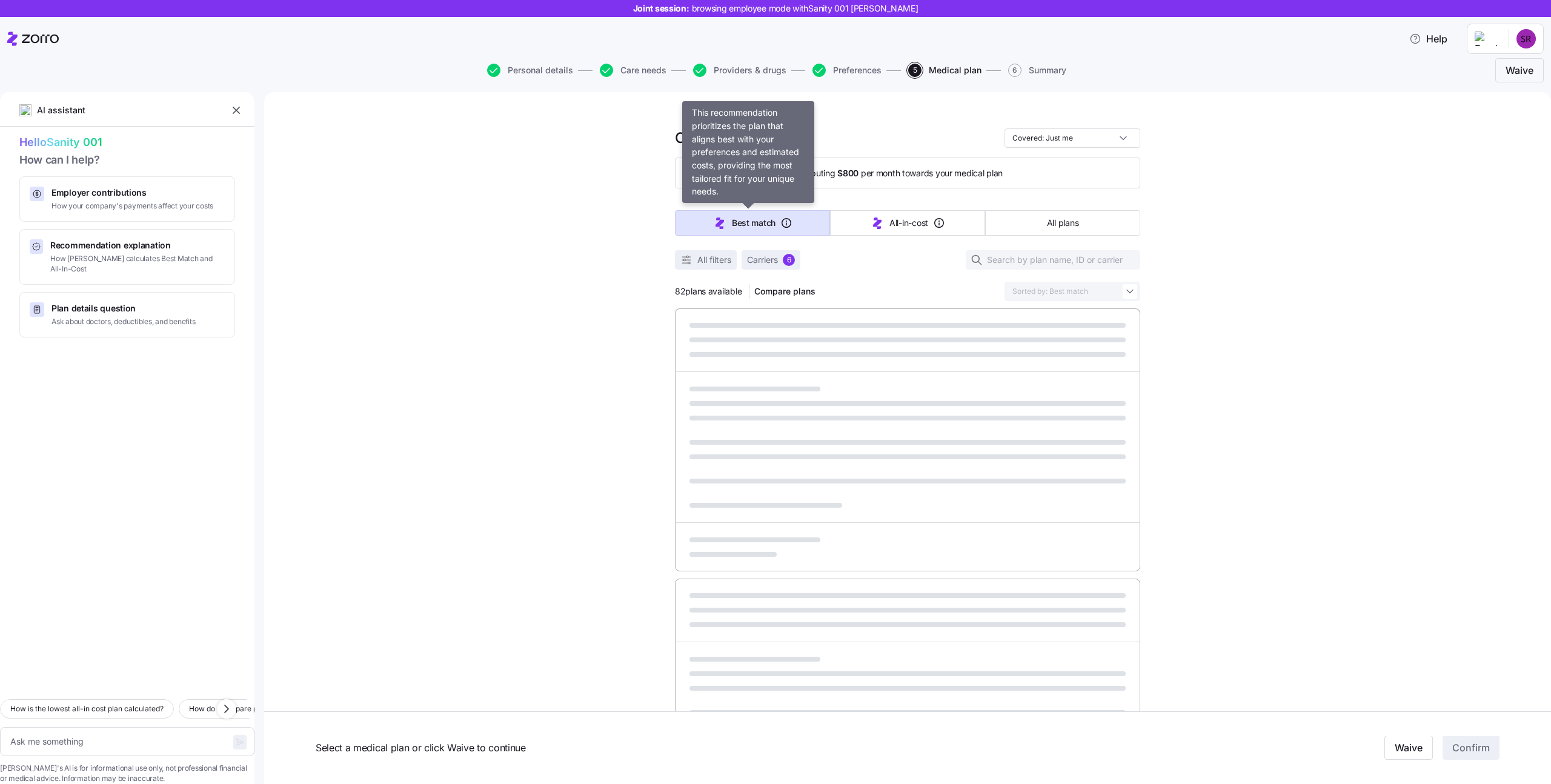
type textarea "x"
type input "Sorted by: All-in-cost"
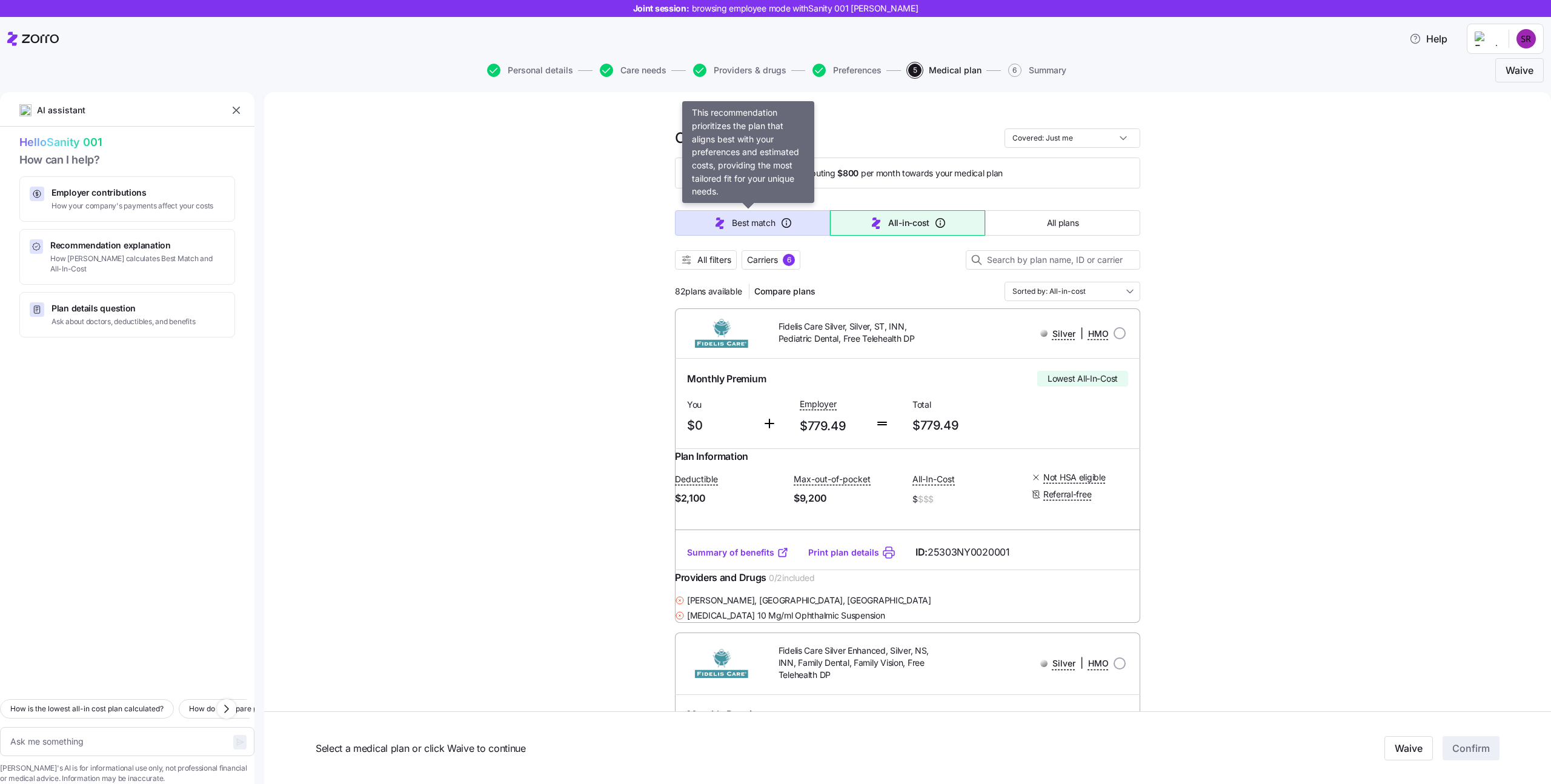
click at [796, 223] on button "Best match" at bounding box center [751, 223] width 155 height 25
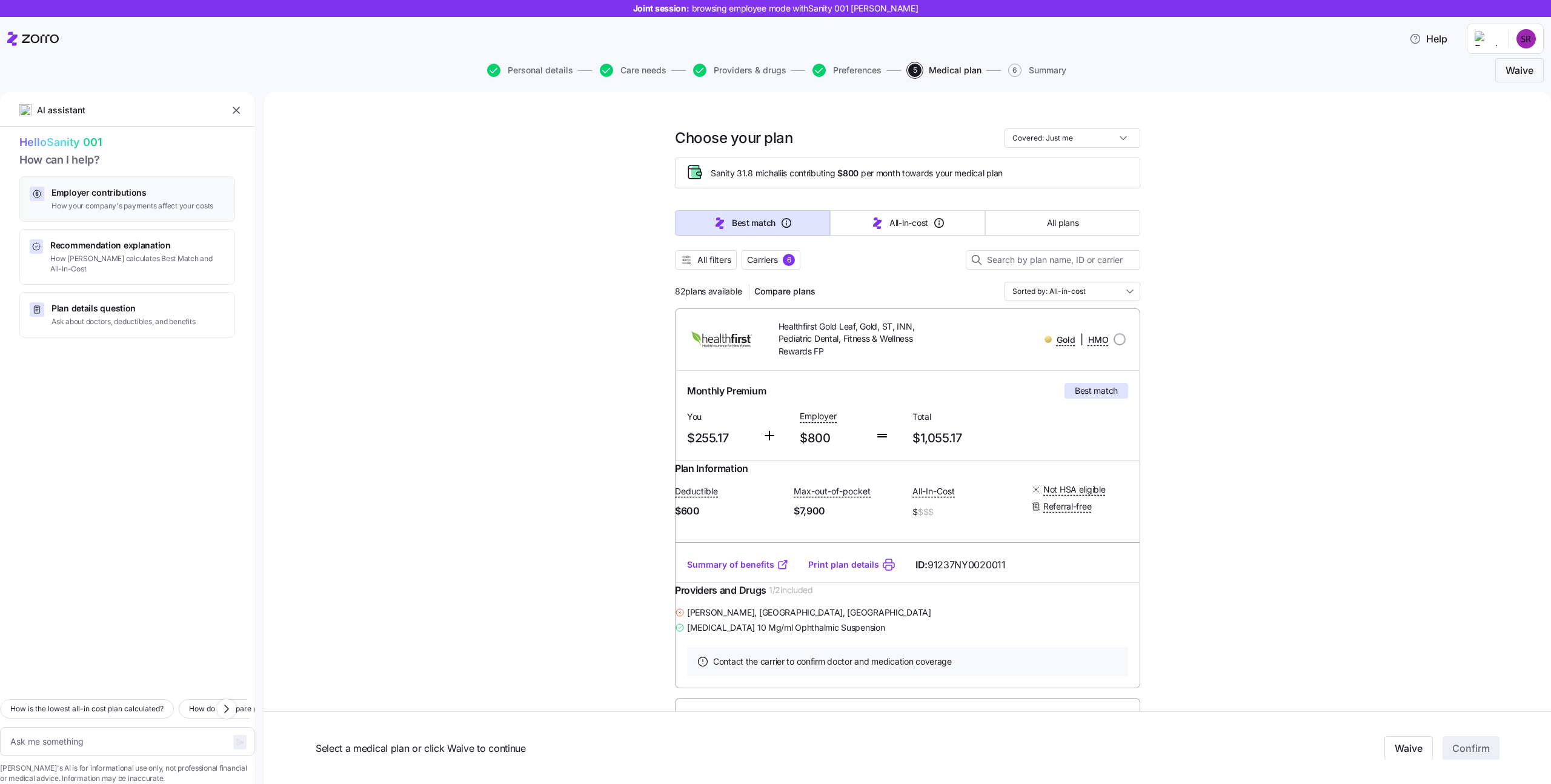
type textarea "x"
type input "Sorted by: Best match"
click at [63, 730] on textarea at bounding box center [127, 741] width 255 height 29
type textarea "x"
type textarea "h"
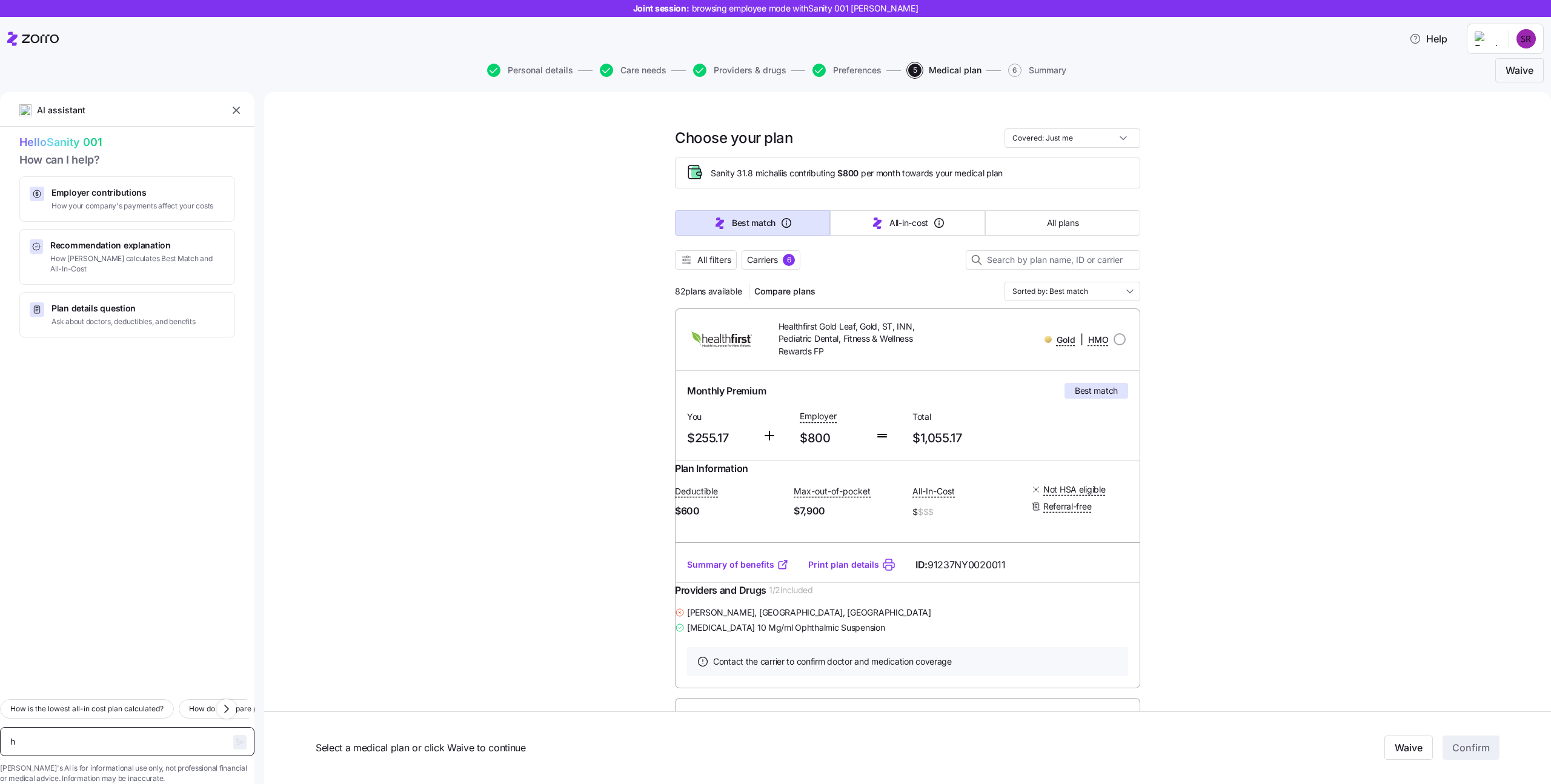
type textarea "x"
type textarea "hi"
type textarea "x"
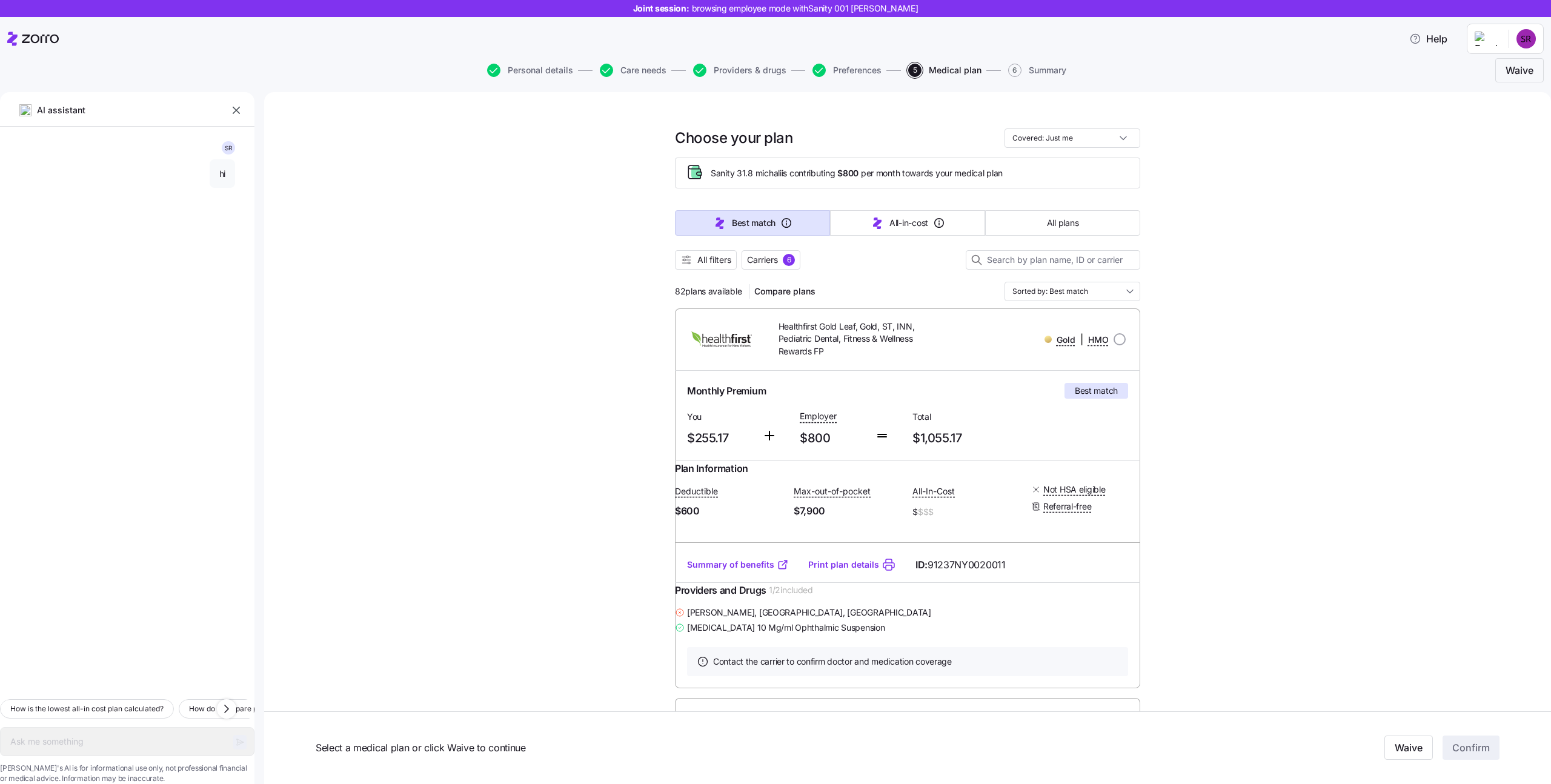
type textarea "x"
click at [1530, 48] on html "Joint session: browsing employee mode with Sanity 001 Reznik Help Personal deta…" at bounding box center [776, 388] width 1551 height 776
click at [1362, 149] on html "Joint session: browsing employee mode with Sanity 001 Reznik Help Personal deta…" at bounding box center [776, 388] width 1551 height 776
click at [1523, 38] on html "Joint session: browsing employee mode with Sanity 001 Reznik Help Personal deta…" at bounding box center [776, 388] width 1551 height 776
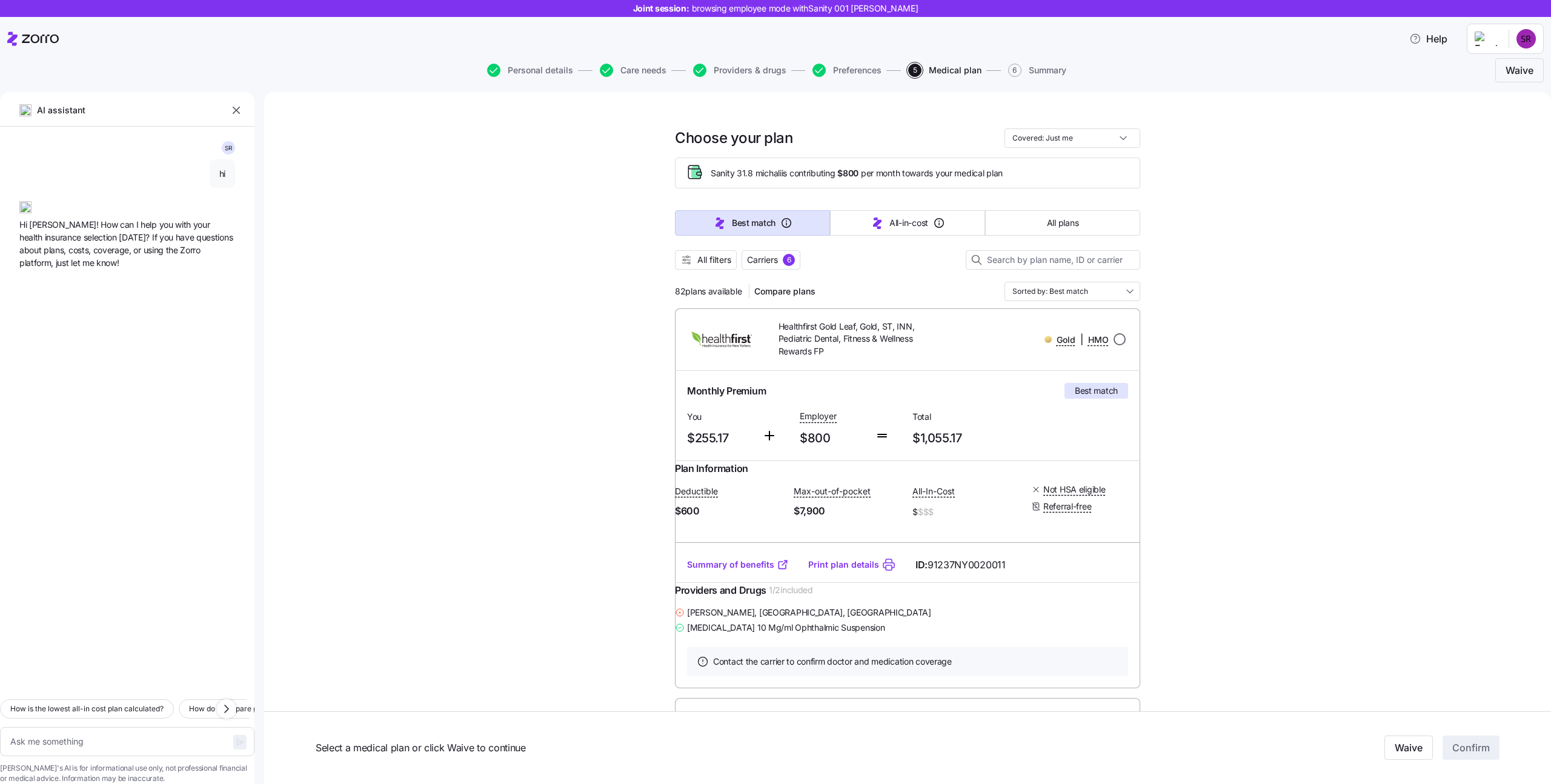
click at [1114, 340] on input "radio" at bounding box center [1120, 339] width 12 height 12
radio input "true"
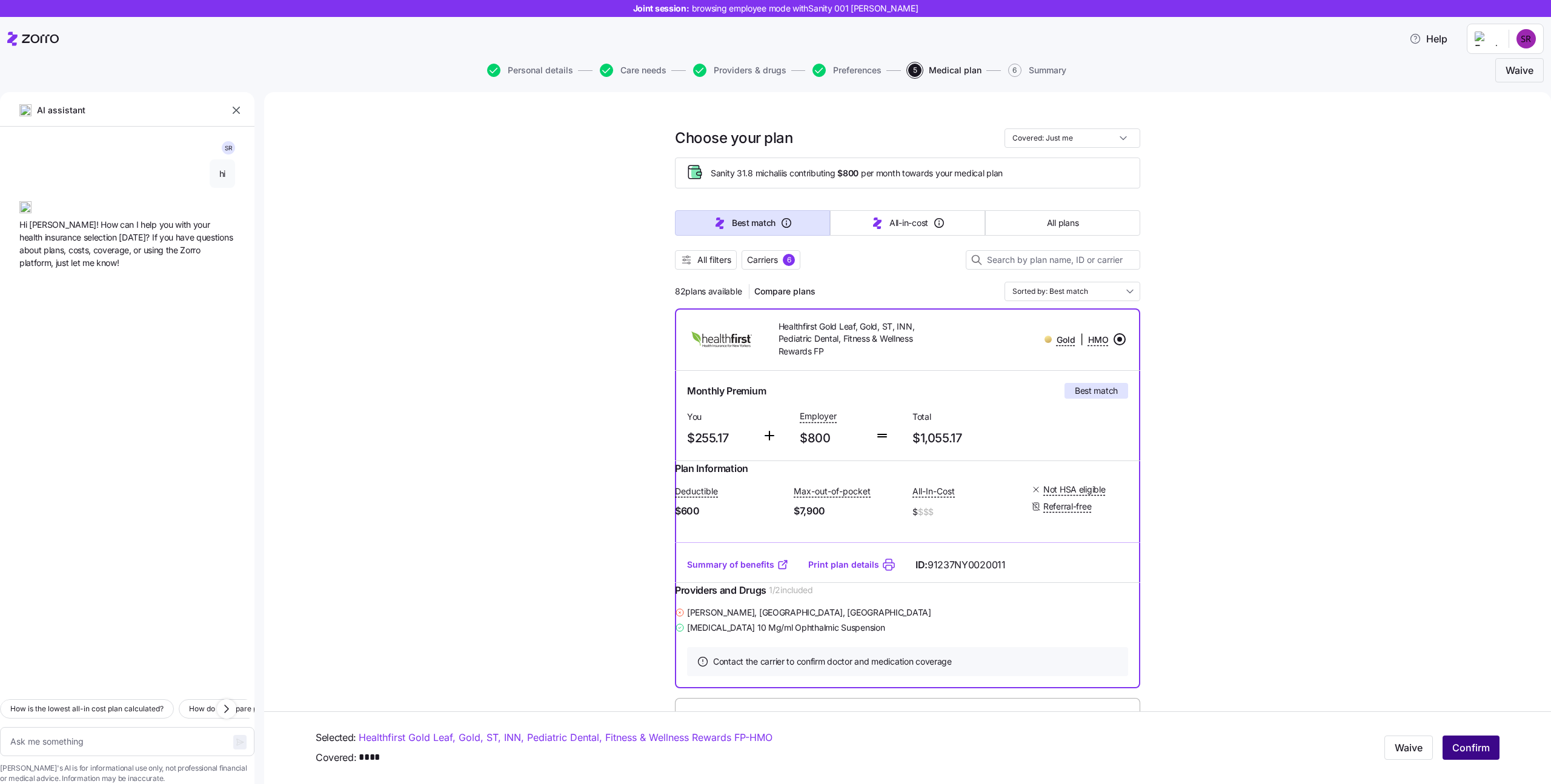
click at [1476, 754] on span "Confirm" at bounding box center [1470, 747] width 37 height 14
type textarea "x"
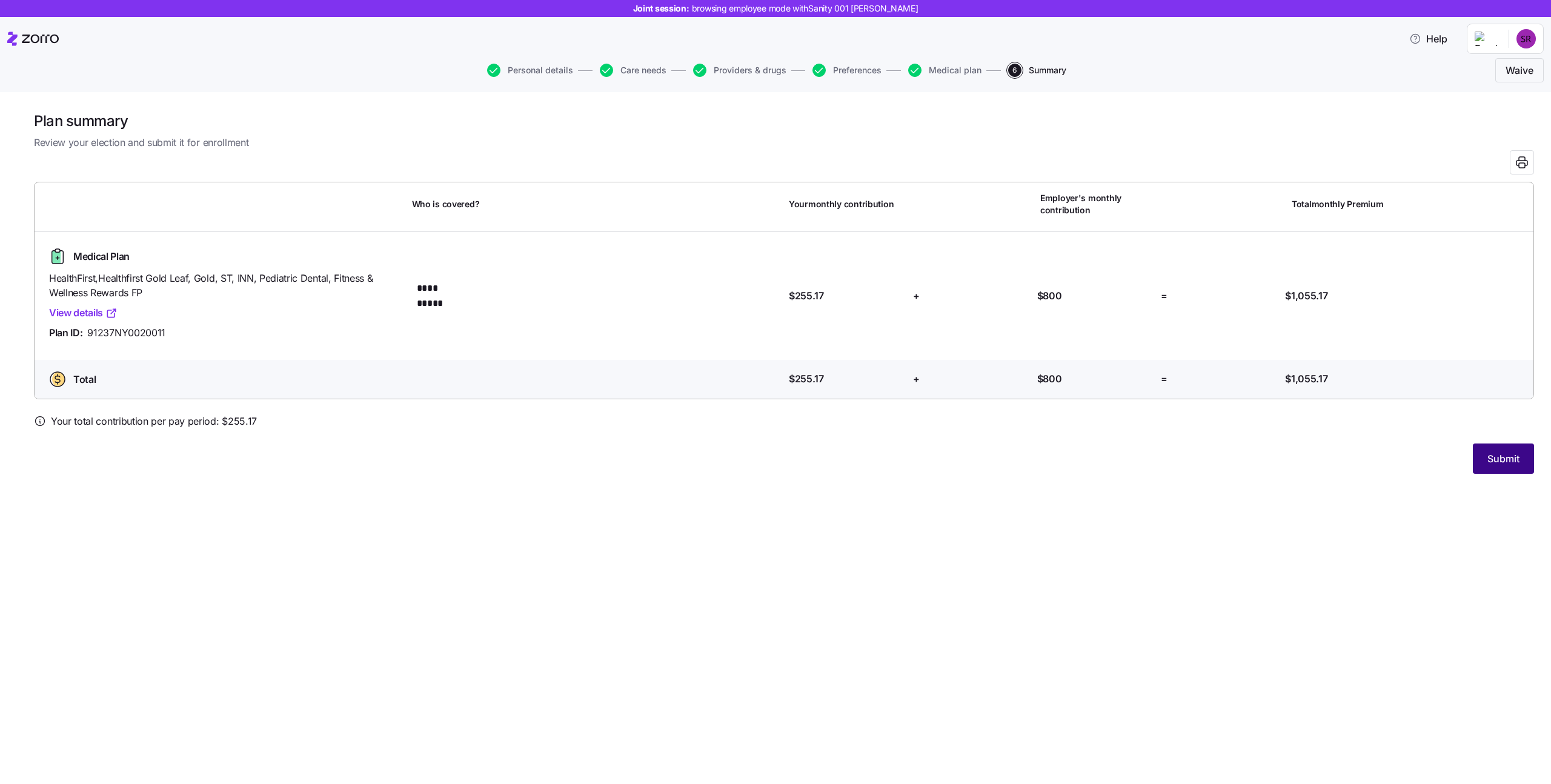
click at [1501, 459] on span "Submit" at bounding box center [1503, 458] width 32 height 14
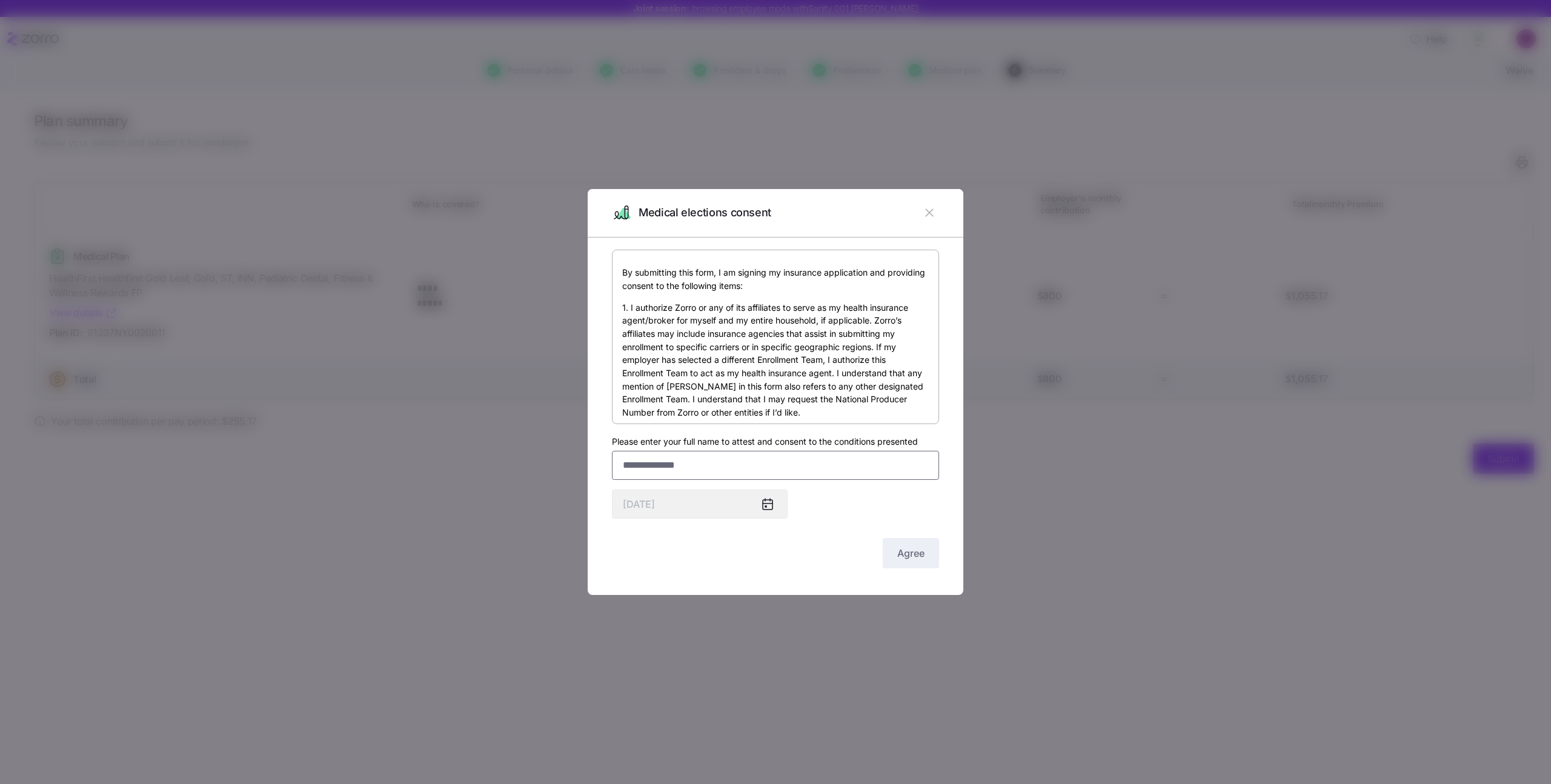
click at [740, 468] on input "Please enter your full name to attest and consent to the conditions presented" at bounding box center [776, 465] width 327 height 29
type input "**********"
click at [914, 551] on span "Agree" at bounding box center [911, 552] width 27 height 14
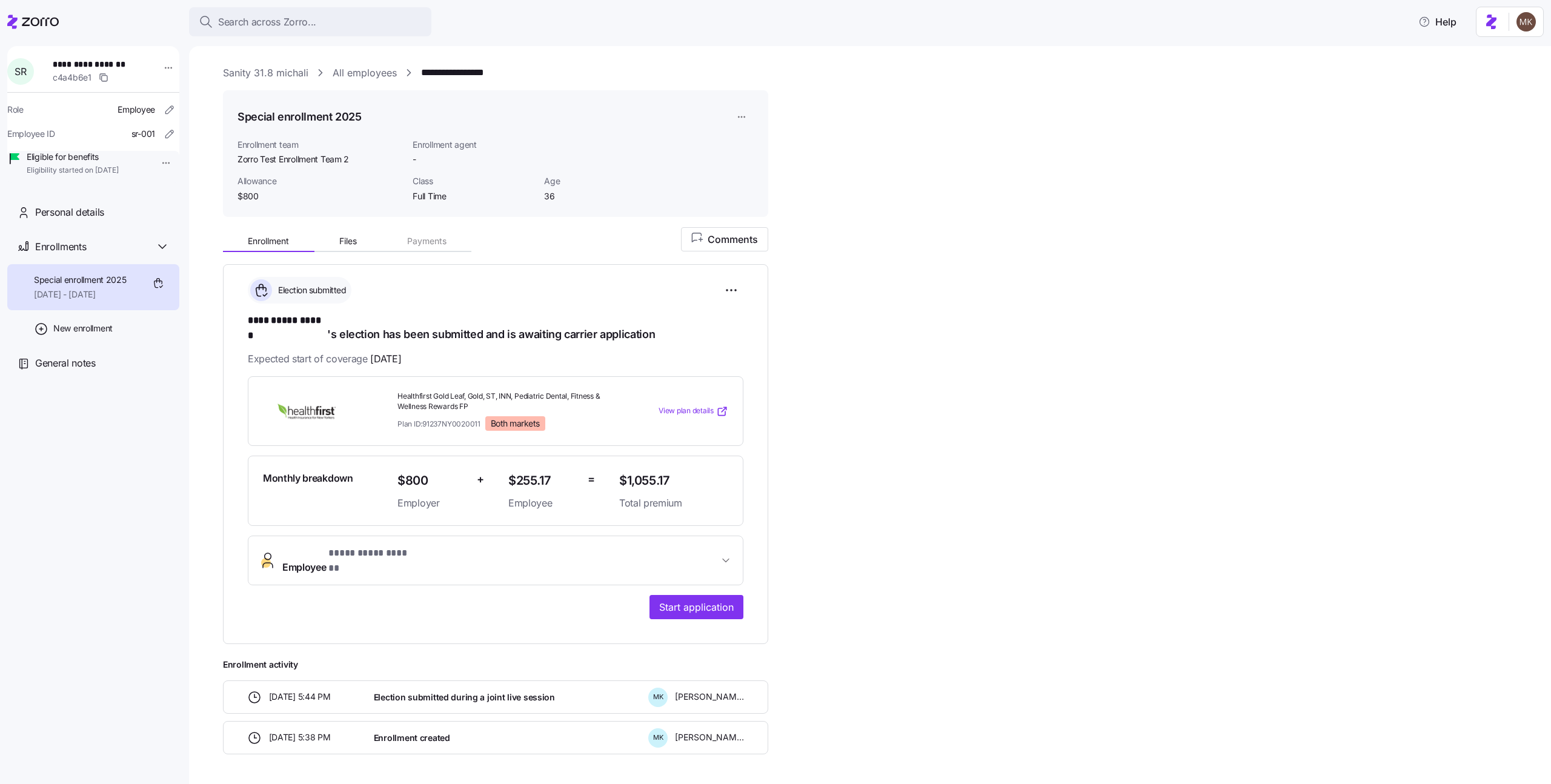
click at [263, 71] on link "Sanity 31.8 michali" at bounding box center [265, 73] width 86 height 15
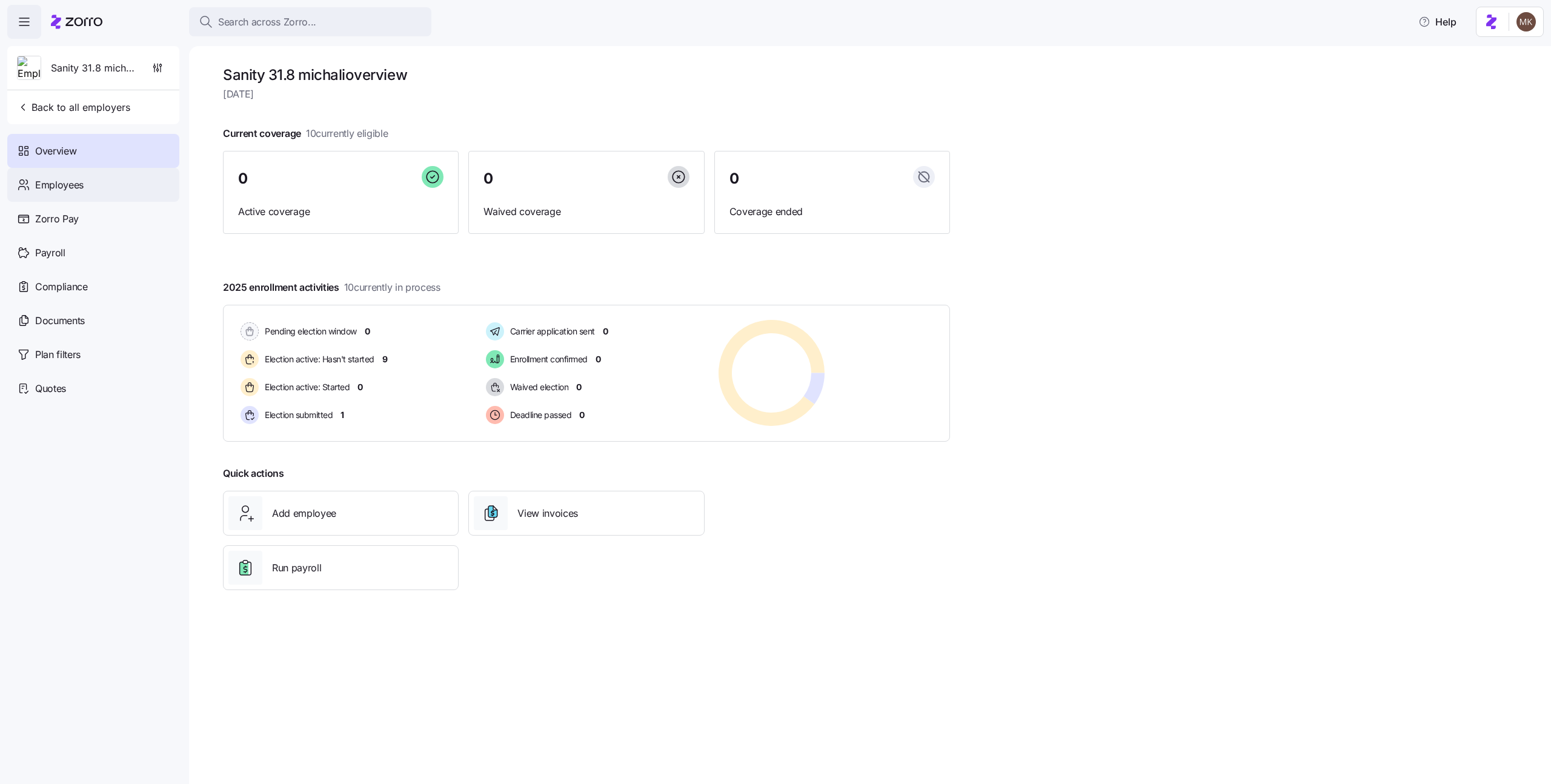
click at [94, 181] on div "Employees" at bounding box center [93, 184] width 172 height 34
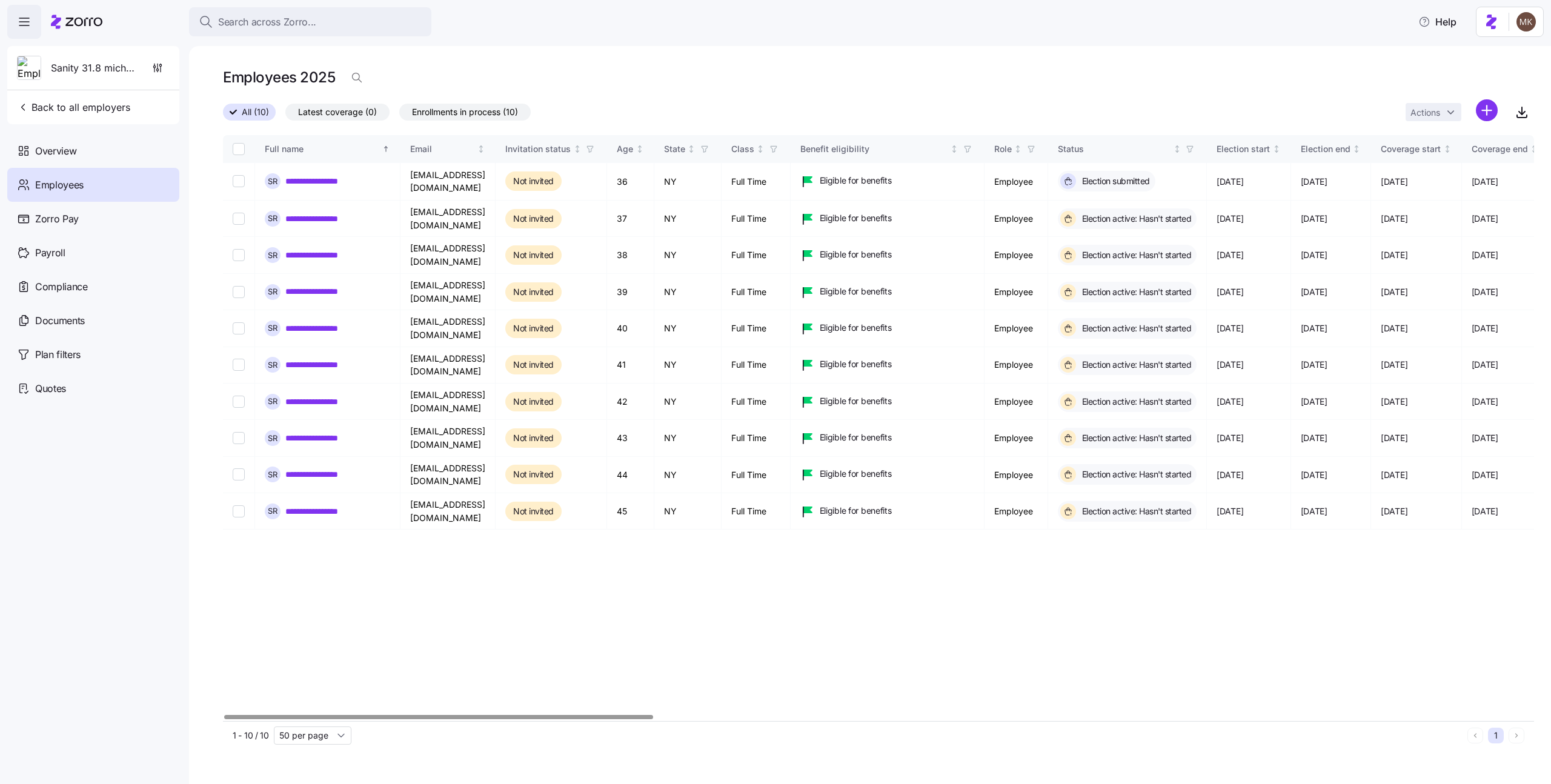
click at [237, 153] on input "Select all records" at bounding box center [238, 149] width 12 height 12
checkbox input "true"
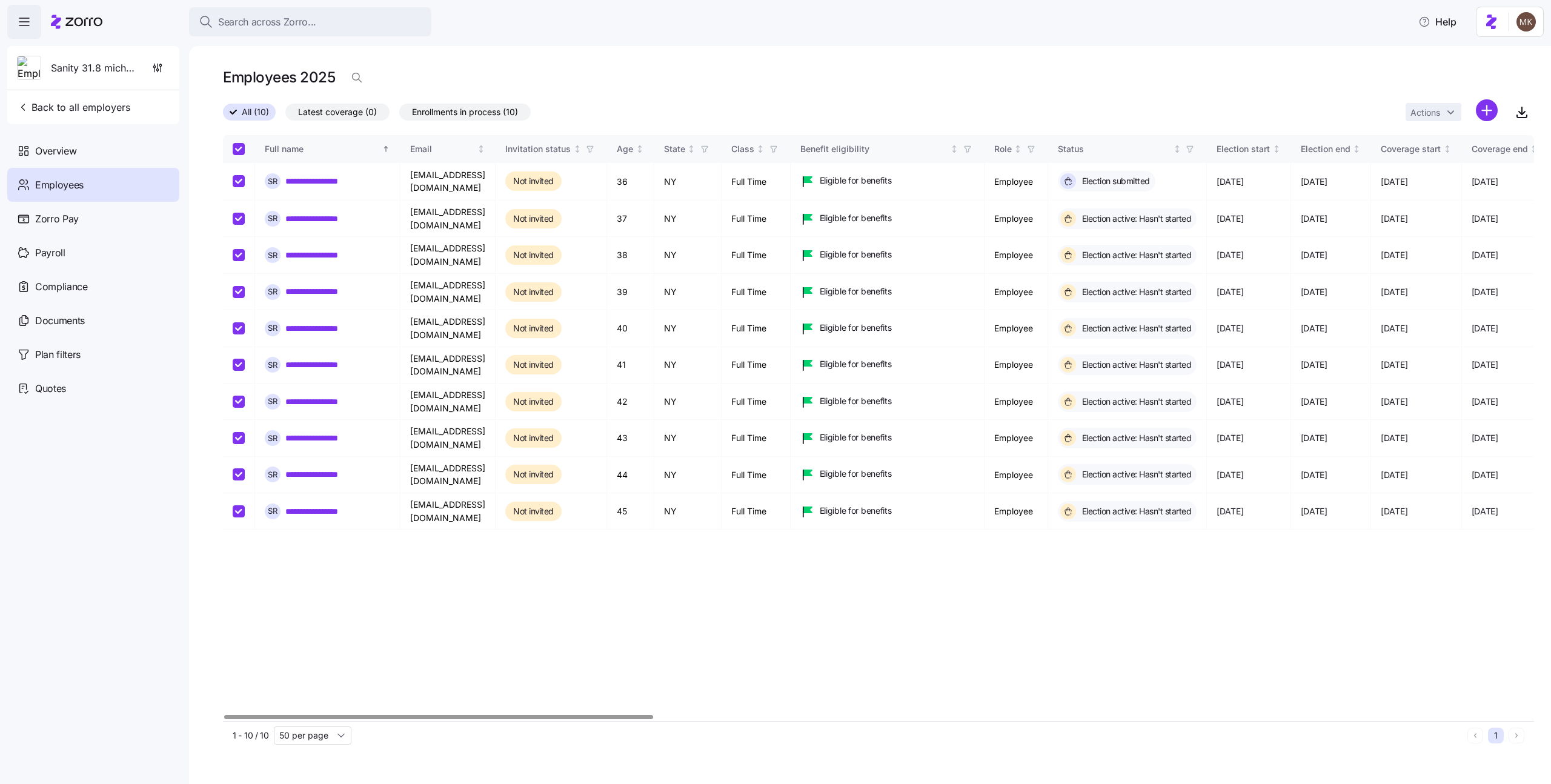
checkbox input "true"
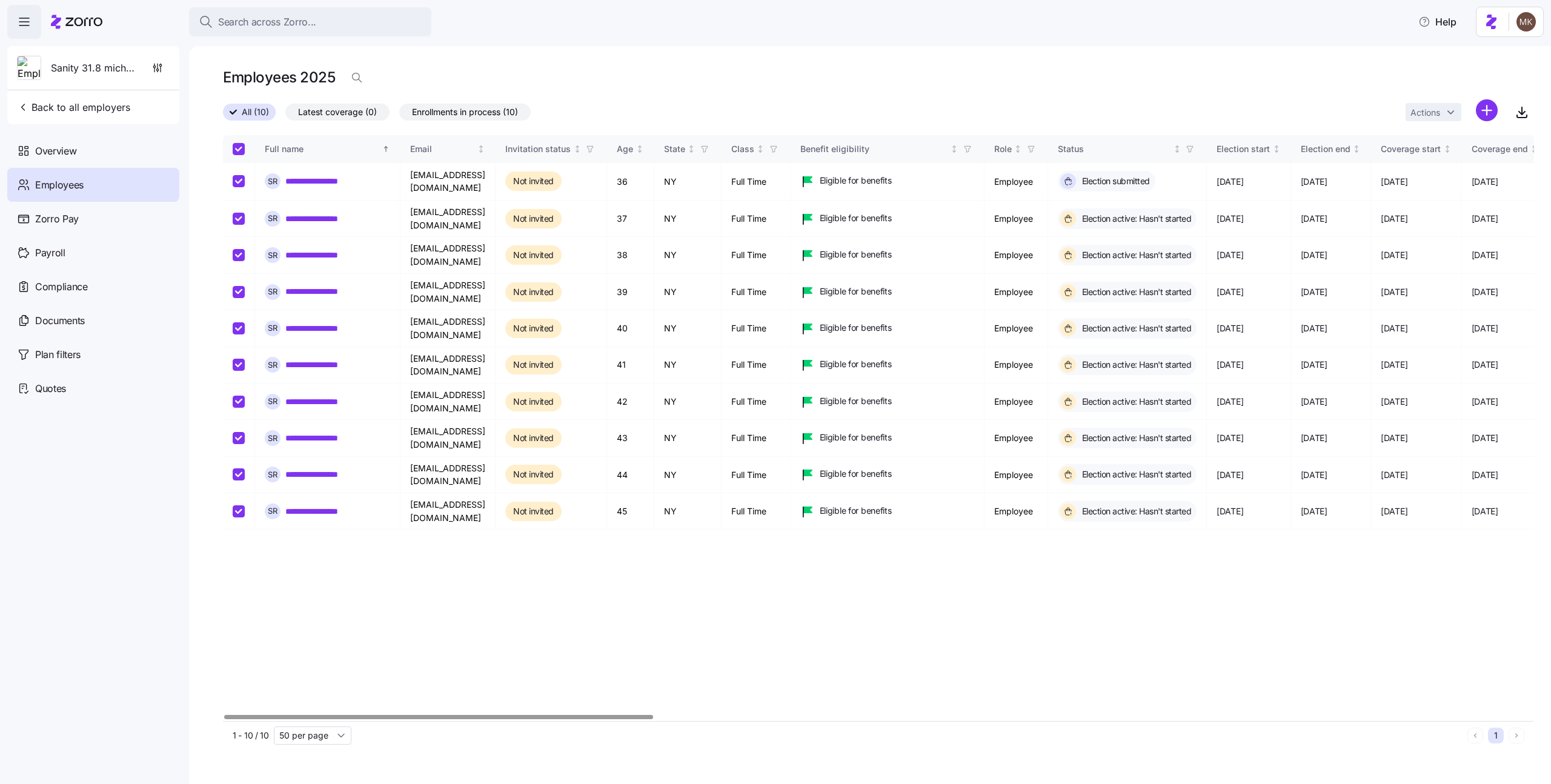
checkbox input "true"
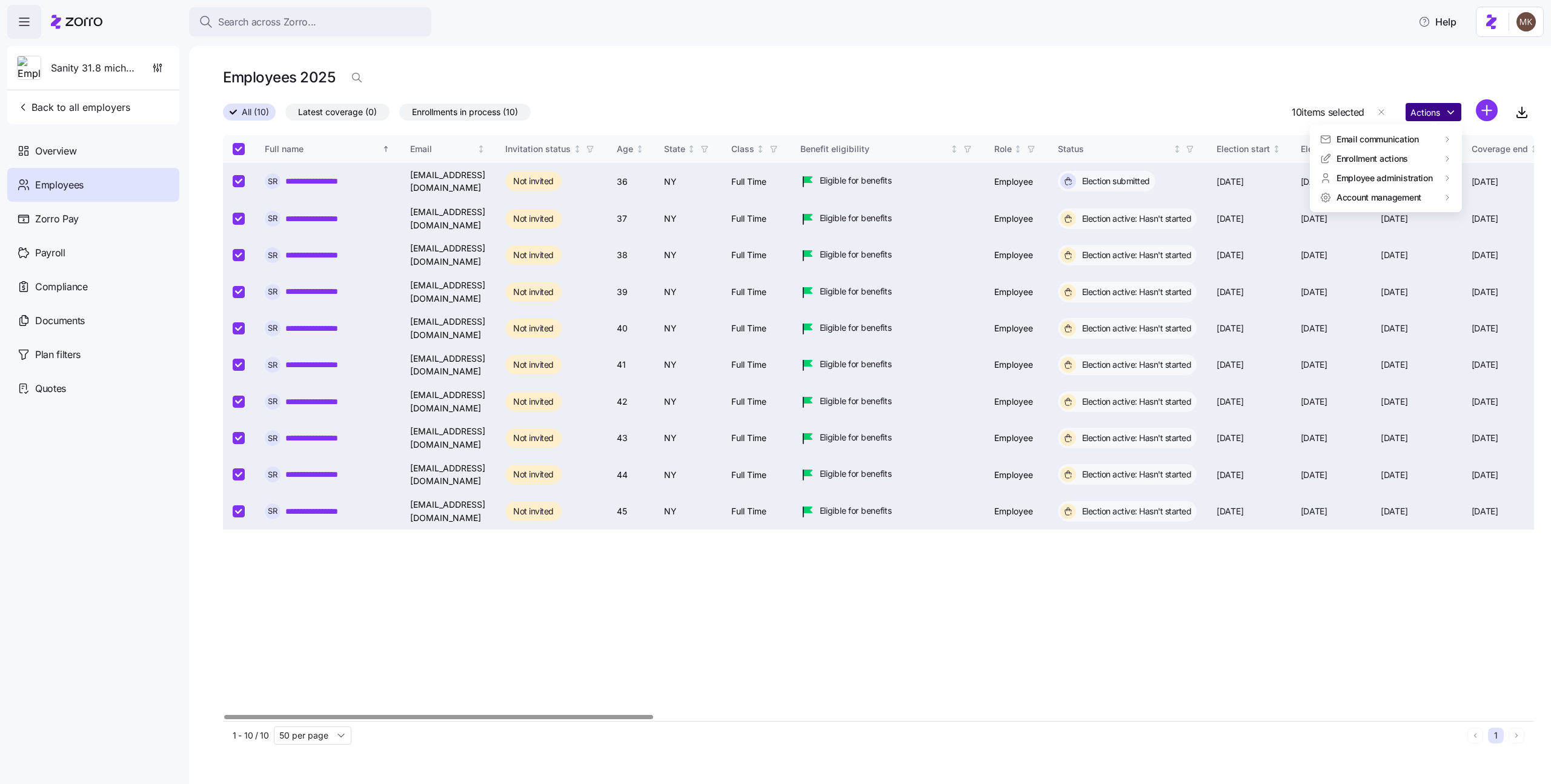
click at [1445, 111] on html "**********" at bounding box center [776, 388] width 1551 height 776
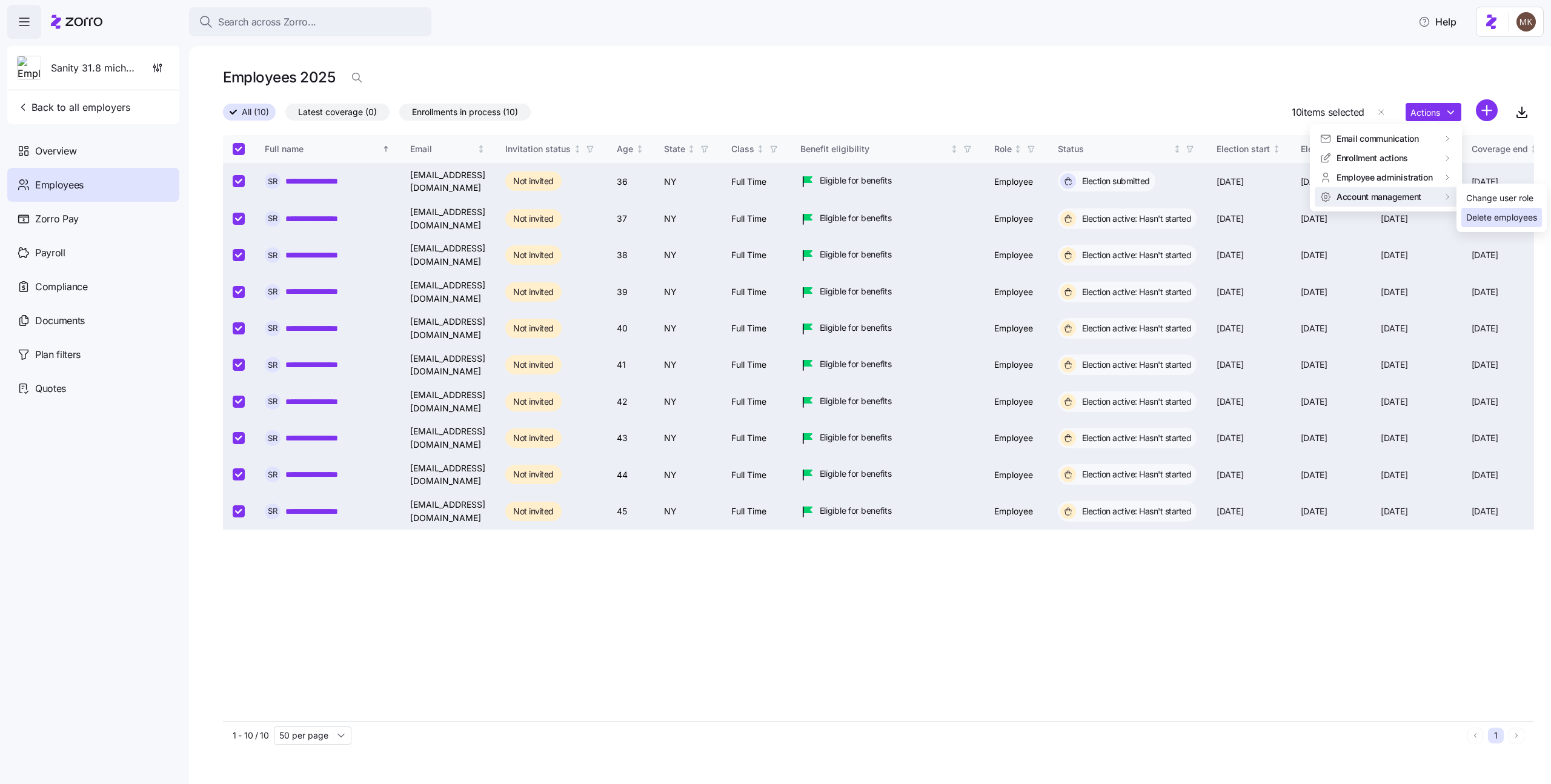
click at [1482, 215] on div "Delete employees" at bounding box center [1502, 217] width 71 height 13
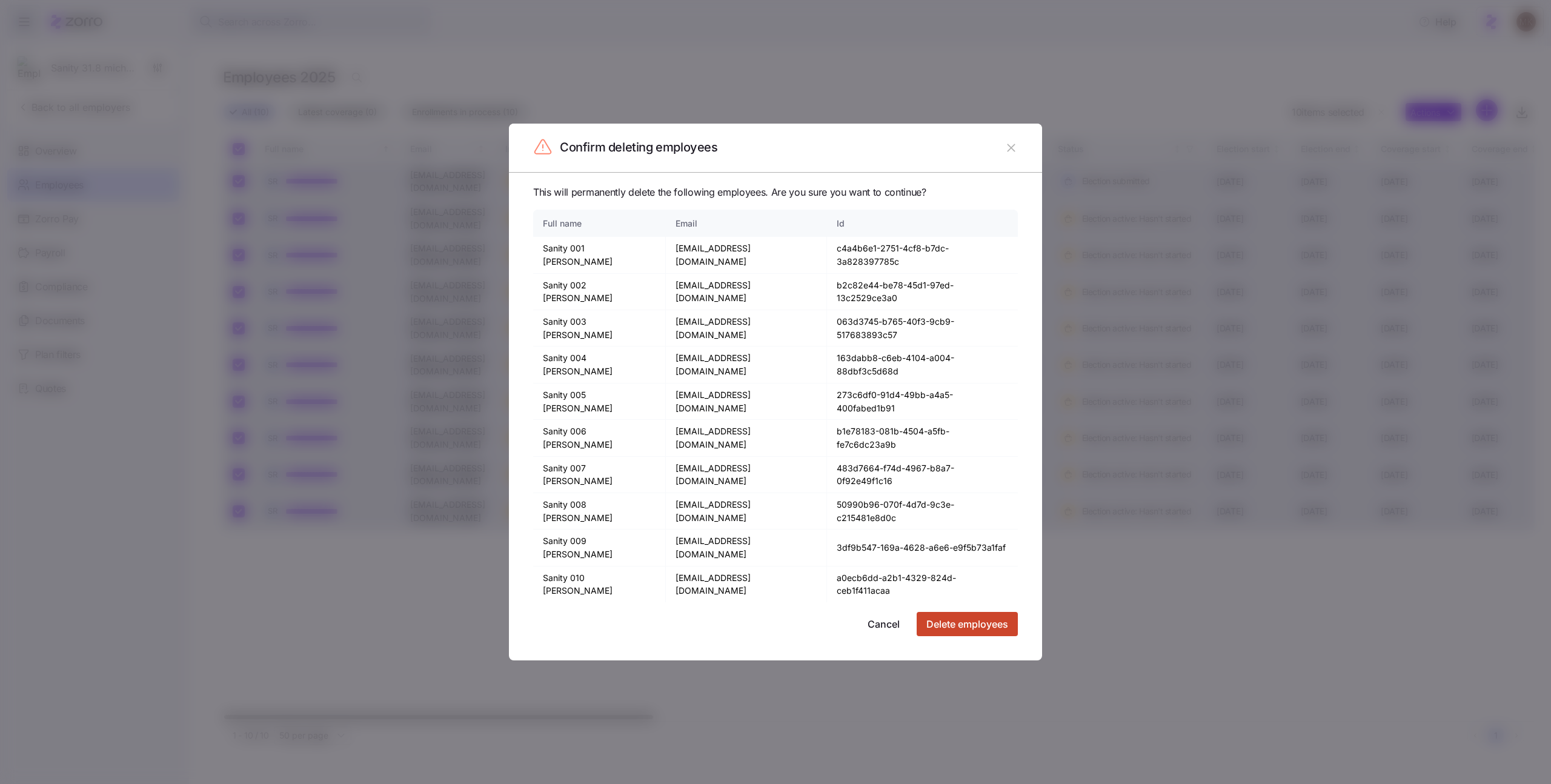
click at [965, 617] on span "Delete employees" at bounding box center [967, 624] width 82 height 14
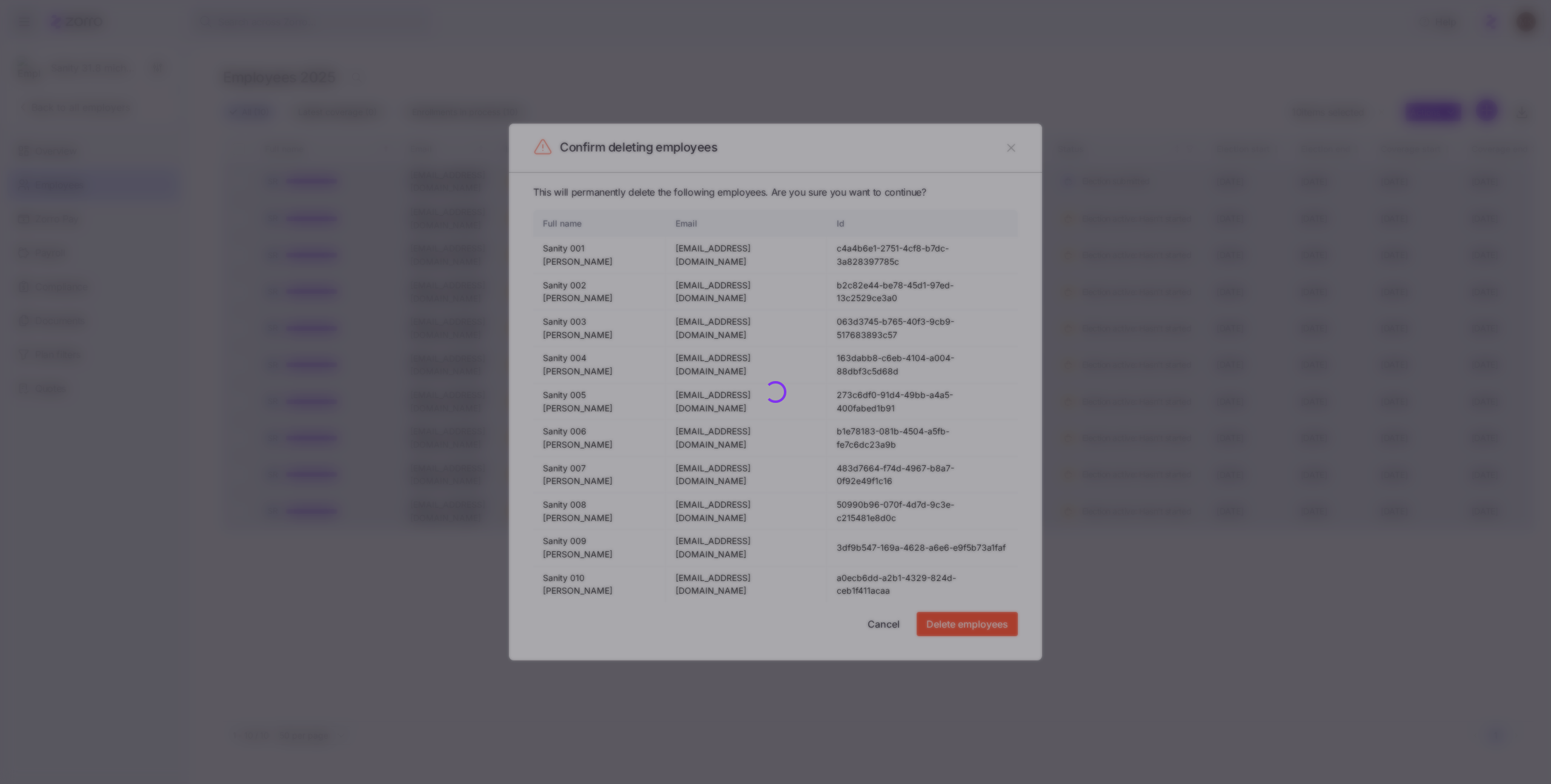
checkbox input "false"
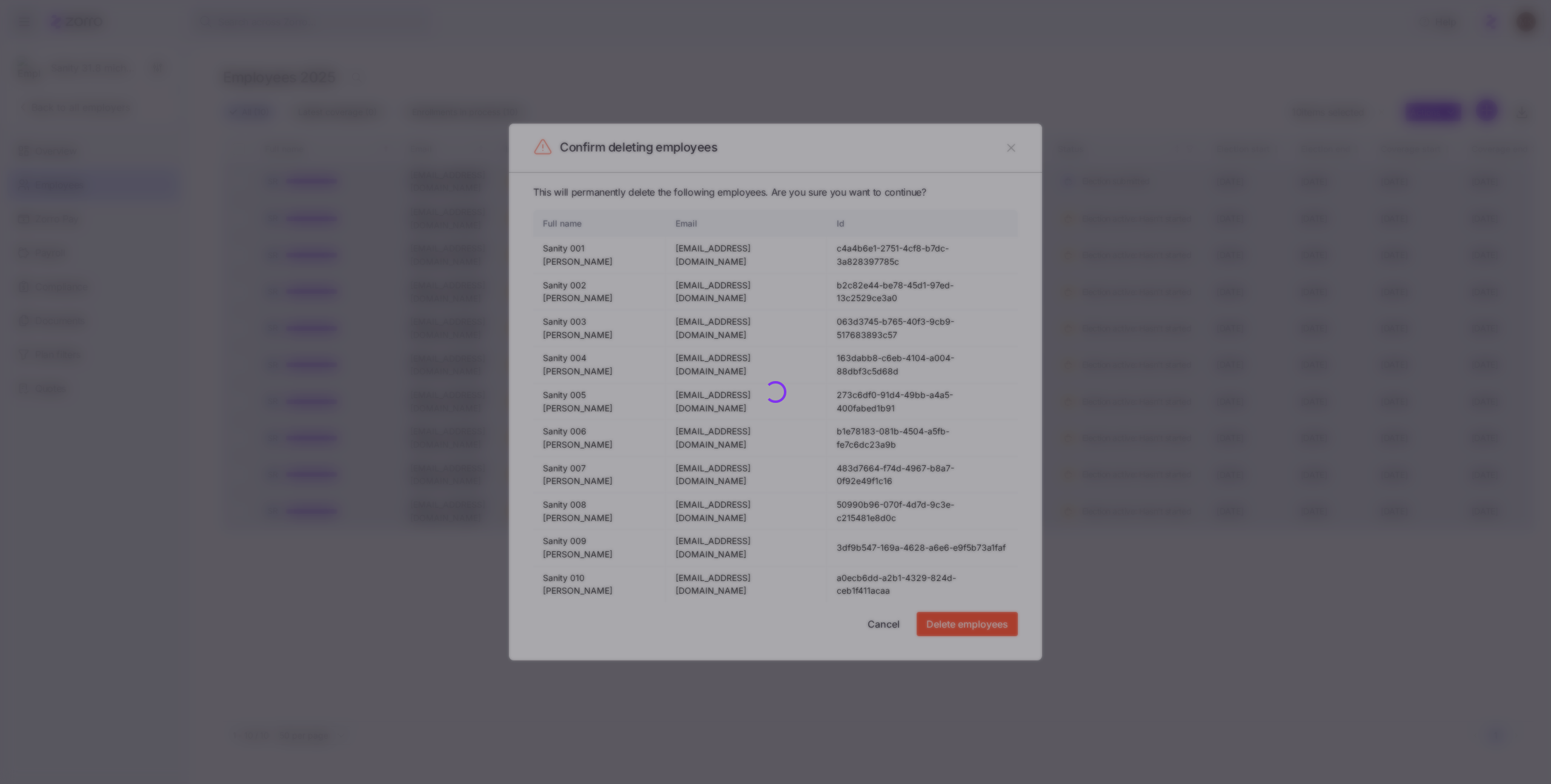
checkbox input "false"
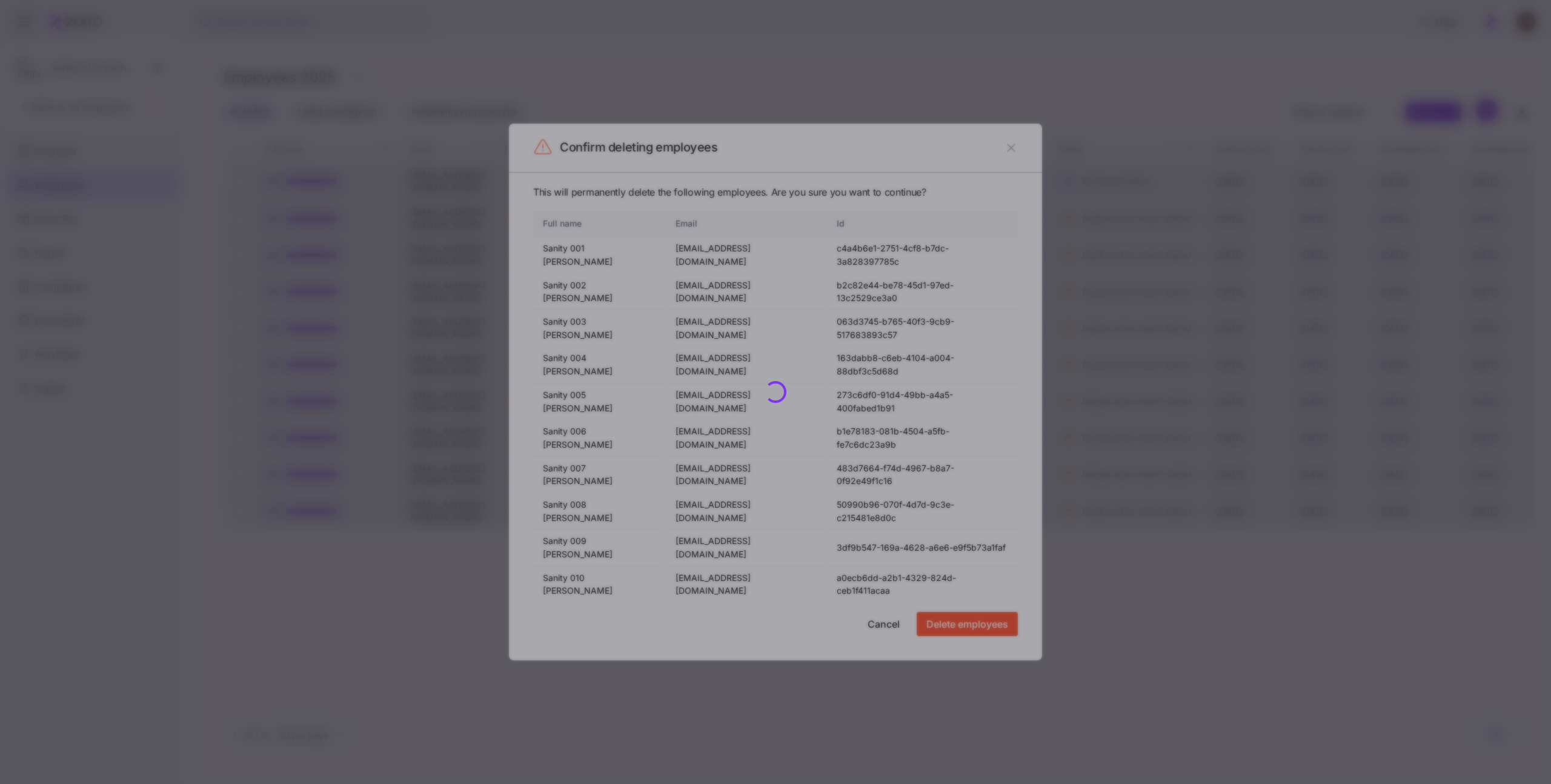
checkbox input "false"
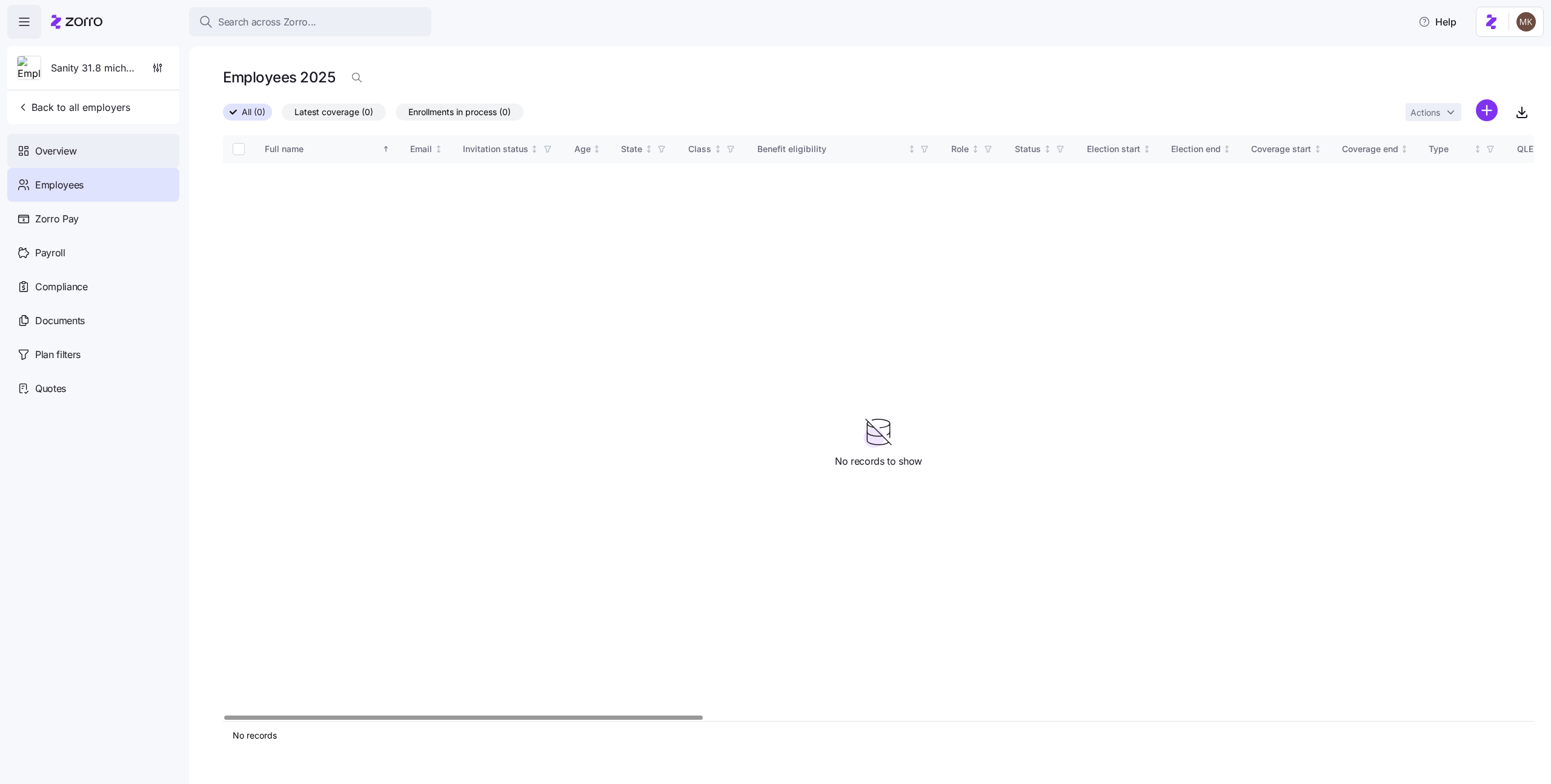
click at [99, 161] on div "Overview" at bounding box center [93, 150] width 172 height 34
